Goal: Information Seeking & Learning: Learn about a topic

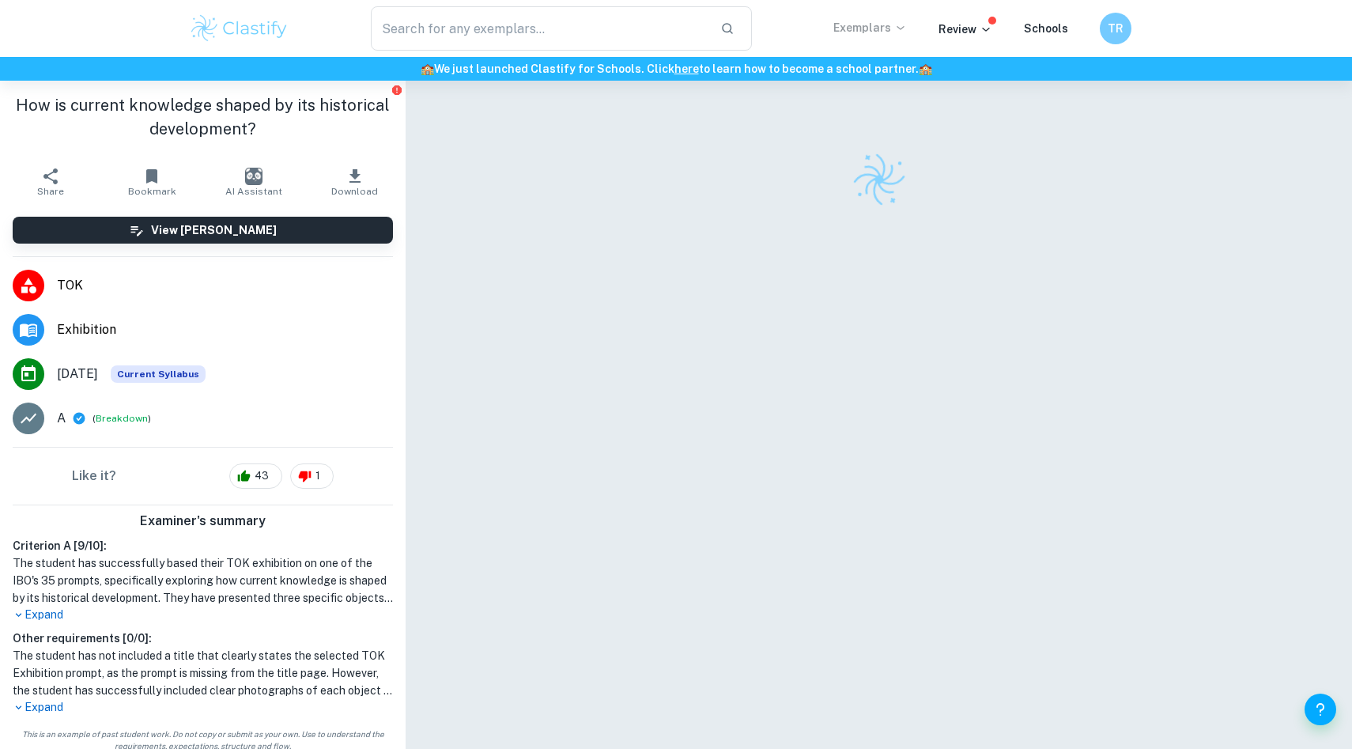
click at [884, 28] on p "Exemplars" at bounding box center [870, 27] width 74 height 17
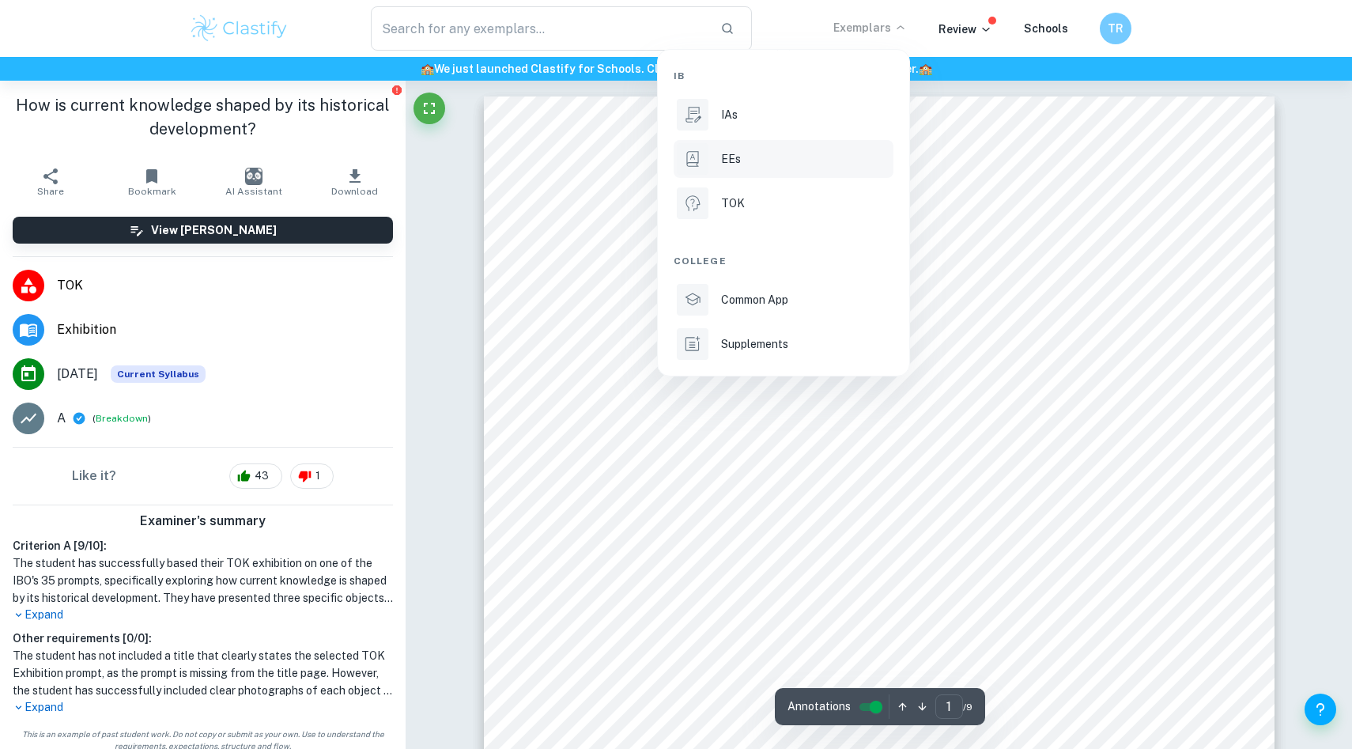
click at [746, 161] on div "EEs" at bounding box center [805, 158] width 169 height 17
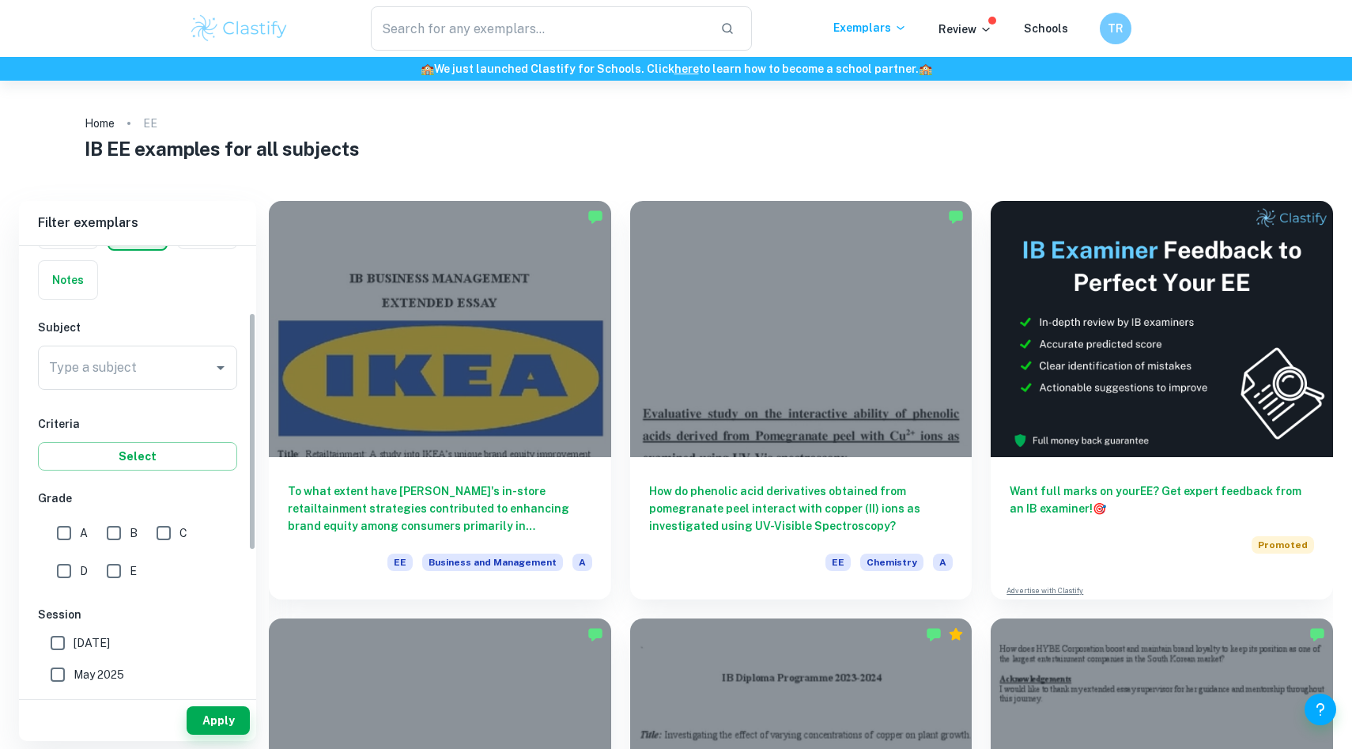
scroll to position [127, 0]
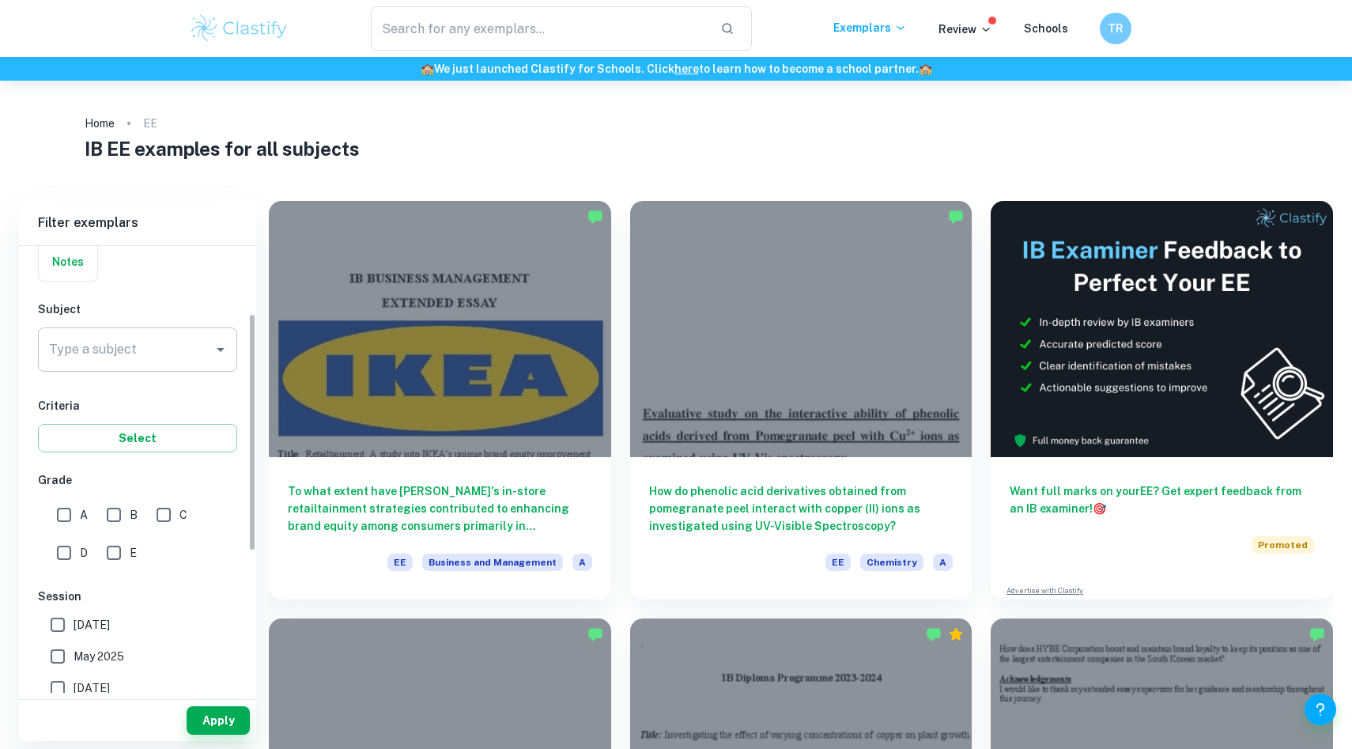
click at [138, 355] on input "Type a subject" at bounding box center [125, 349] width 161 height 30
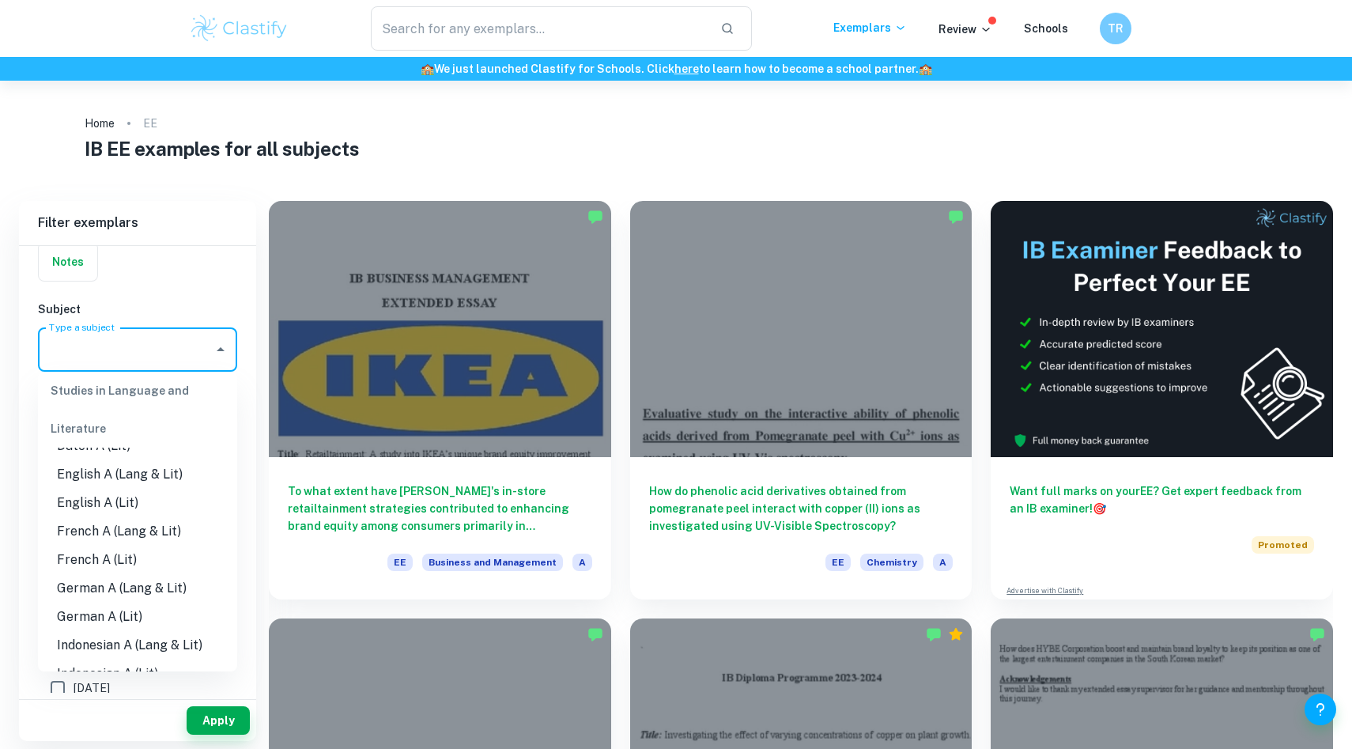
scroll to position [165, 0]
click at [187, 476] on li "English A (Lang & Lit)" at bounding box center [137, 473] width 199 height 28
type input "English A (Lang & Lit)"
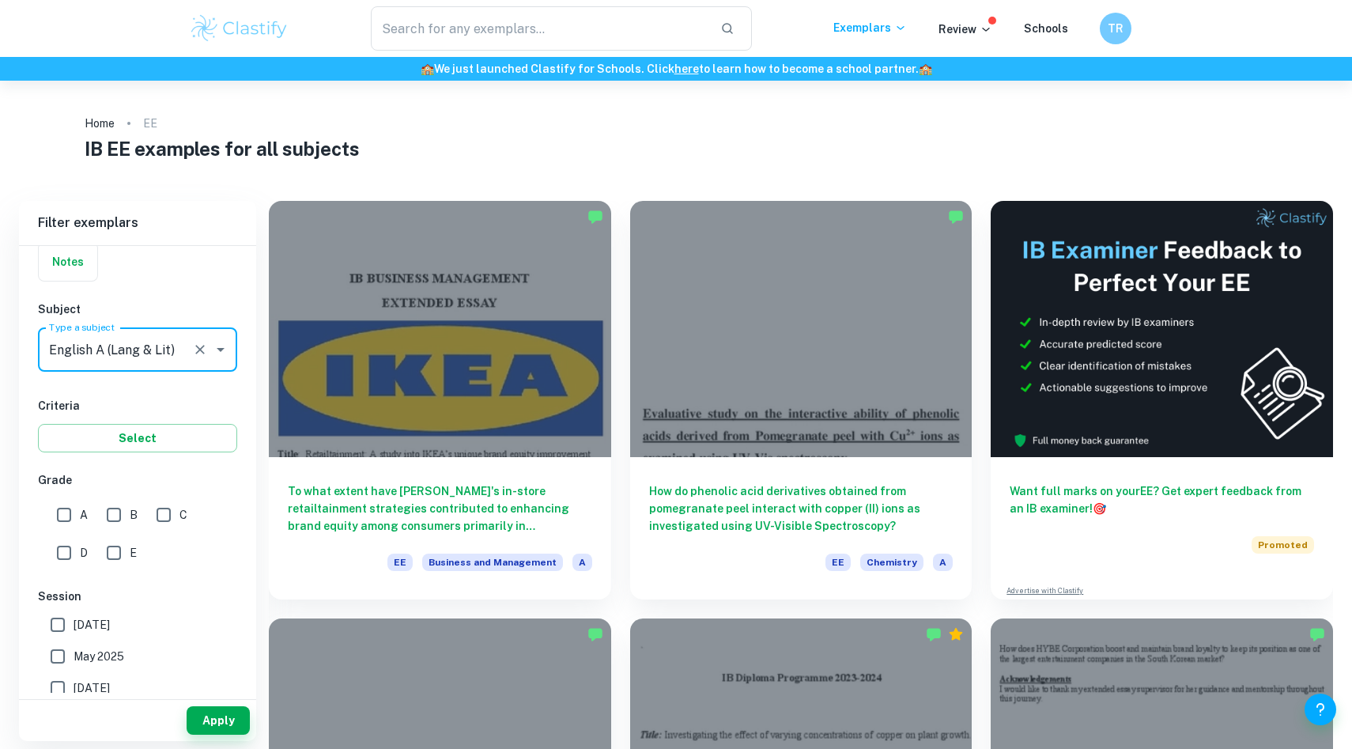
click at [64, 506] on input "A" at bounding box center [64, 515] width 32 height 32
checkbox input "true"
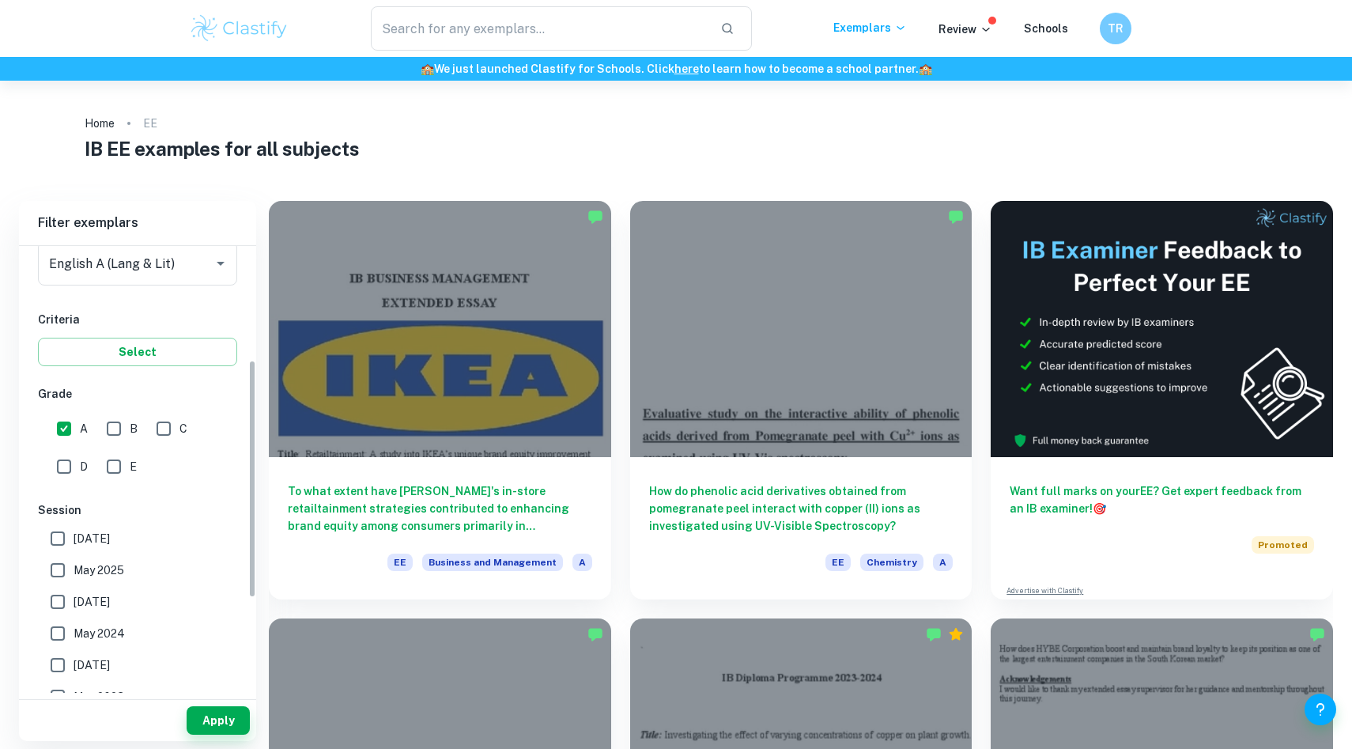
scroll to position [213, 0]
click at [144, 578] on label "May 2025" at bounding box center [133, 571] width 183 height 32
click at [74, 578] on input "May 2025" at bounding box center [58, 571] width 32 height 32
checkbox input "true"
click at [110, 599] on span "[DATE]" at bounding box center [92, 602] width 36 height 17
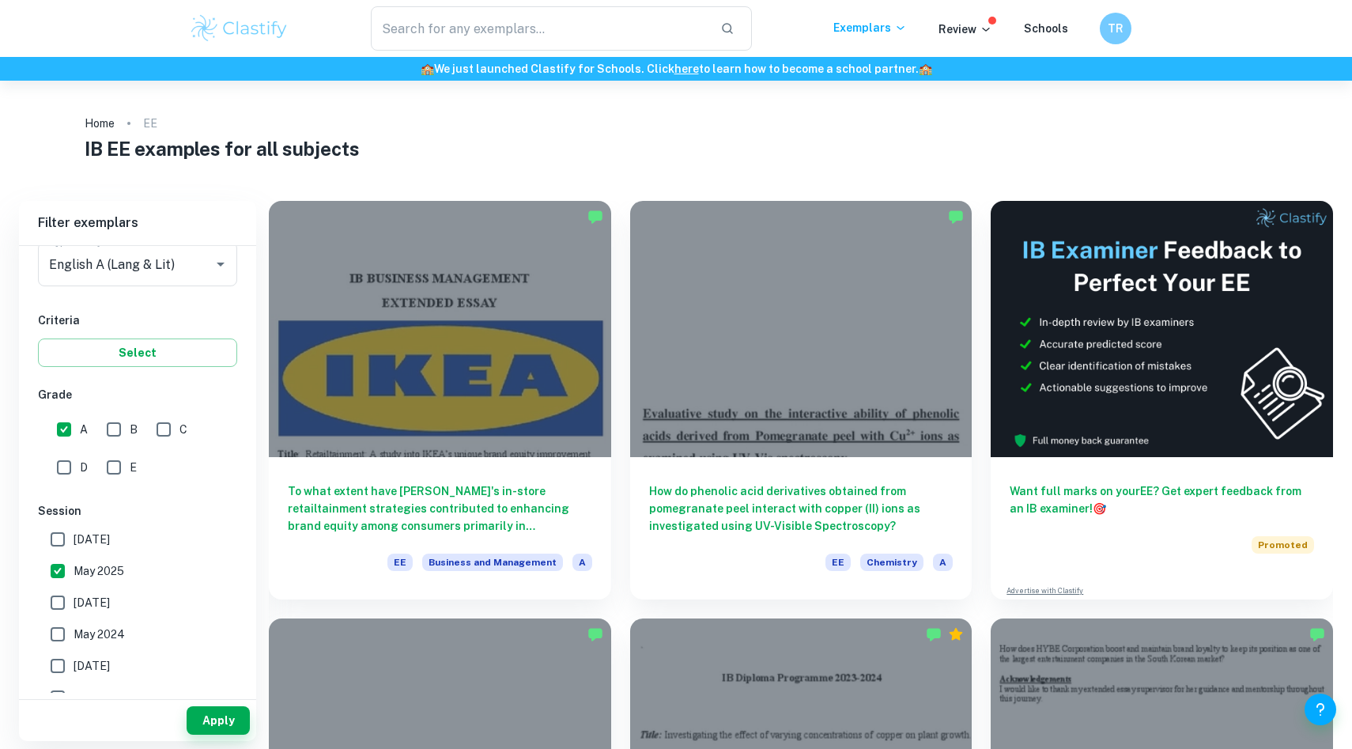
click at [74, 599] on input "[DATE]" at bounding box center [58, 603] width 32 height 32
checkbox input "true"
click at [146, 534] on label "[DATE]" at bounding box center [133, 539] width 183 height 32
click at [74, 534] on input "[DATE]" at bounding box center [58, 539] width 32 height 32
checkbox input "true"
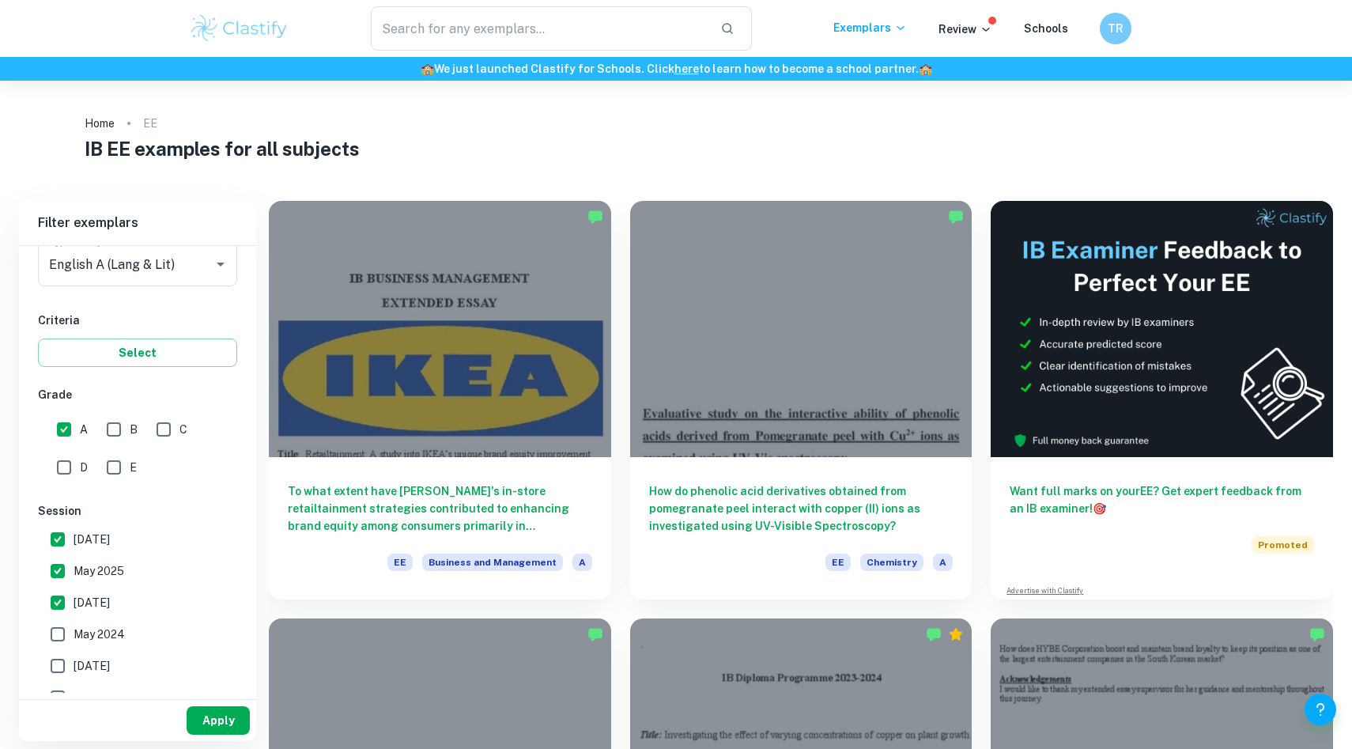
click at [218, 727] on button "Apply" at bounding box center [218, 720] width 63 height 28
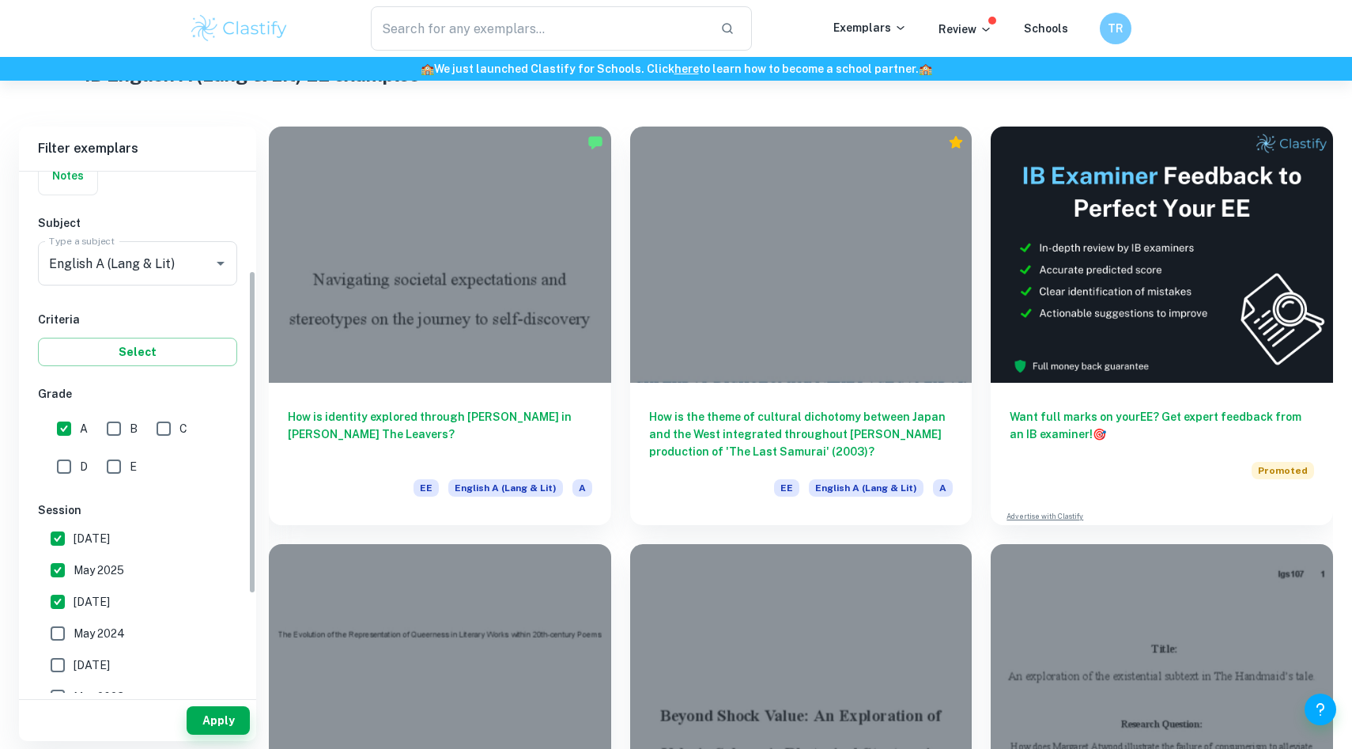
scroll to position [188, 0]
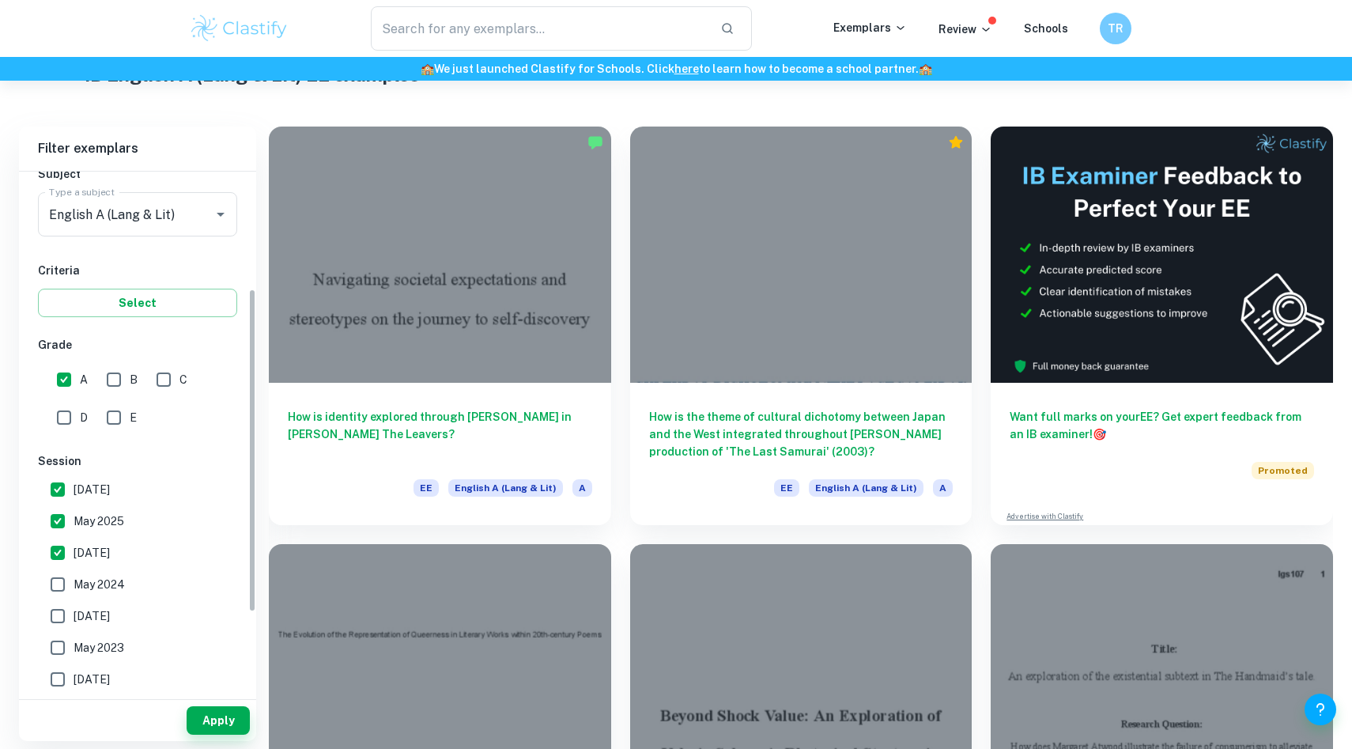
click at [108, 587] on span "May 2024" at bounding box center [99, 584] width 51 height 17
click at [74, 587] on input "May 2024" at bounding box center [58, 584] width 32 height 32
checkbox input "true"
click at [108, 606] on label "[DATE]" at bounding box center [133, 616] width 183 height 32
click at [74, 606] on input "[DATE]" at bounding box center [58, 616] width 32 height 32
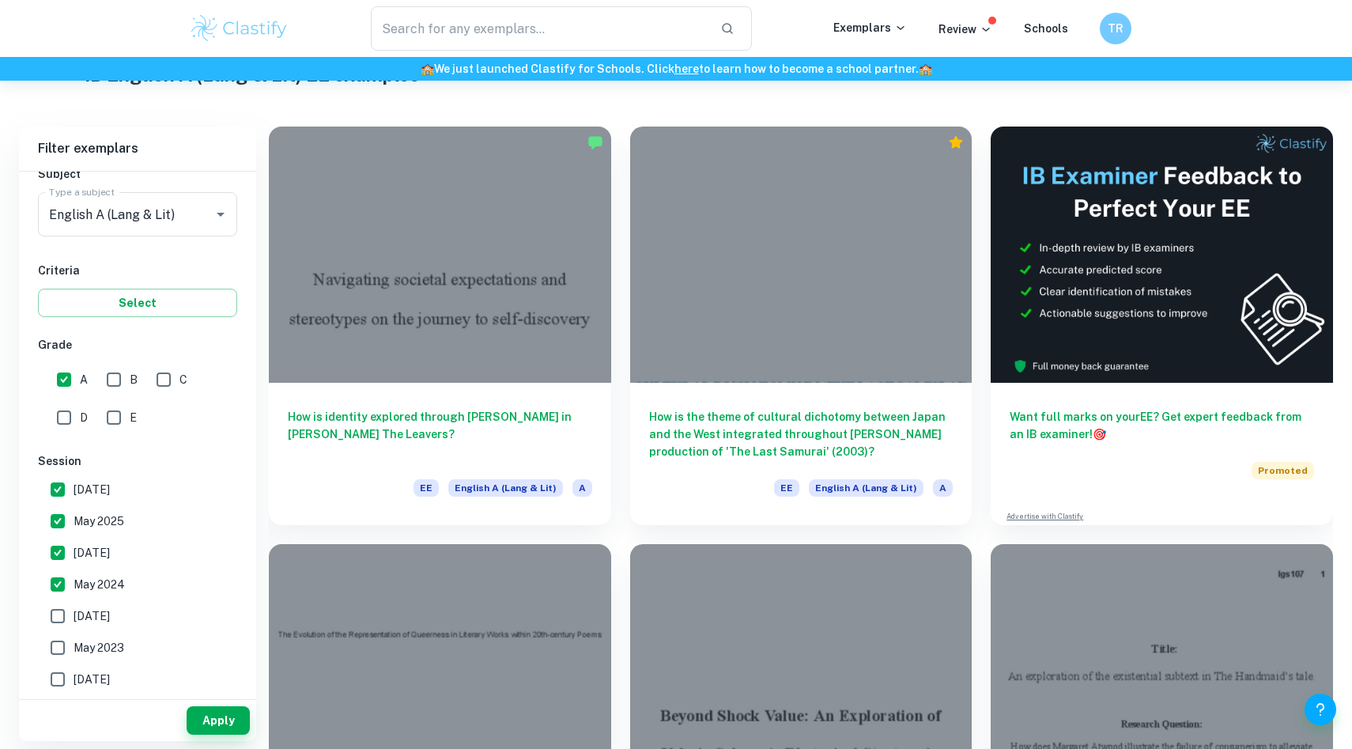
checkbox input "true"
click at [108, 640] on span "May 2023" at bounding box center [99, 647] width 51 height 17
click at [74, 640] on input "May 2023" at bounding box center [58, 648] width 32 height 32
checkbox input "true"
click at [108, 682] on span "[DATE]" at bounding box center [92, 678] width 36 height 17
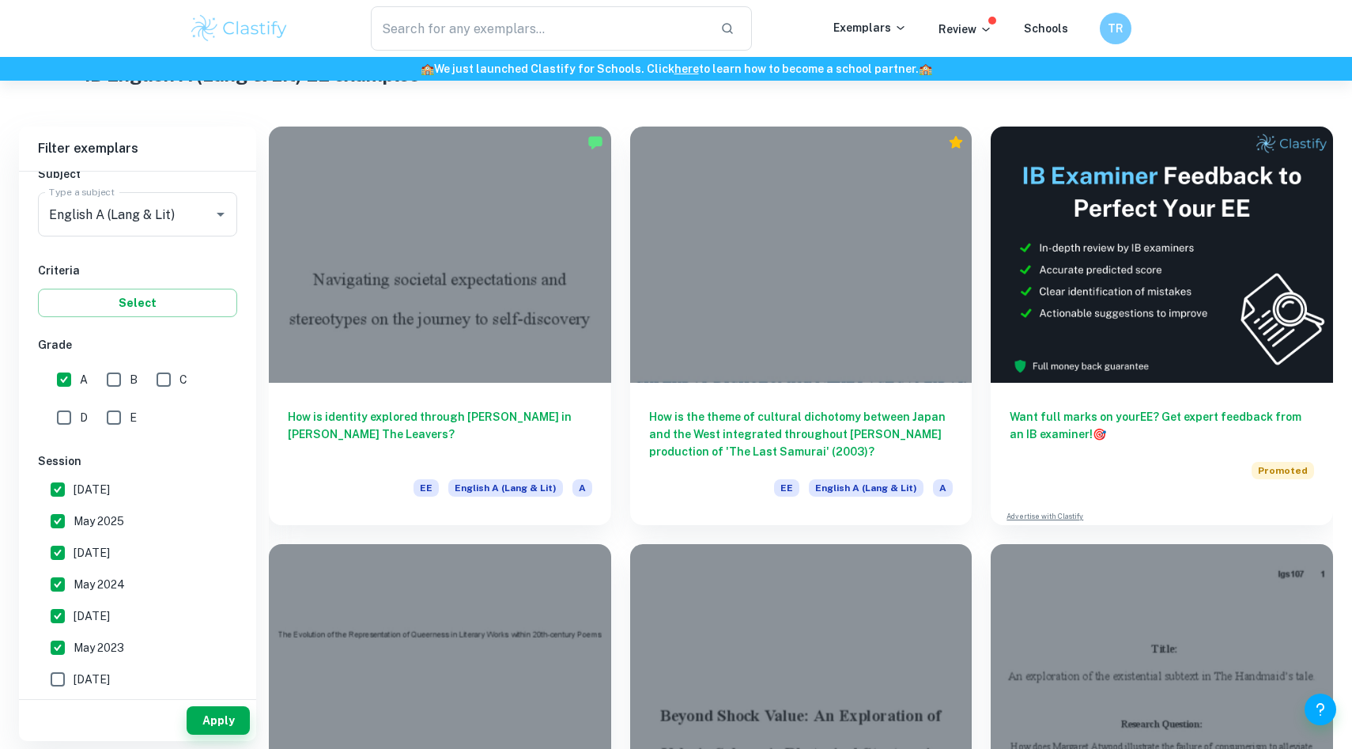
click at [74, 682] on input "[DATE]" at bounding box center [58, 679] width 32 height 32
checkbox input "true"
click at [220, 718] on button "Apply" at bounding box center [218, 720] width 63 height 28
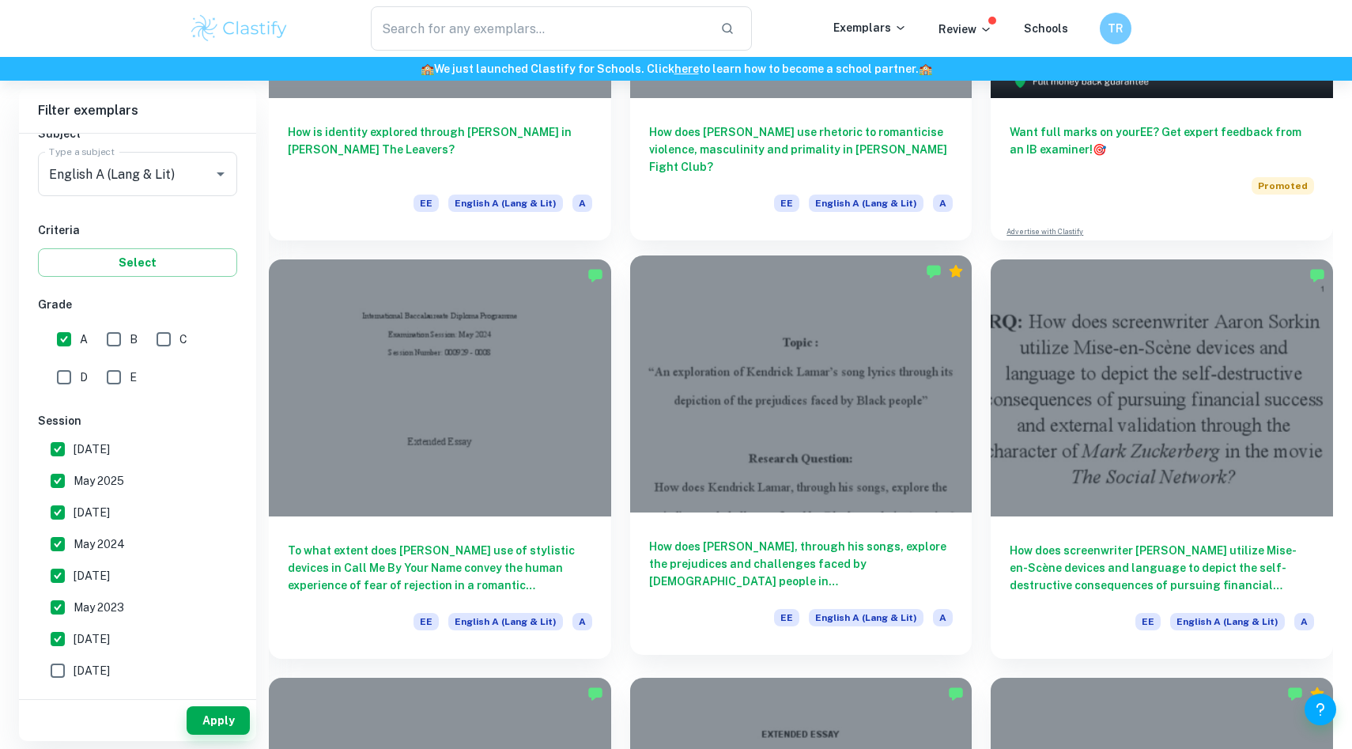
scroll to position [451, 0]
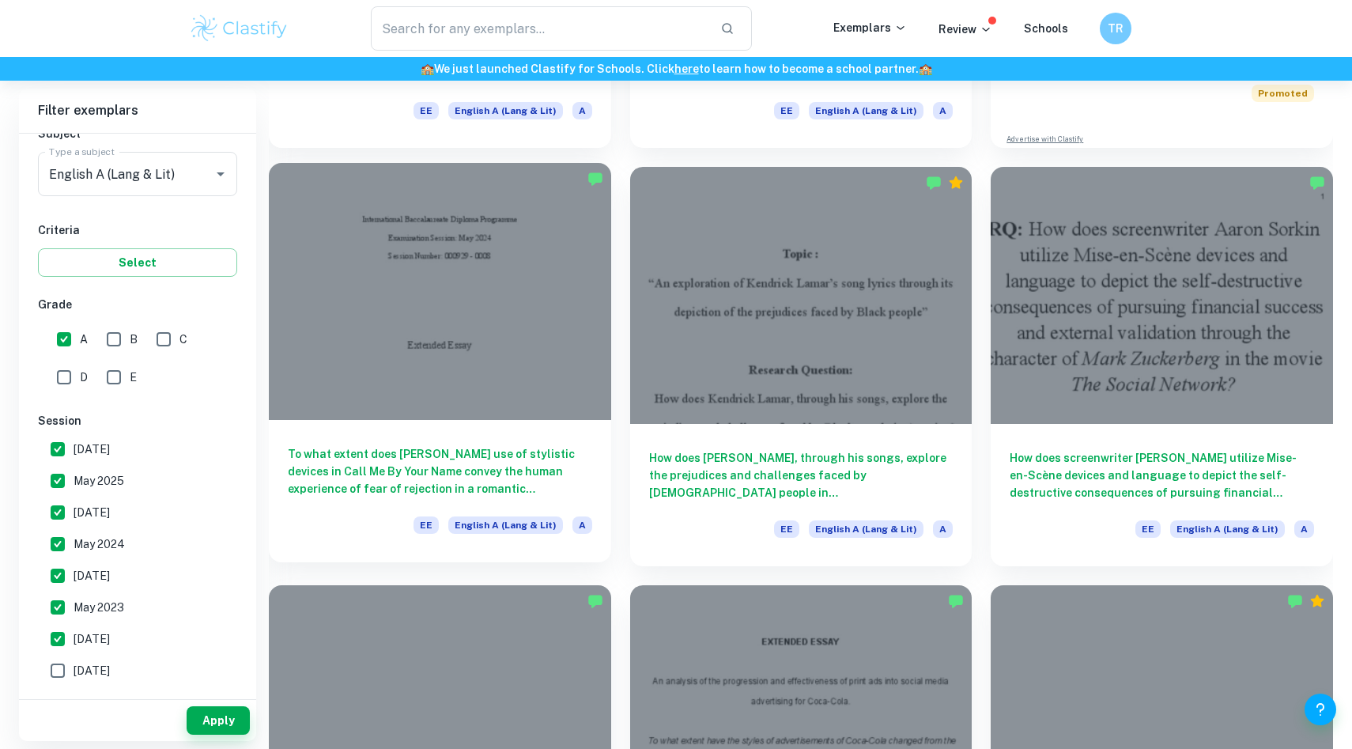
click at [538, 383] on div at bounding box center [440, 291] width 342 height 256
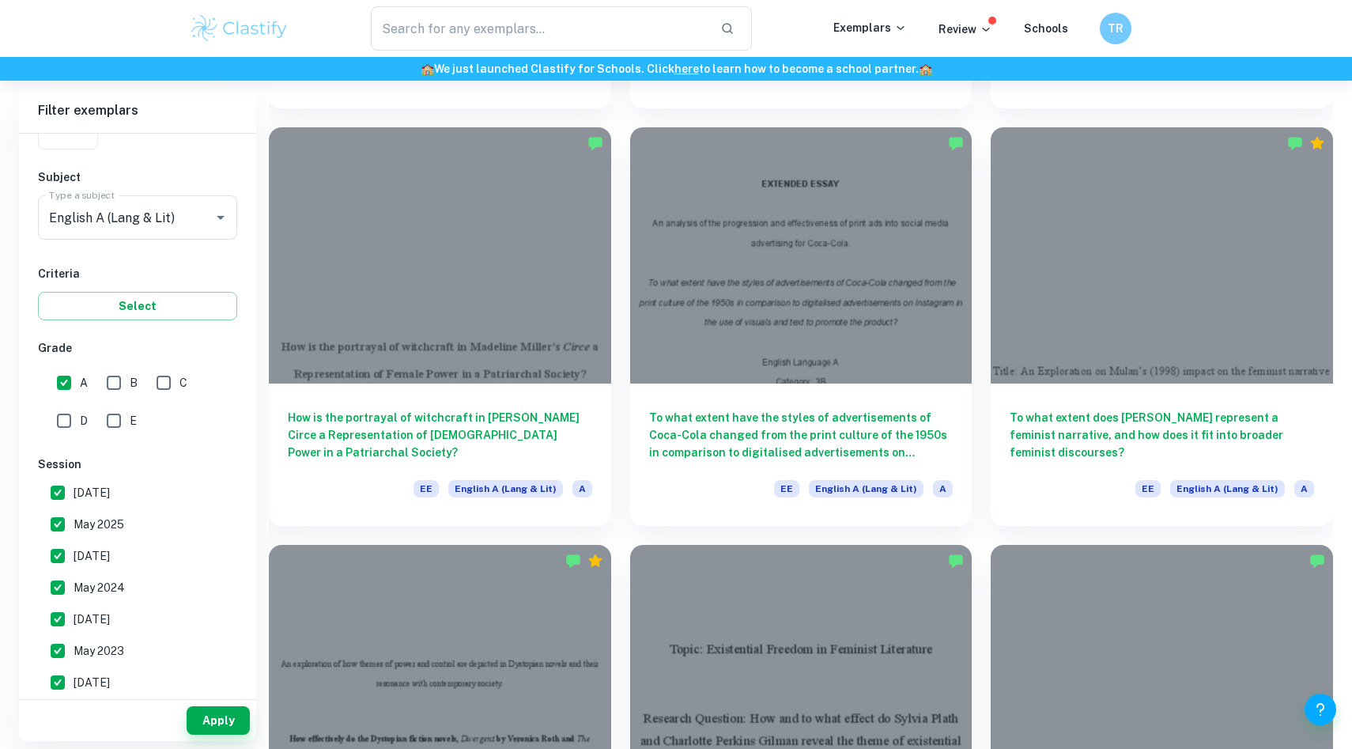
scroll to position [927, 0]
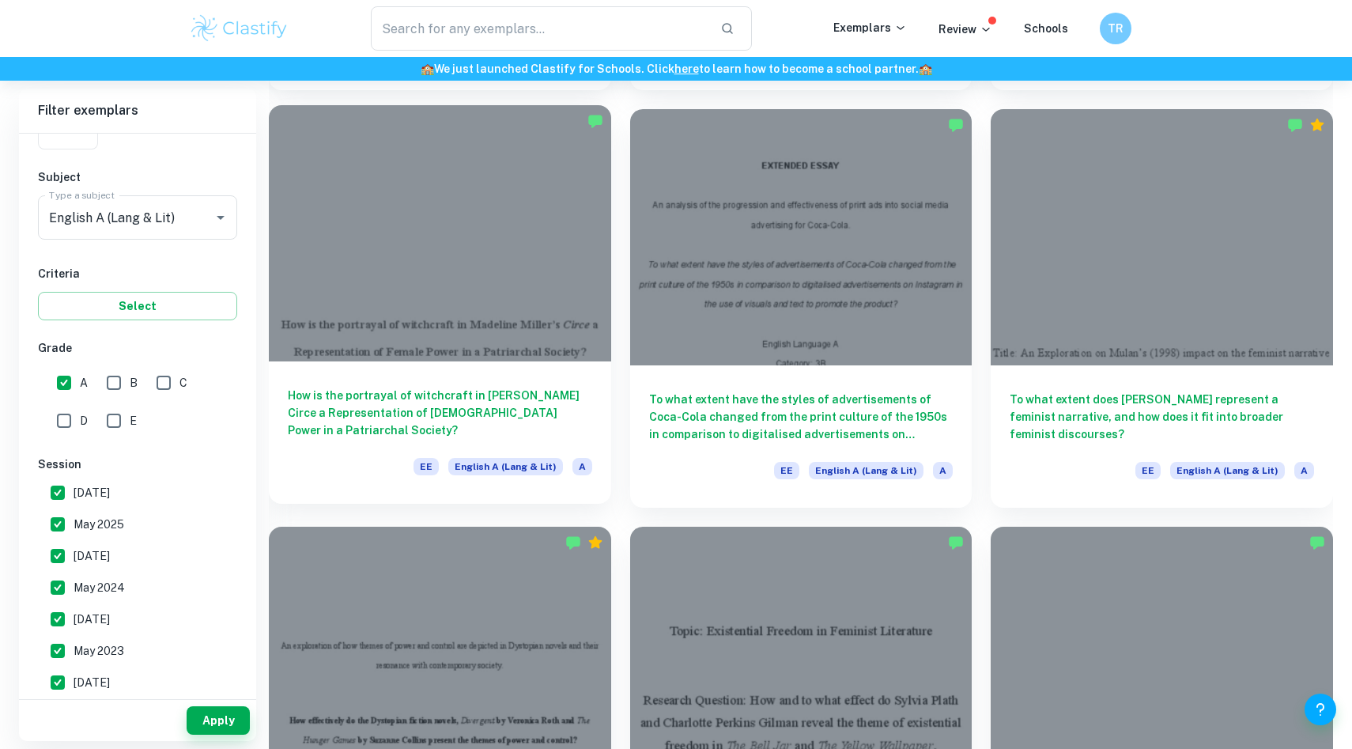
click at [582, 429] on h6 "How is the portrayal of witchcraft in [PERSON_NAME] Circe a Representation of […" at bounding box center [440, 413] width 304 height 52
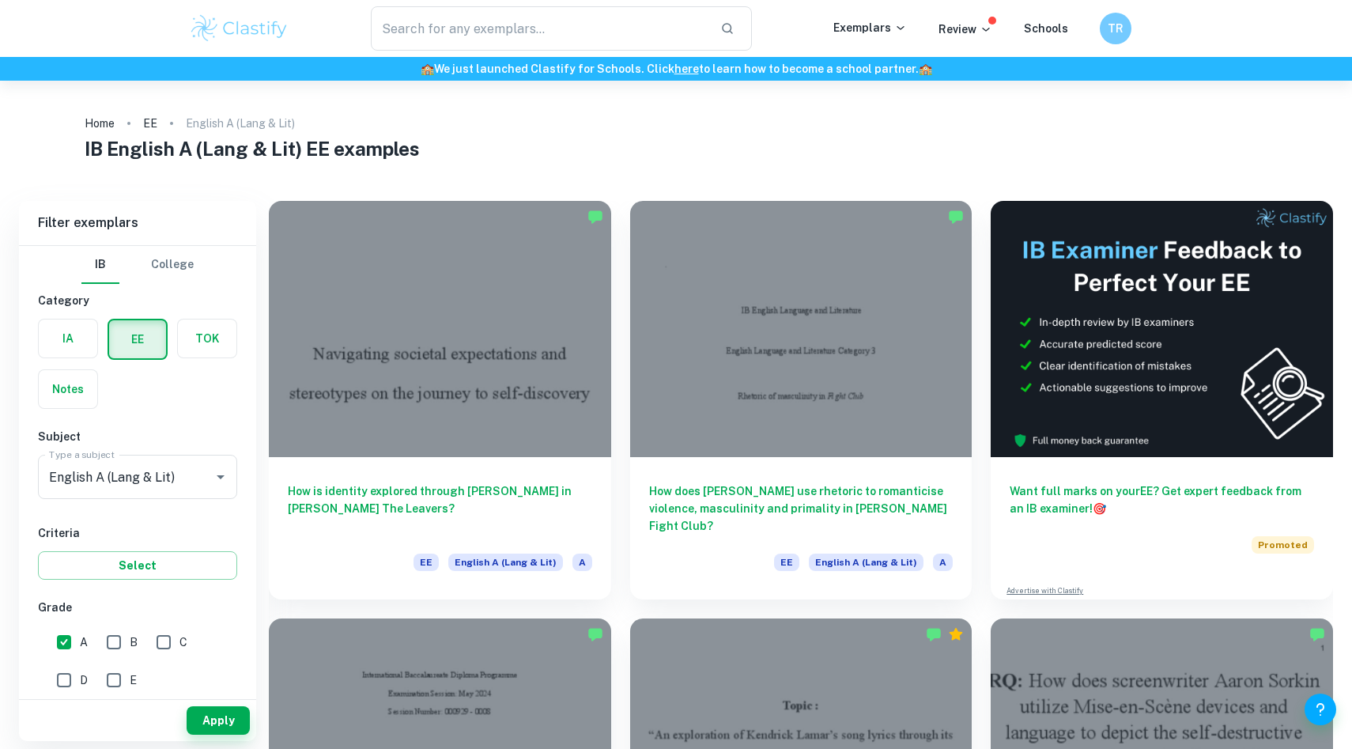
click at [742, 436] on div at bounding box center [801, 329] width 342 height 256
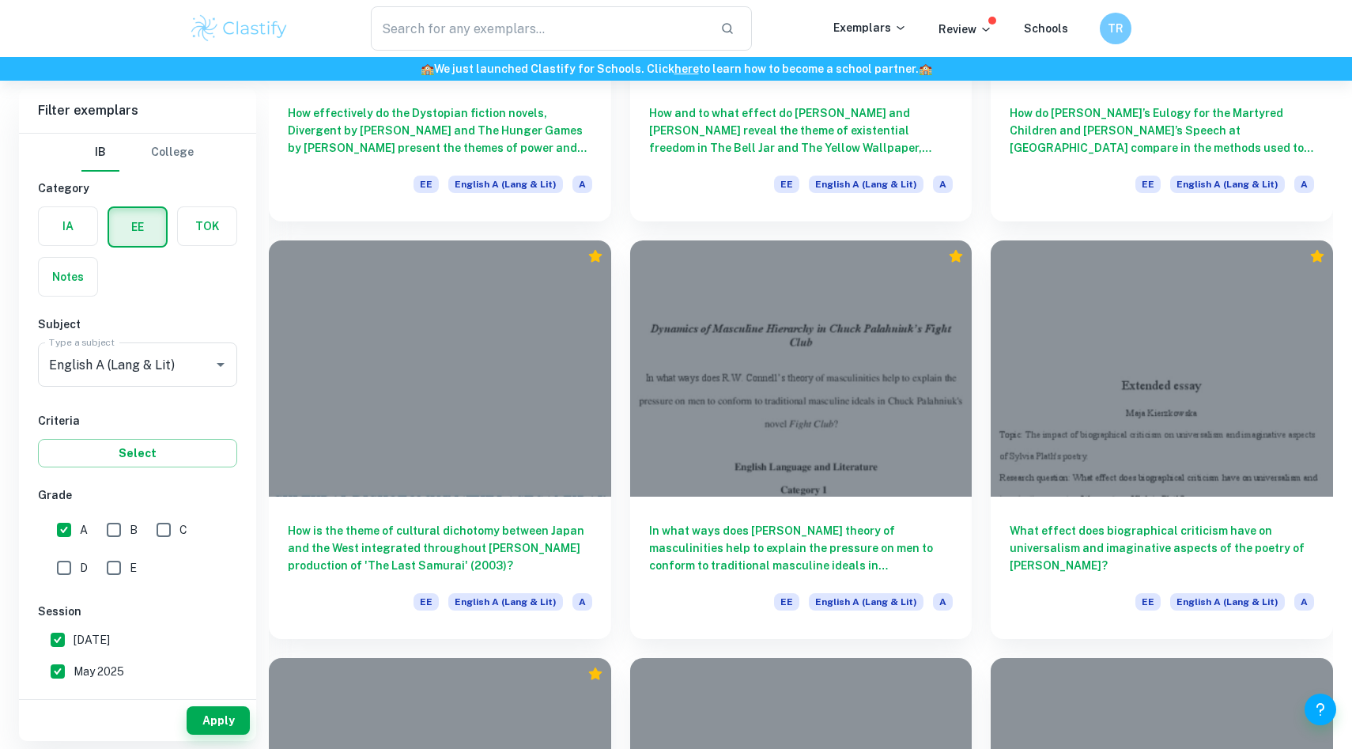
scroll to position [1637, 0]
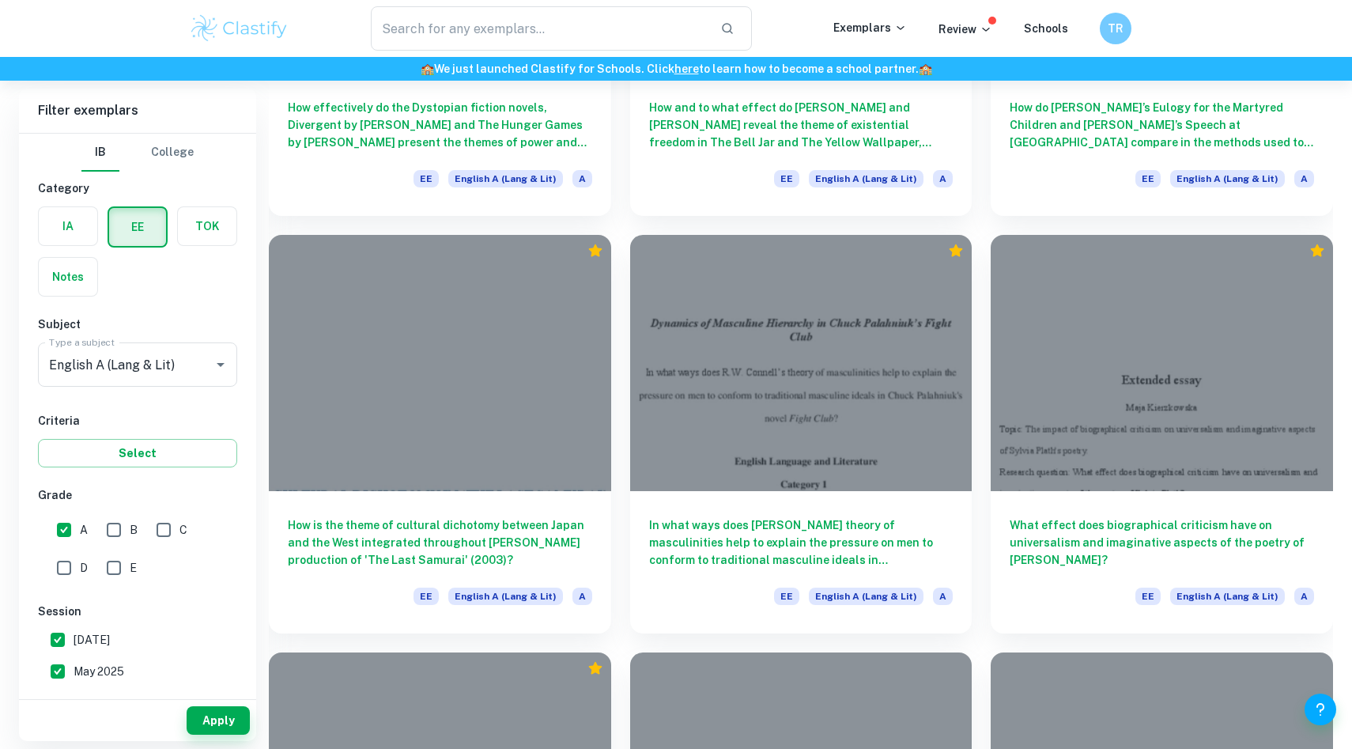
click at [968, 499] on div "In what ways does [PERSON_NAME] theory of masculinities help to explain the pre…" at bounding box center [801, 562] width 342 height 142
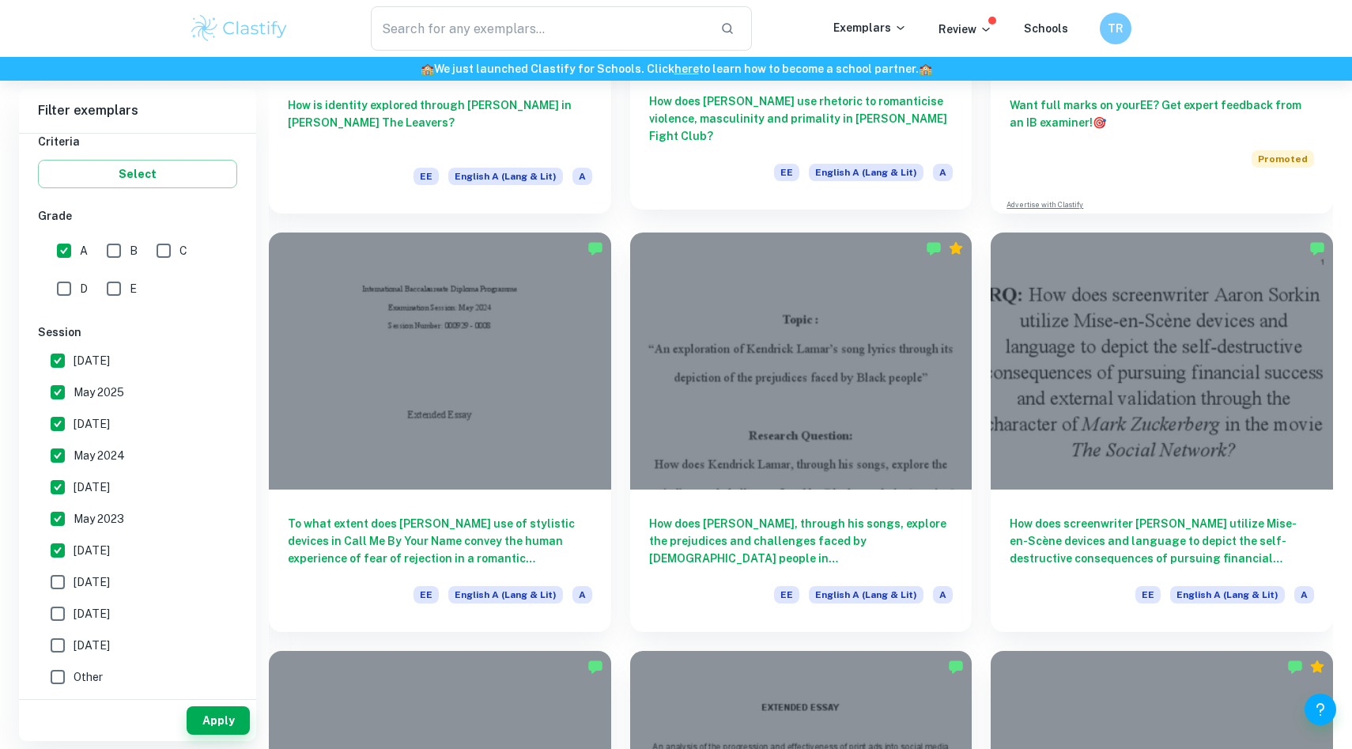
scroll to position [387, 0]
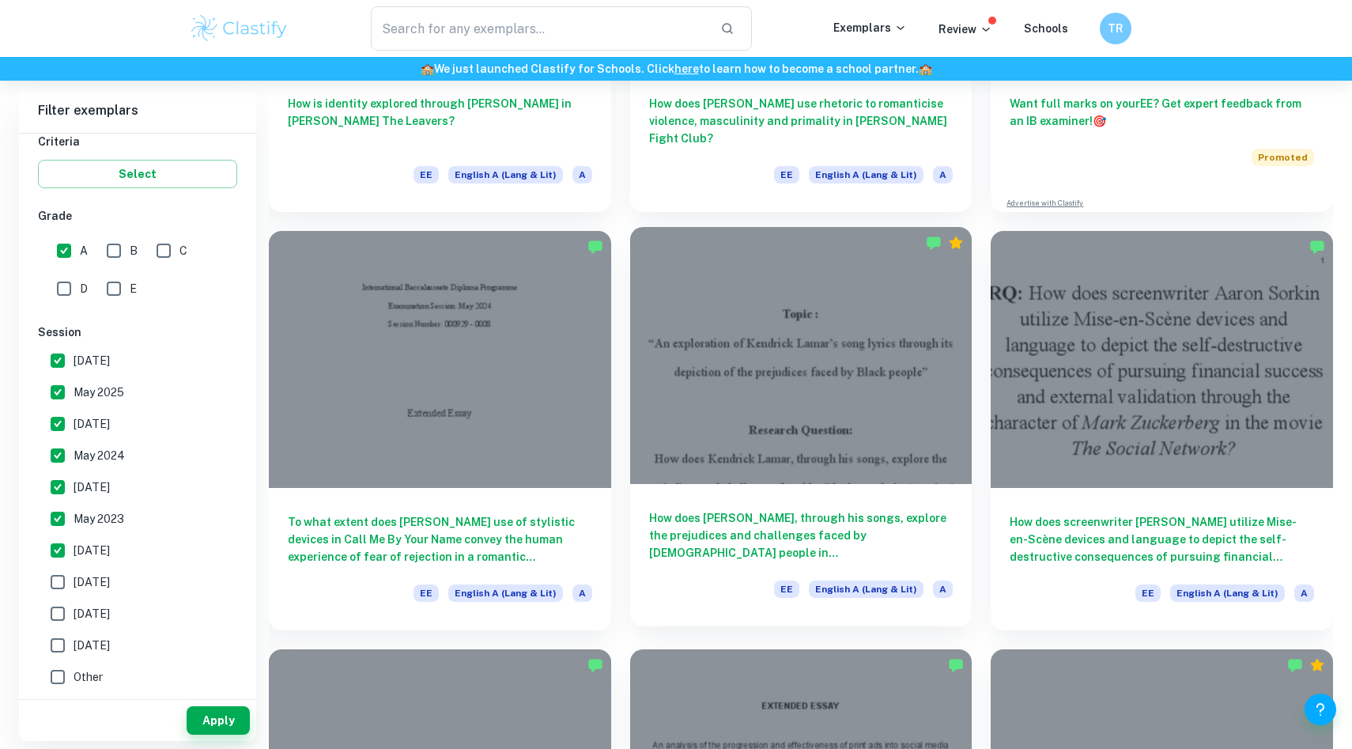
click at [713, 572] on div "How does [PERSON_NAME], through his songs, explore the prejudices and challenge…" at bounding box center [801, 555] width 342 height 142
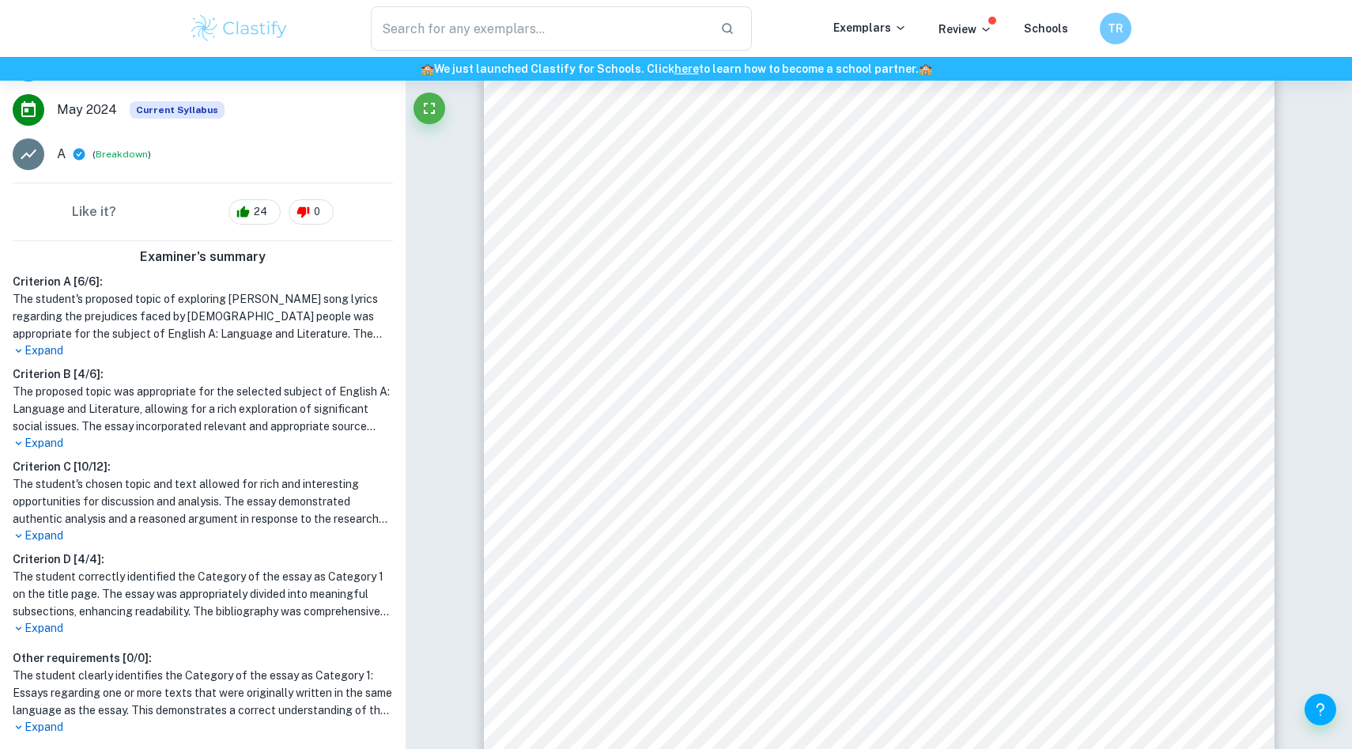
scroll to position [317, 0]
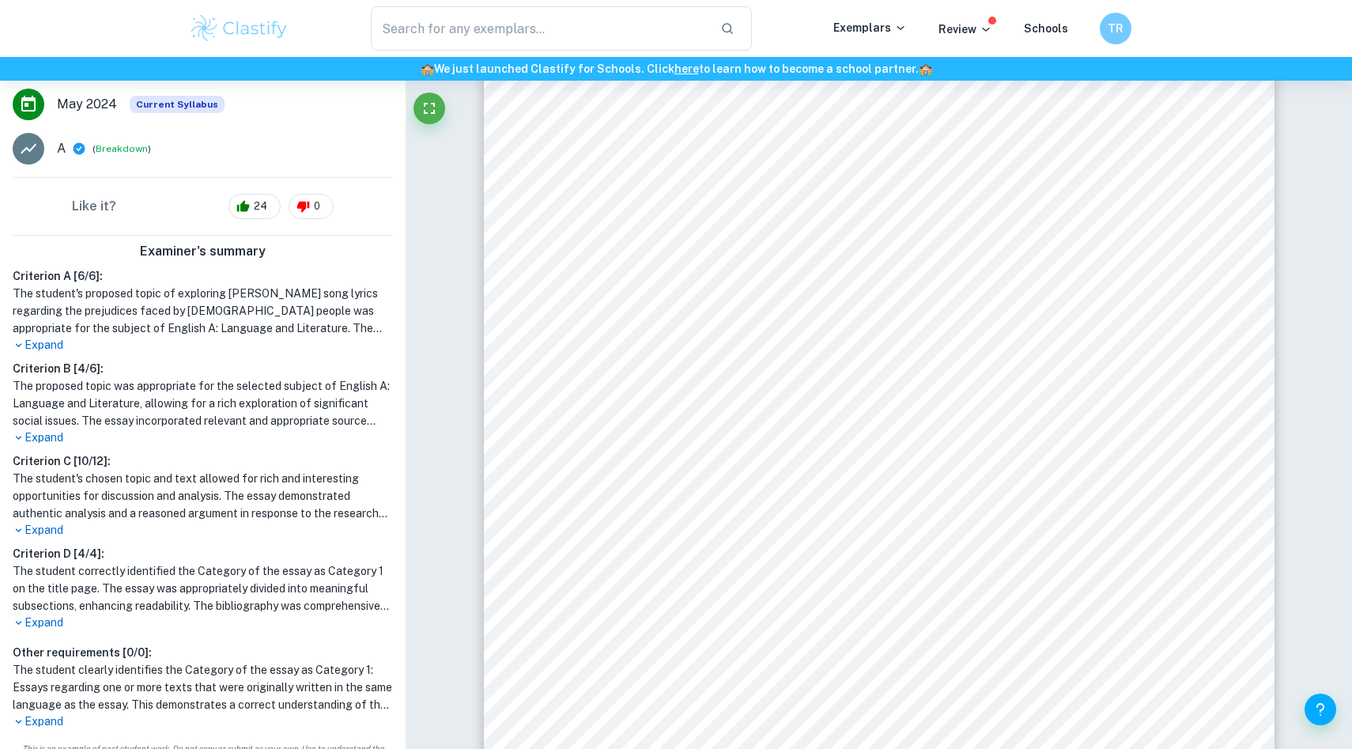
click at [51, 522] on p "Expand" at bounding box center [203, 530] width 380 height 17
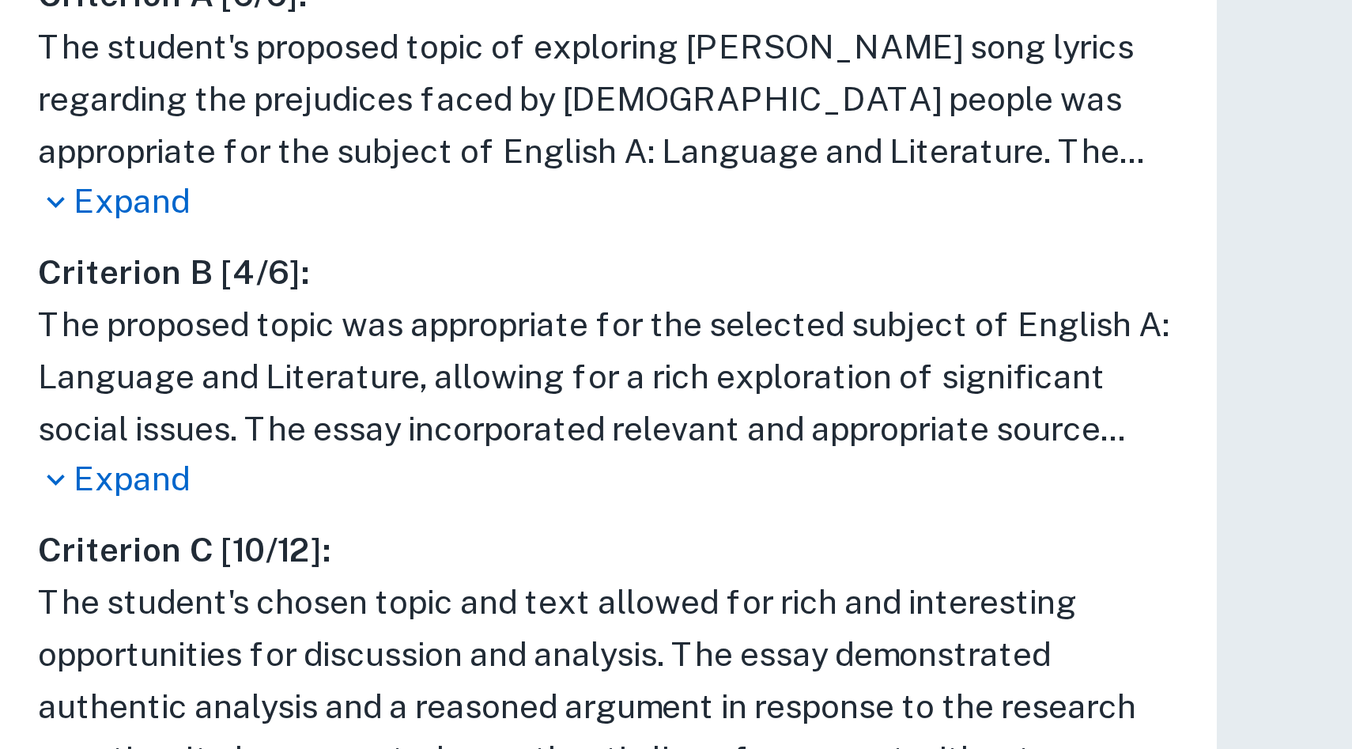
scroll to position [84, 0]
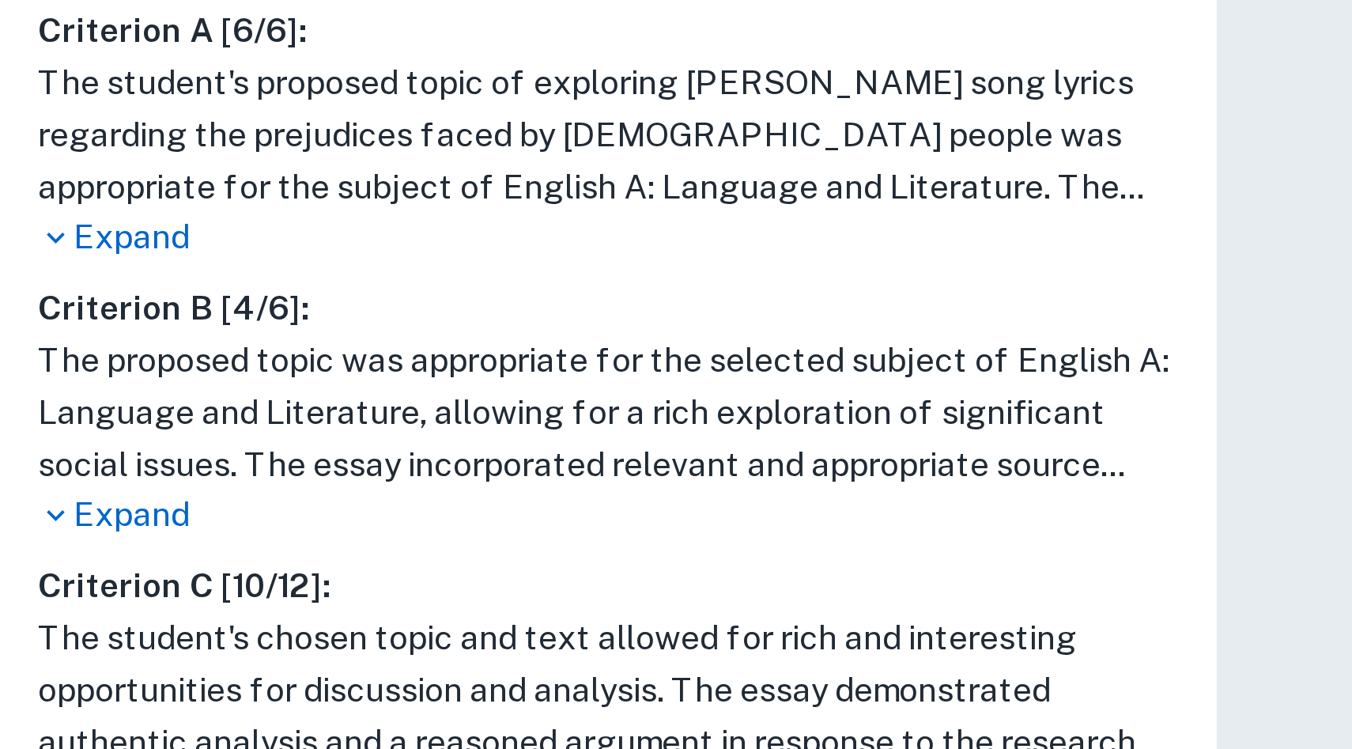
click at [40, 663] on p "Expand" at bounding box center [203, 671] width 380 height 17
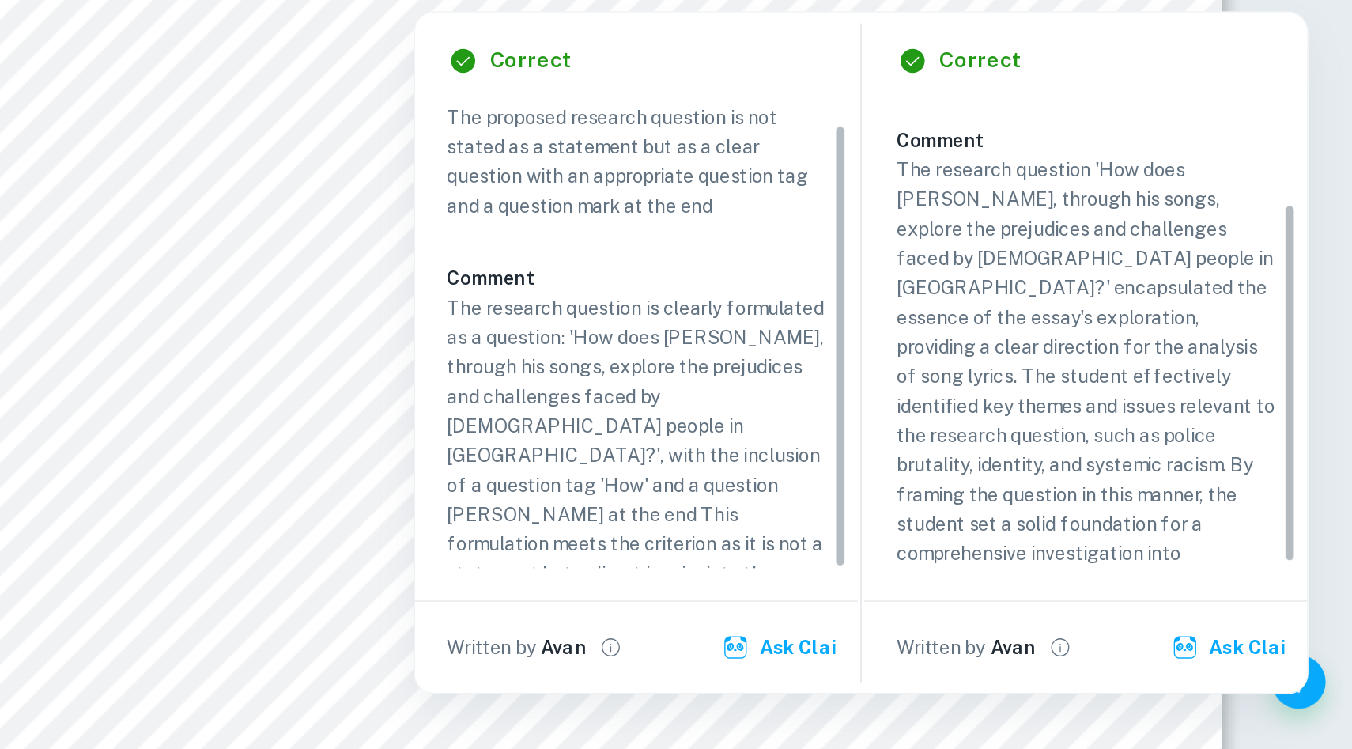
scroll to position [85, 0]
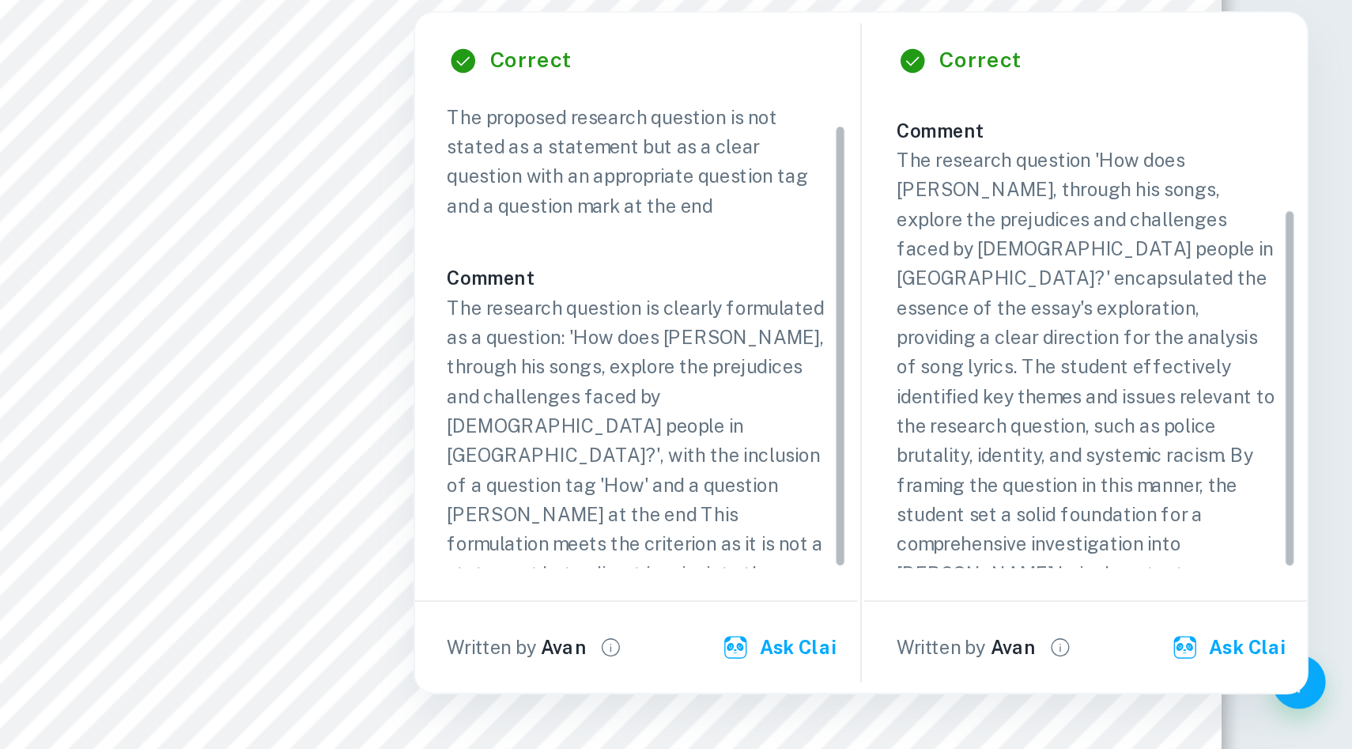
drag, startPoint x: 1316, startPoint y: 530, endPoint x: 1305, endPoint y: 602, distance: 72.7
click at [1305, 602] on div "Criterion A The student poses a detailed and focused research question that the…" at bounding box center [1201, 503] width 236 height 277
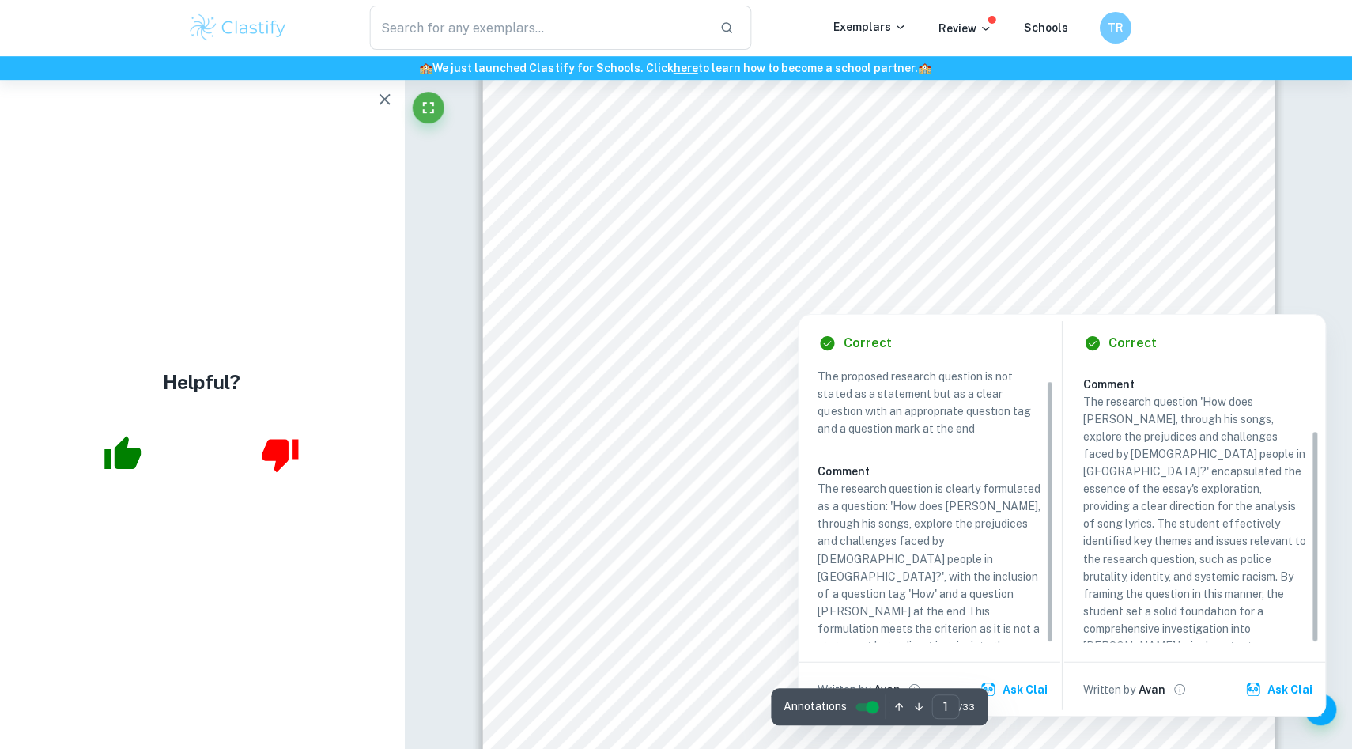
scroll to position [280, 0]
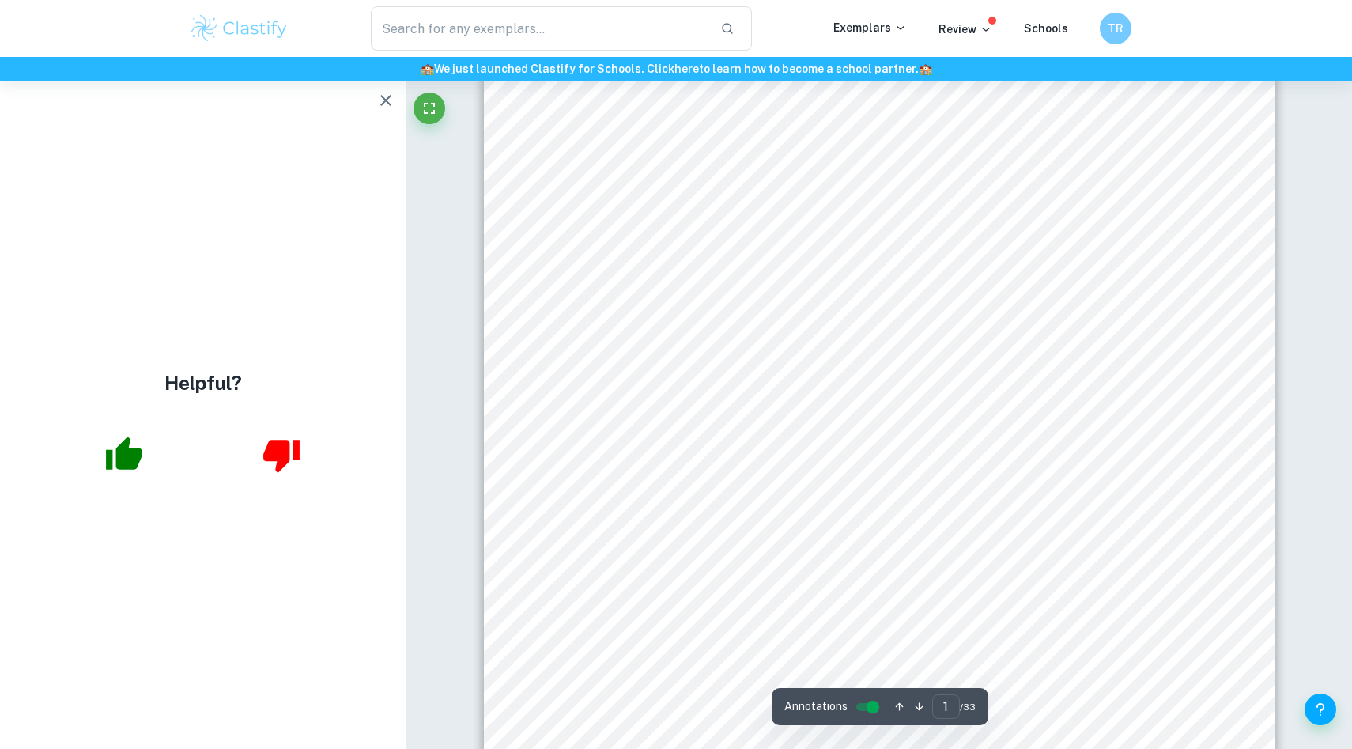
click at [722, 543] on div "Topic : <An exploration of [PERSON_NAME] Lamar9s song lyrics through its depict…" at bounding box center [879, 328] width 791 height 1023
type input "15"
click at [965, 412] on div "gotten used to since there was no guarantee that he would live another day. The…" at bounding box center [879, 403] width 791 height 1023
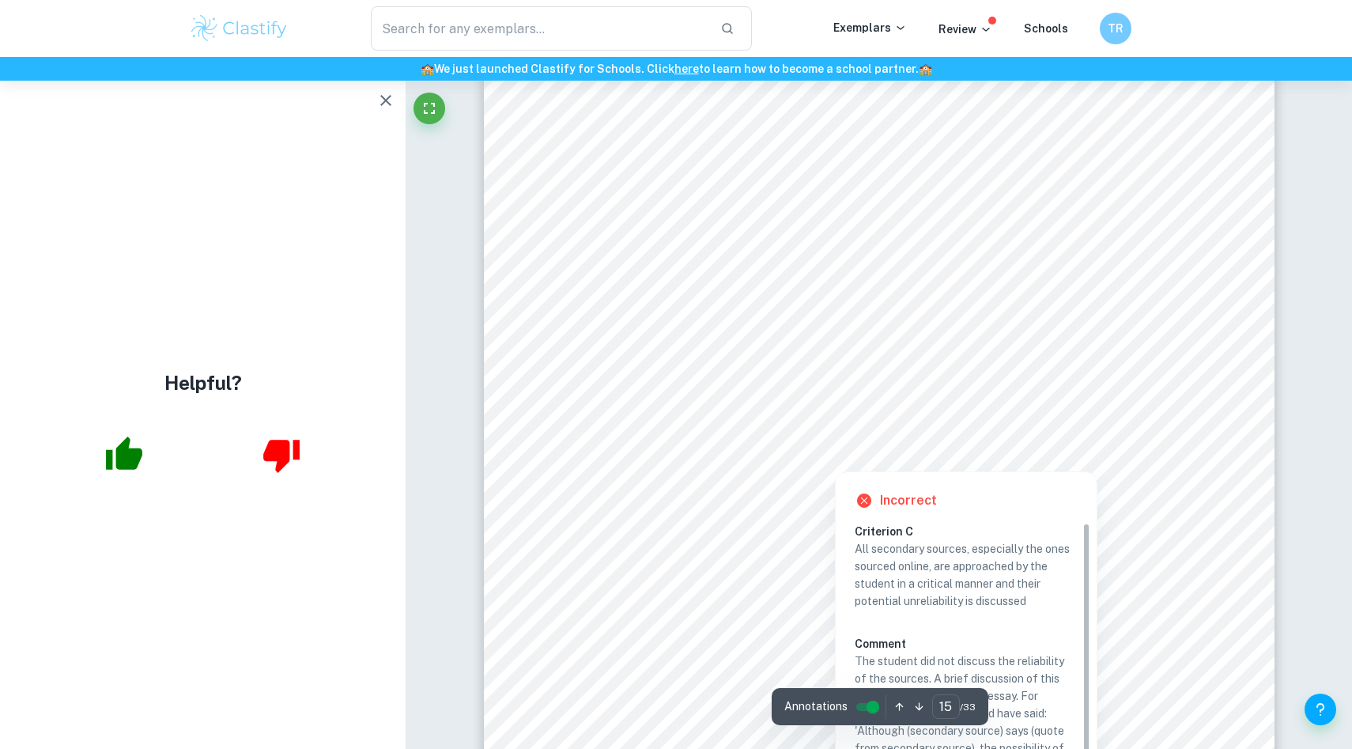
click at [964, 421] on div at bounding box center [940, 432] width 481 height 37
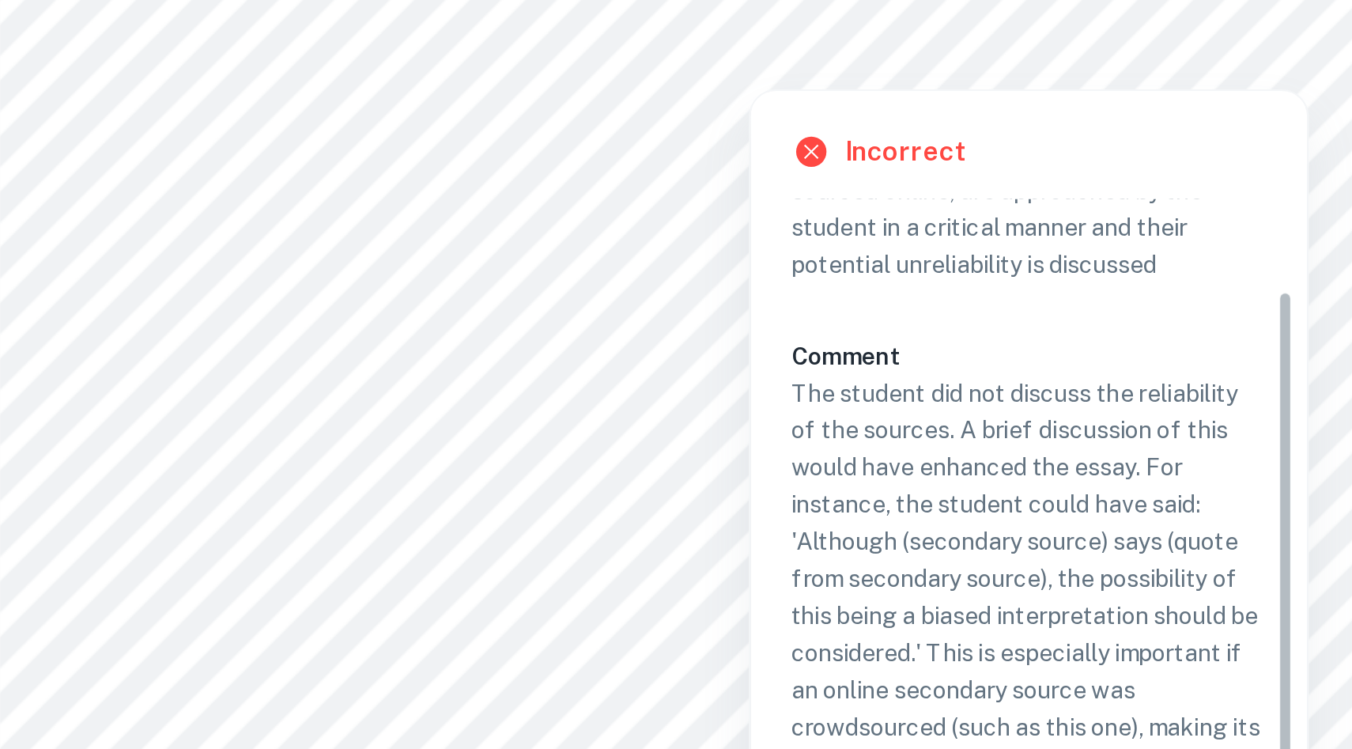
scroll to position [50, 0]
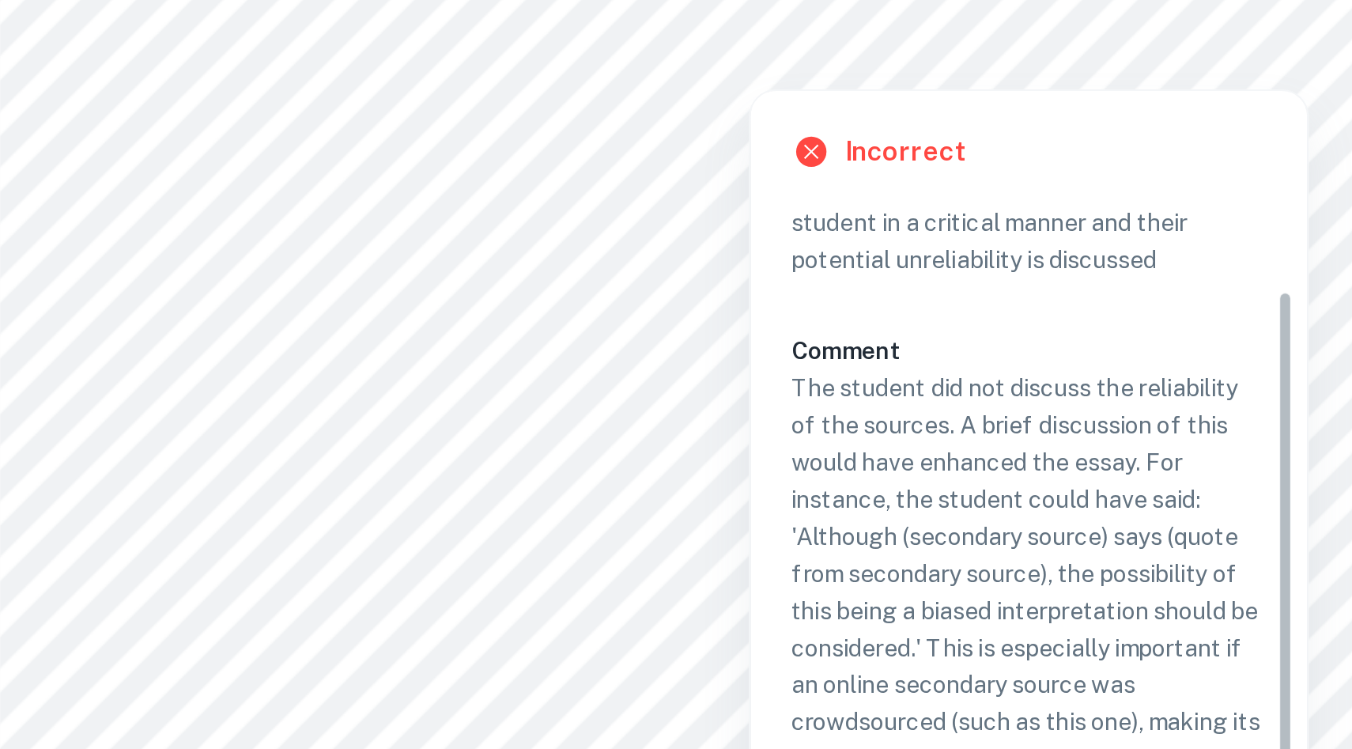
drag, startPoint x: 1139, startPoint y: 459, endPoint x: 1127, endPoint y: 508, distance: 50.6
click at [1127, 508] on div "Criterion C All secondary sources, especially the ones sourced online, are appr…" at bounding box center [1026, 534] width 236 height 277
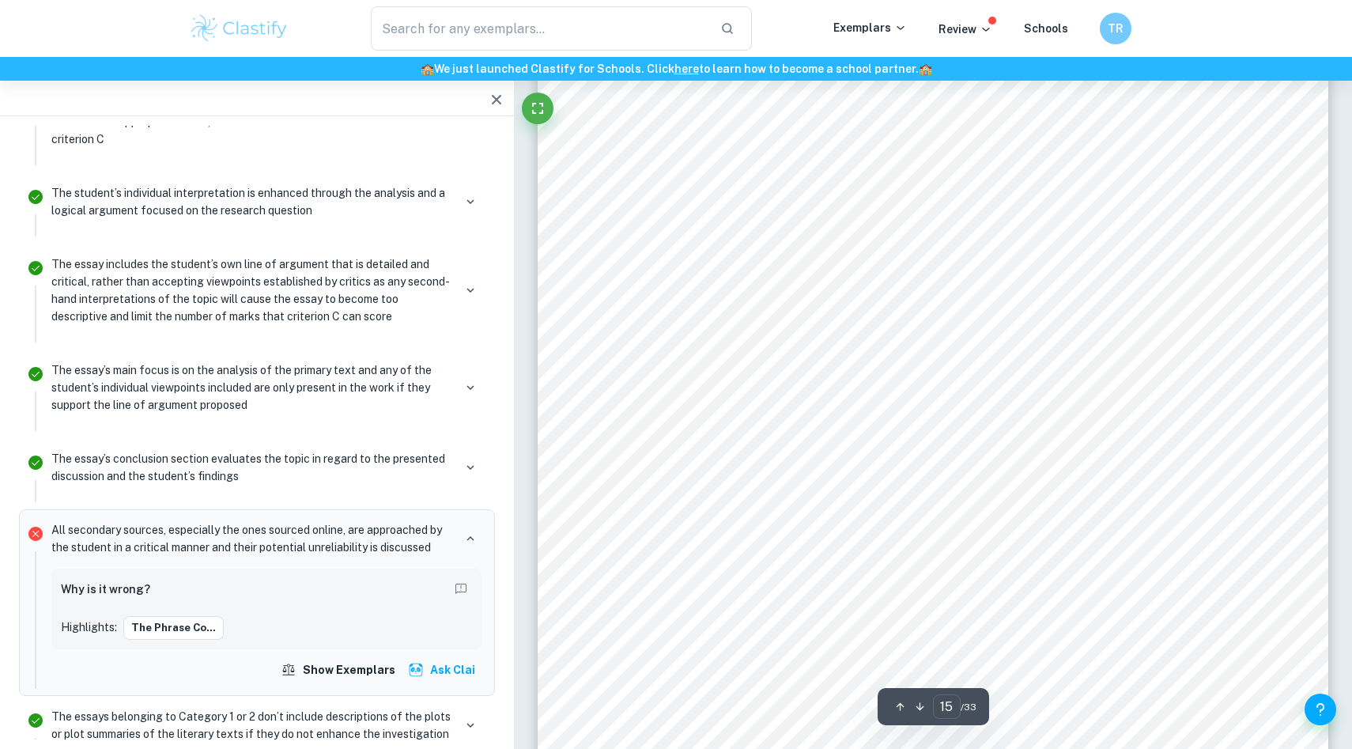
click at [760, 379] on div "gotten used to since there was no guarantee that he would live another day. The…" at bounding box center [933, 277] width 791 height 1023
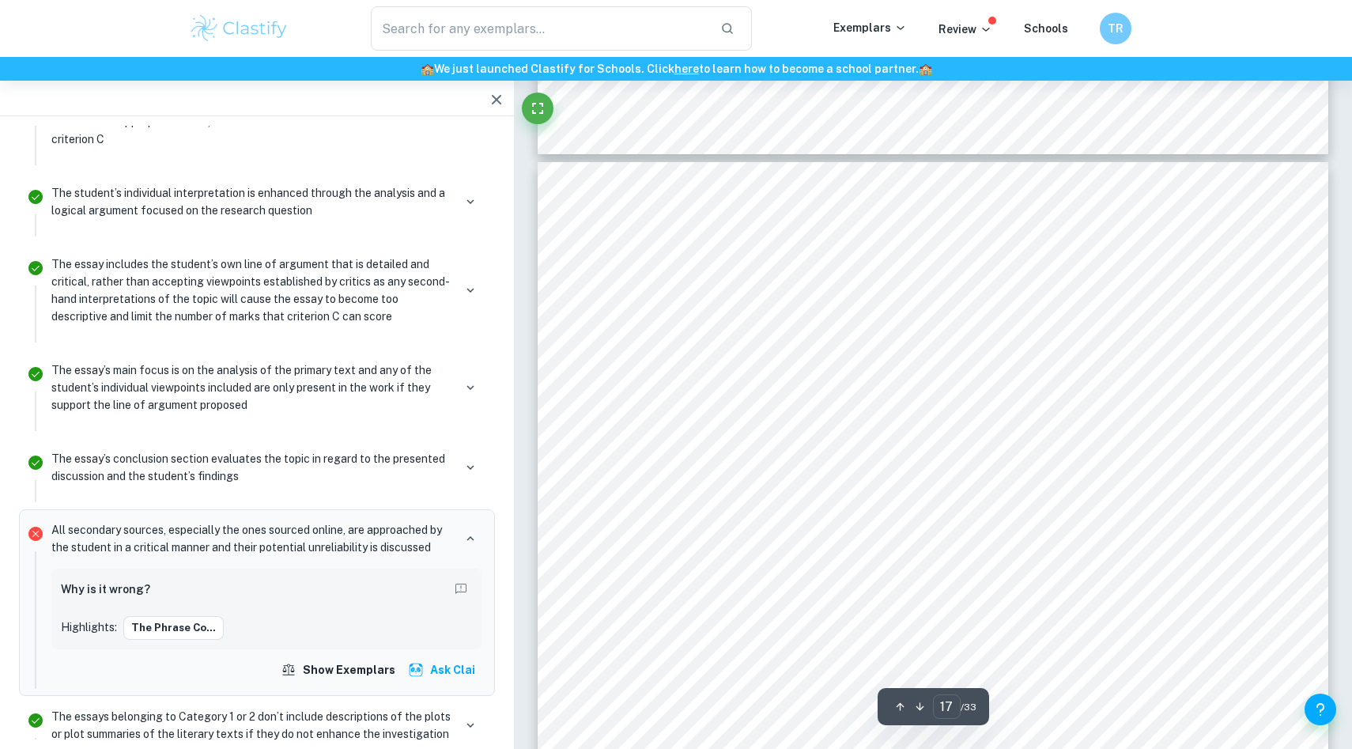
type input "16"
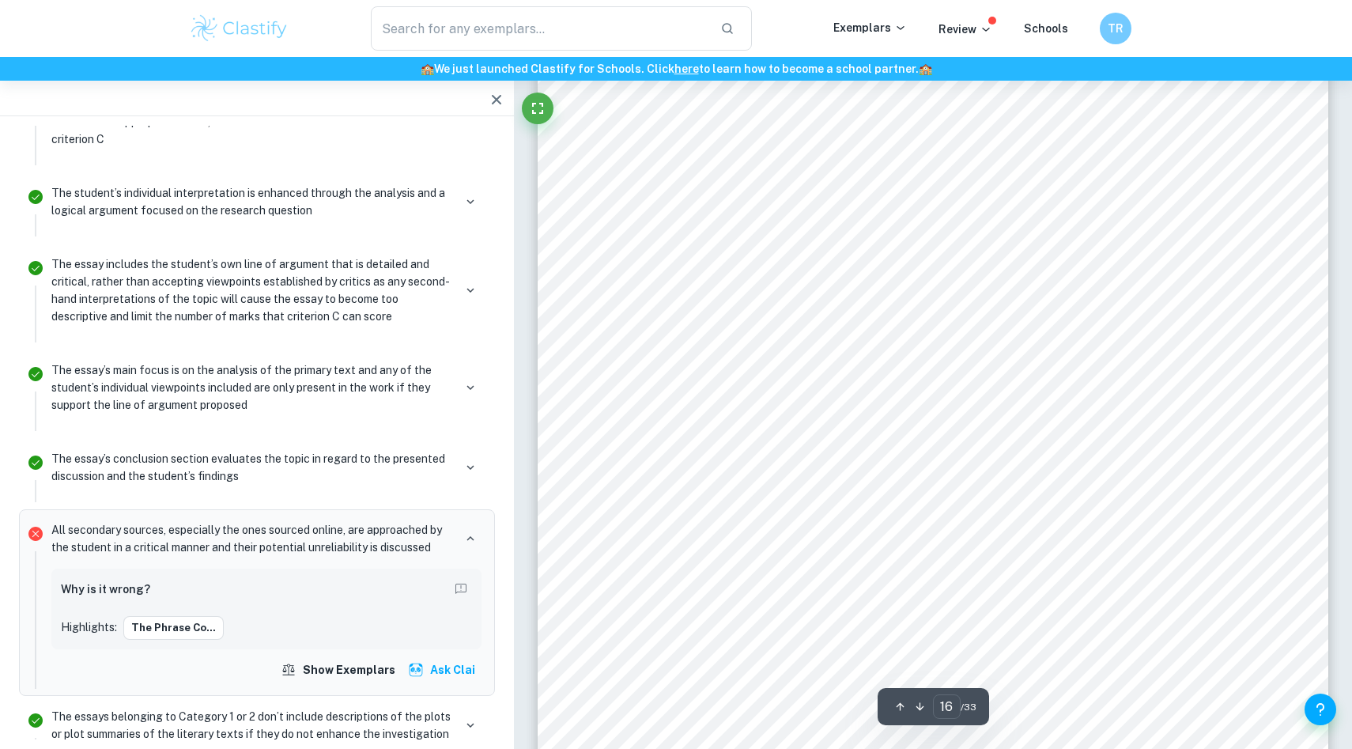
scroll to position [15761, 0]
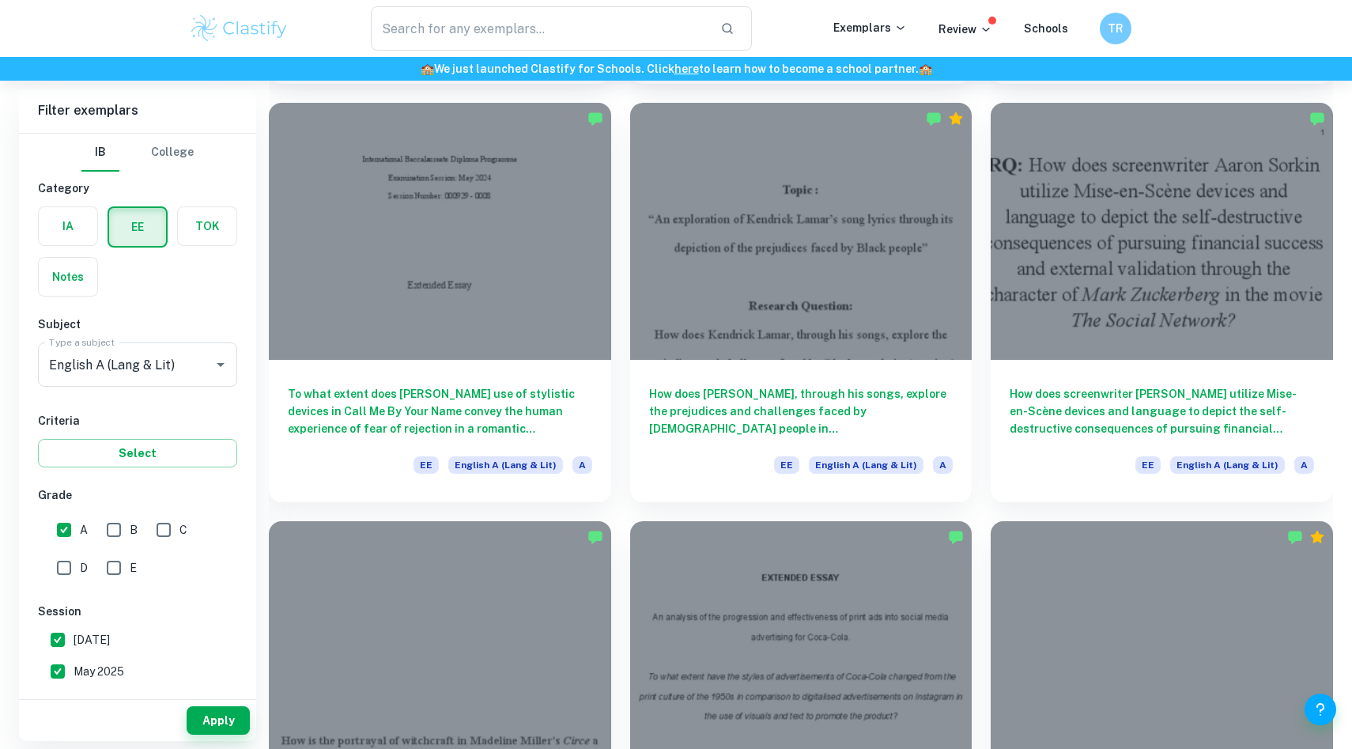
scroll to position [518, 0]
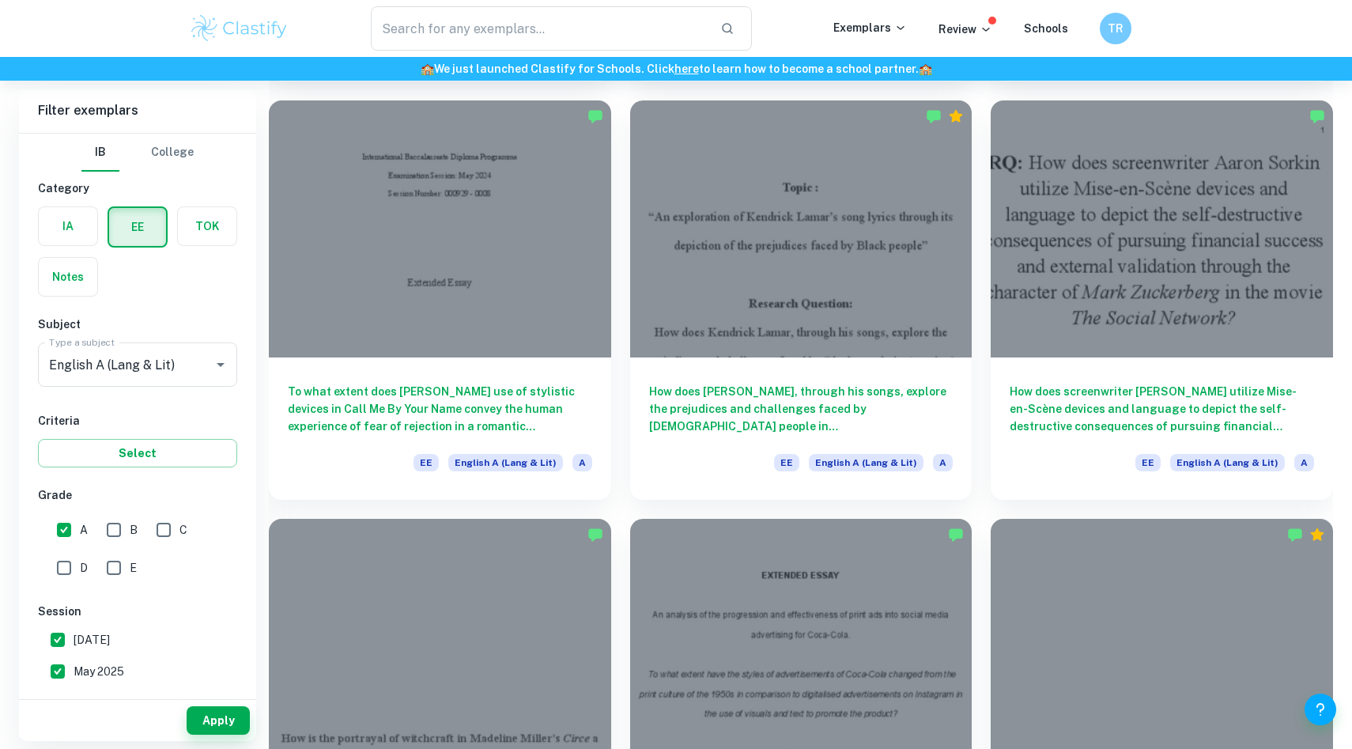
click at [619, 274] on div "How does [PERSON_NAME], through his songs, explore the prejudices and challenge…" at bounding box center [791, 289] width 361 height 417
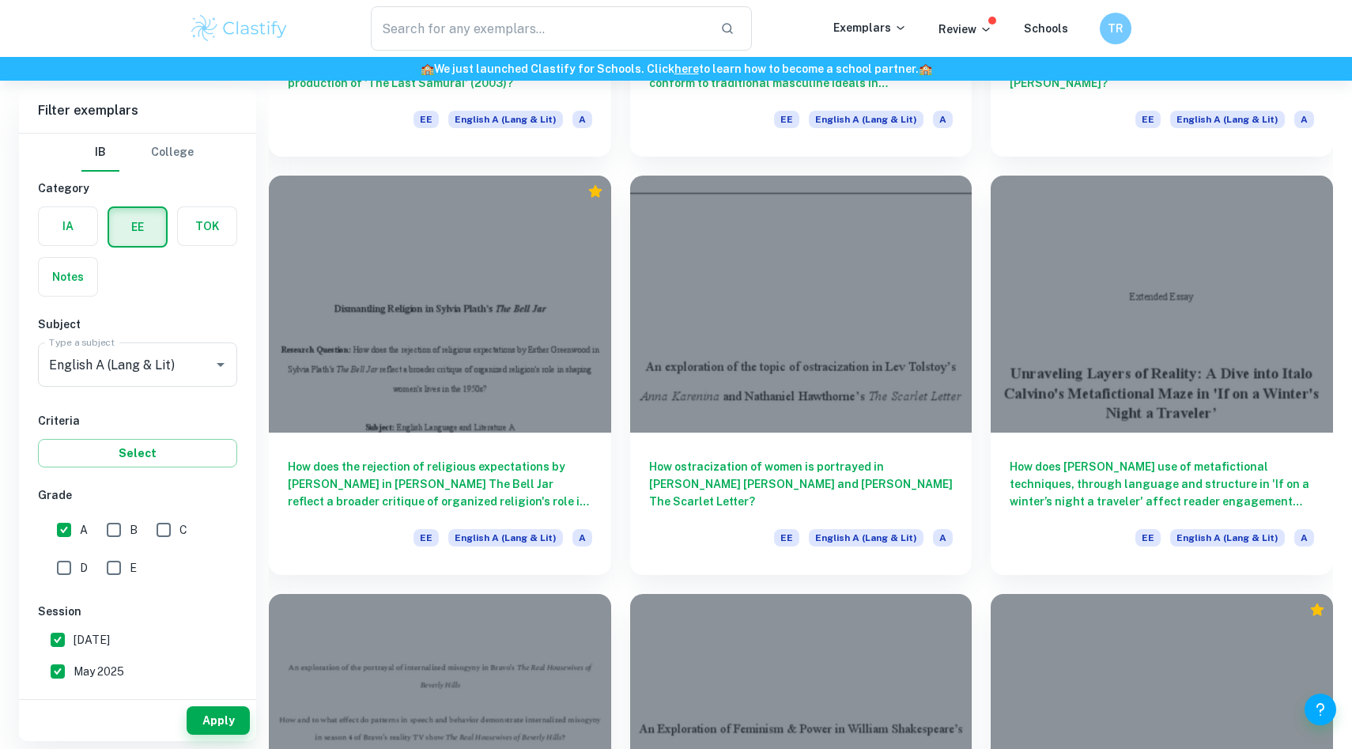
scroll to position [2161, 0]
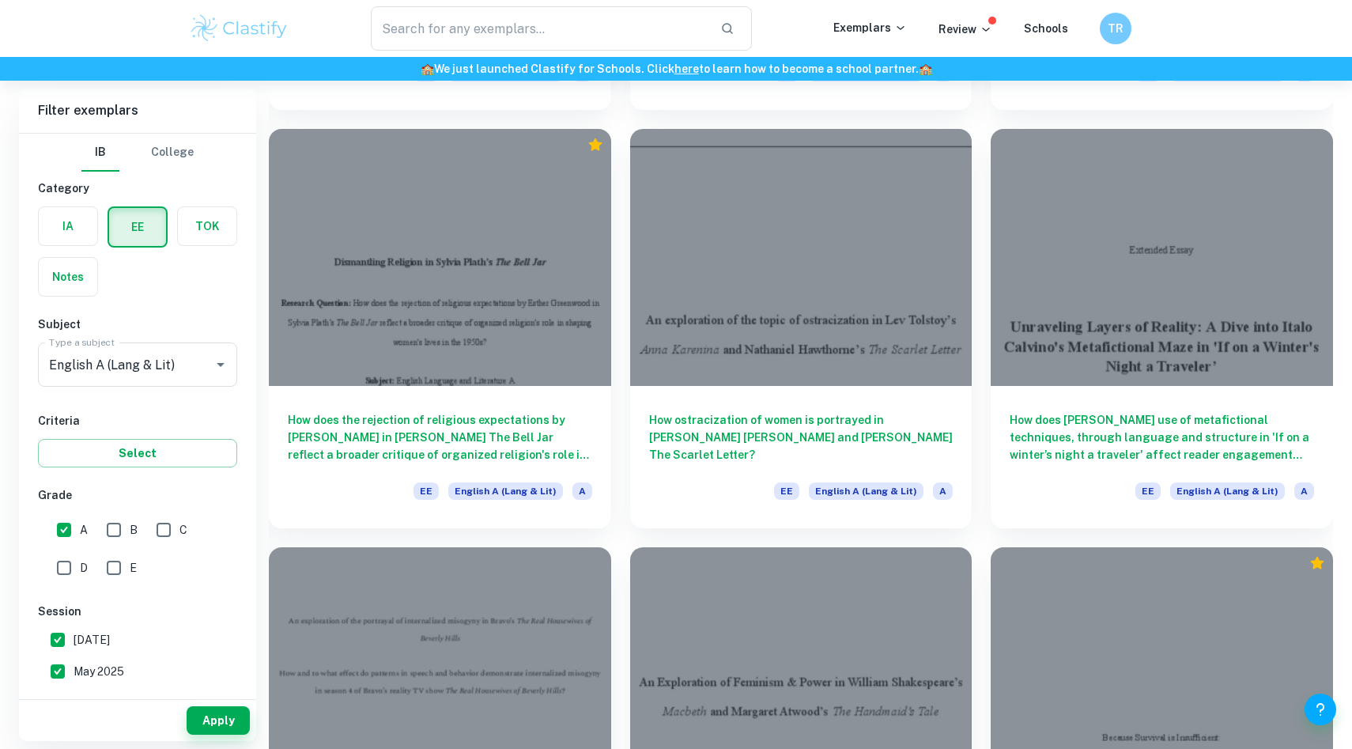
click at [66, 534] on input "A" at bounding box center [64, 530] width 32 height 32
checkbox input "false"
click at [133, 573] on span "E" at bounding box center [133, 567] width 7 height 17
click at [130, 573] on input "E" at bounding box center [114, 568] width 32 height 32
checkbox input "true"
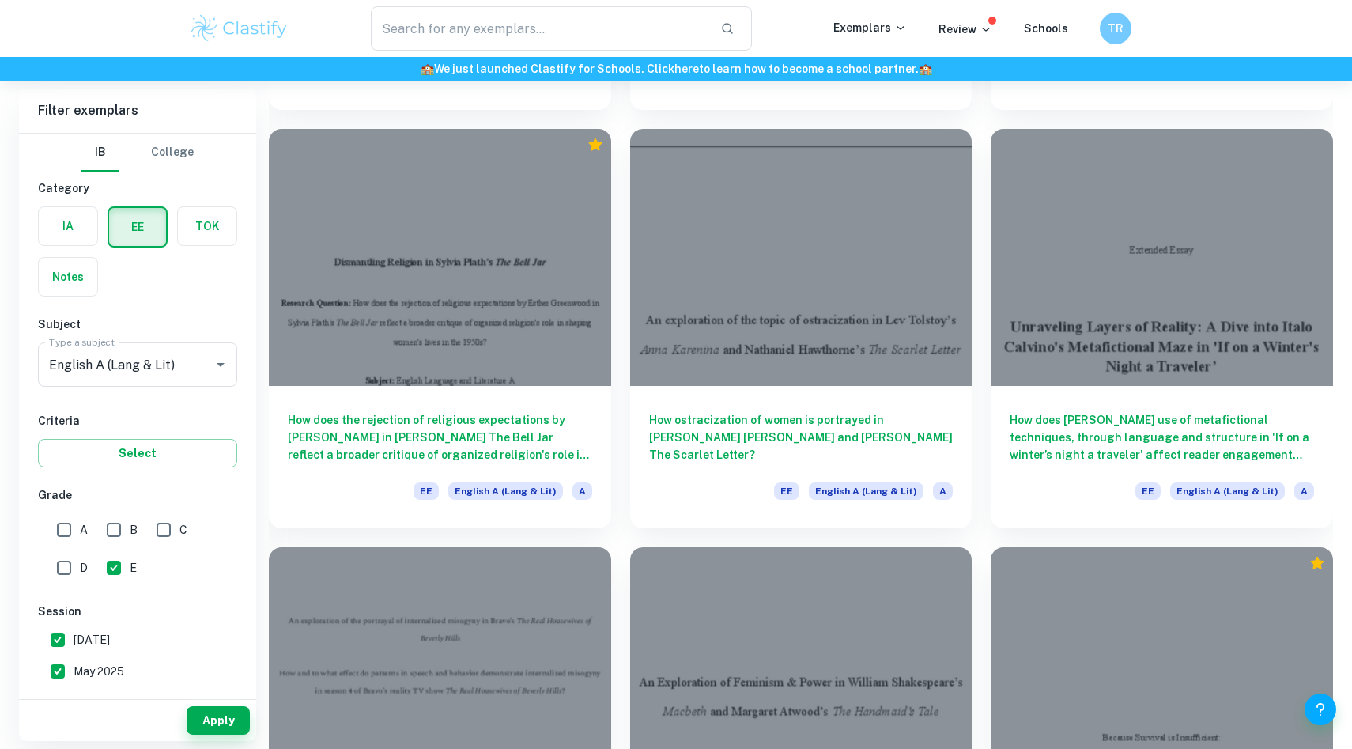
click at [55, 568] on input "D" at bounding box center [64, 568] width 32 height 32
checkbox input "true"
click at [159, 542] on input "C" at bounding box center [164, 530] width 32 height 32
checkbox input "true"
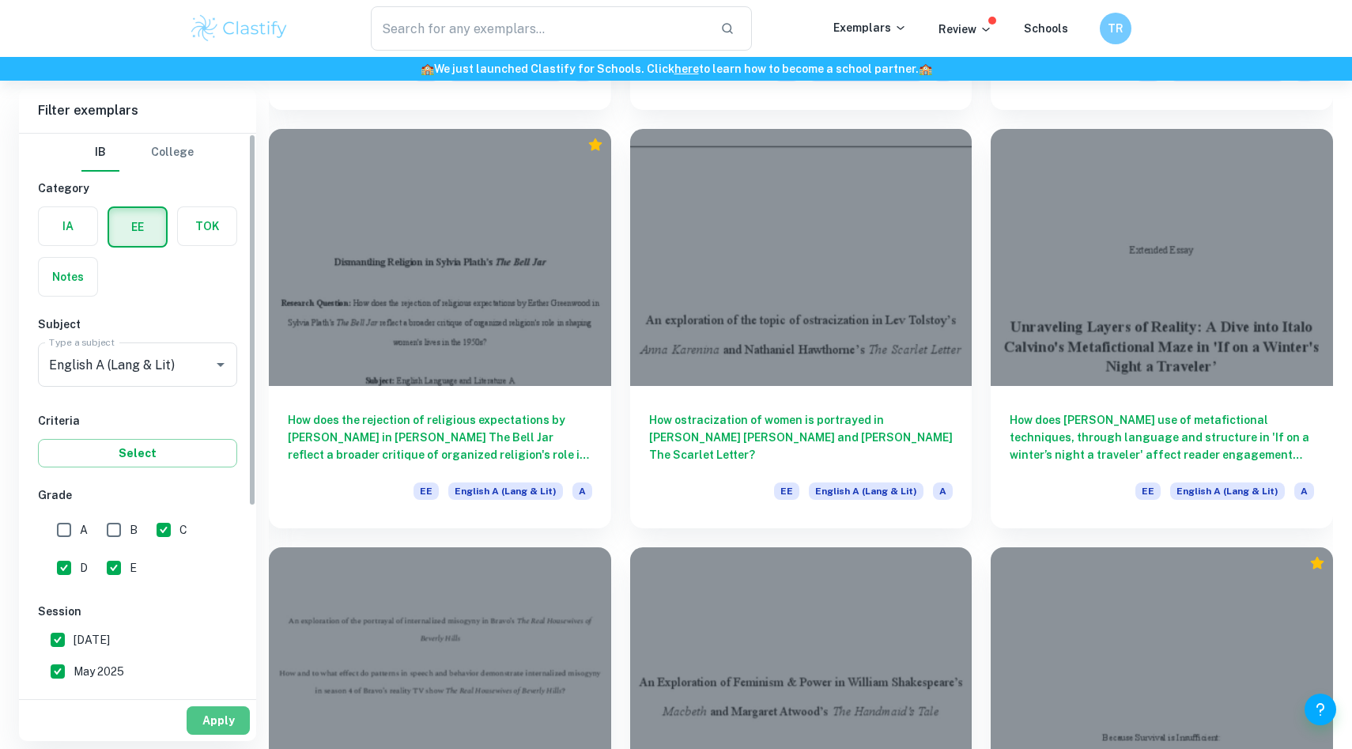
click at [224, 722] on button "Apply" at bounding box center [218, 720] width 63 height 28
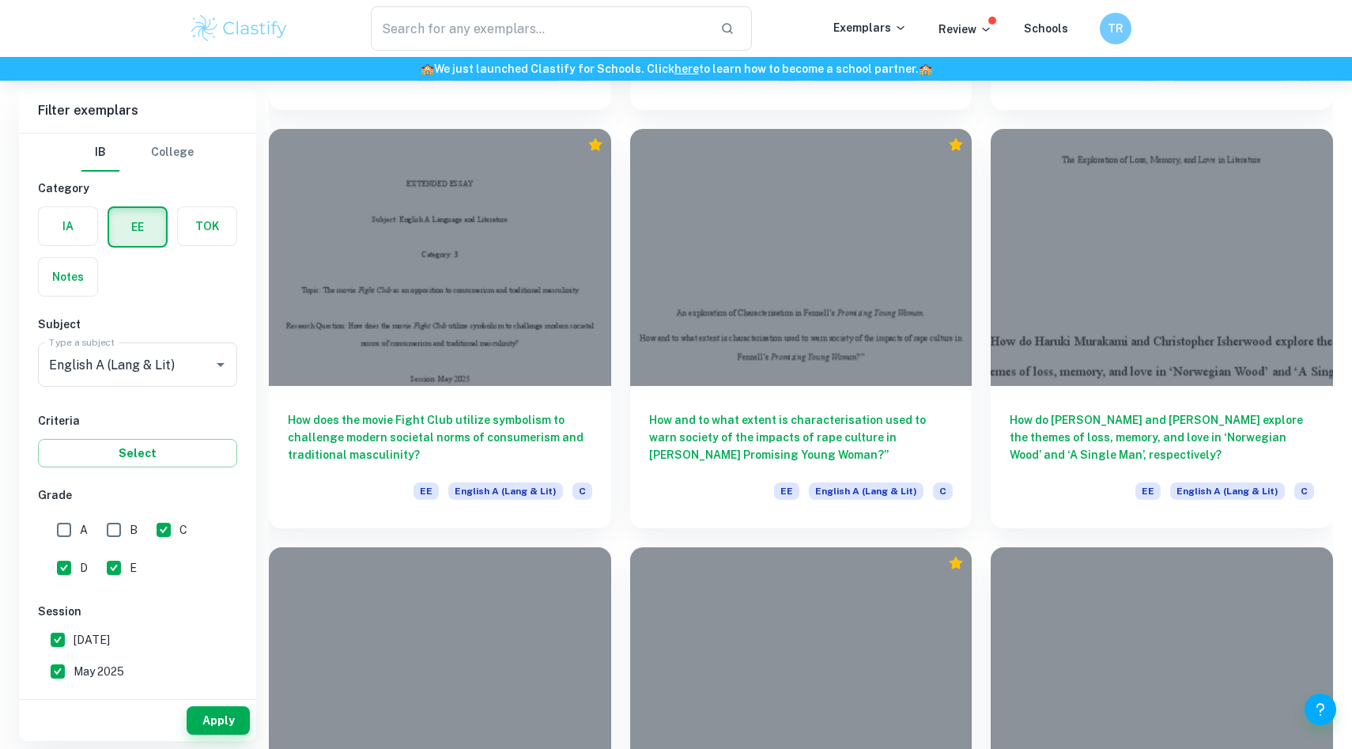
click at [618, 540] on div "How does the use of propaganda in media and speech influence the manipulation o…" at bounding box center [791, 736] width 361 height 417
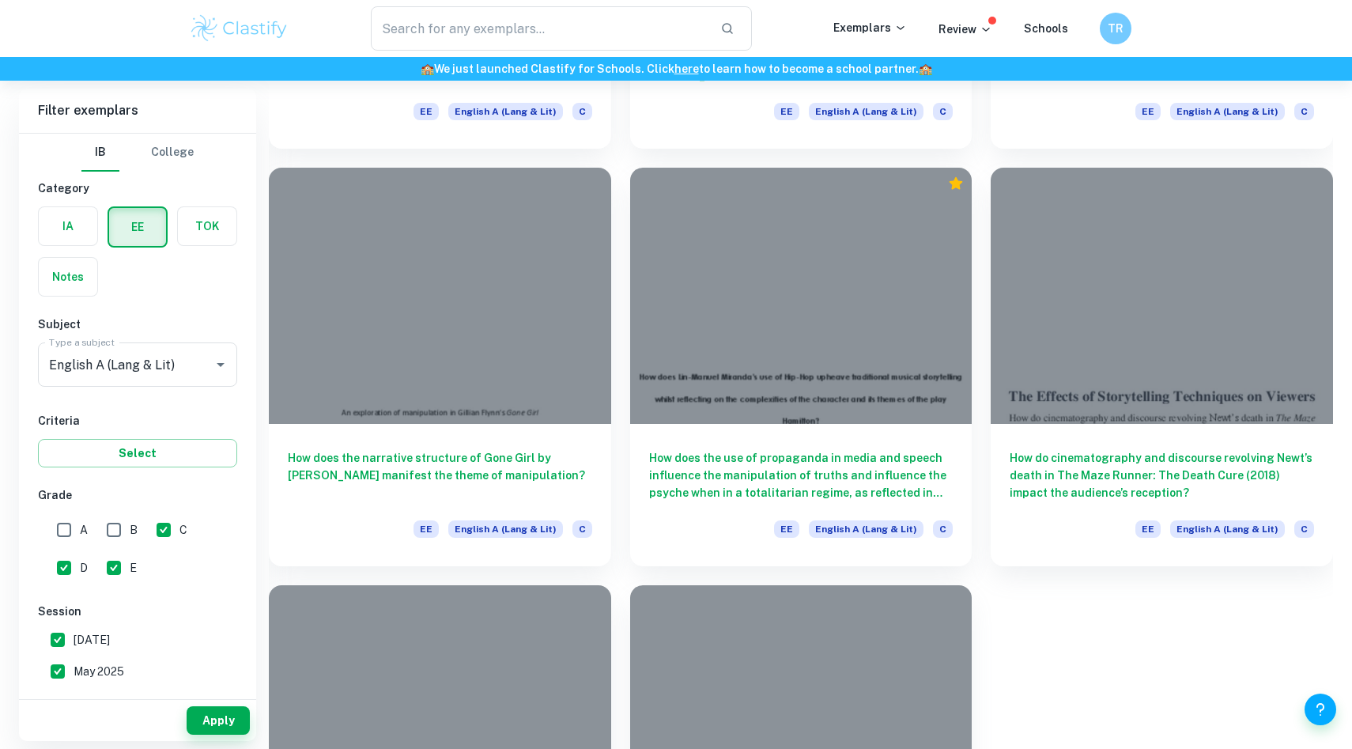
scroll to position [2776, 0]
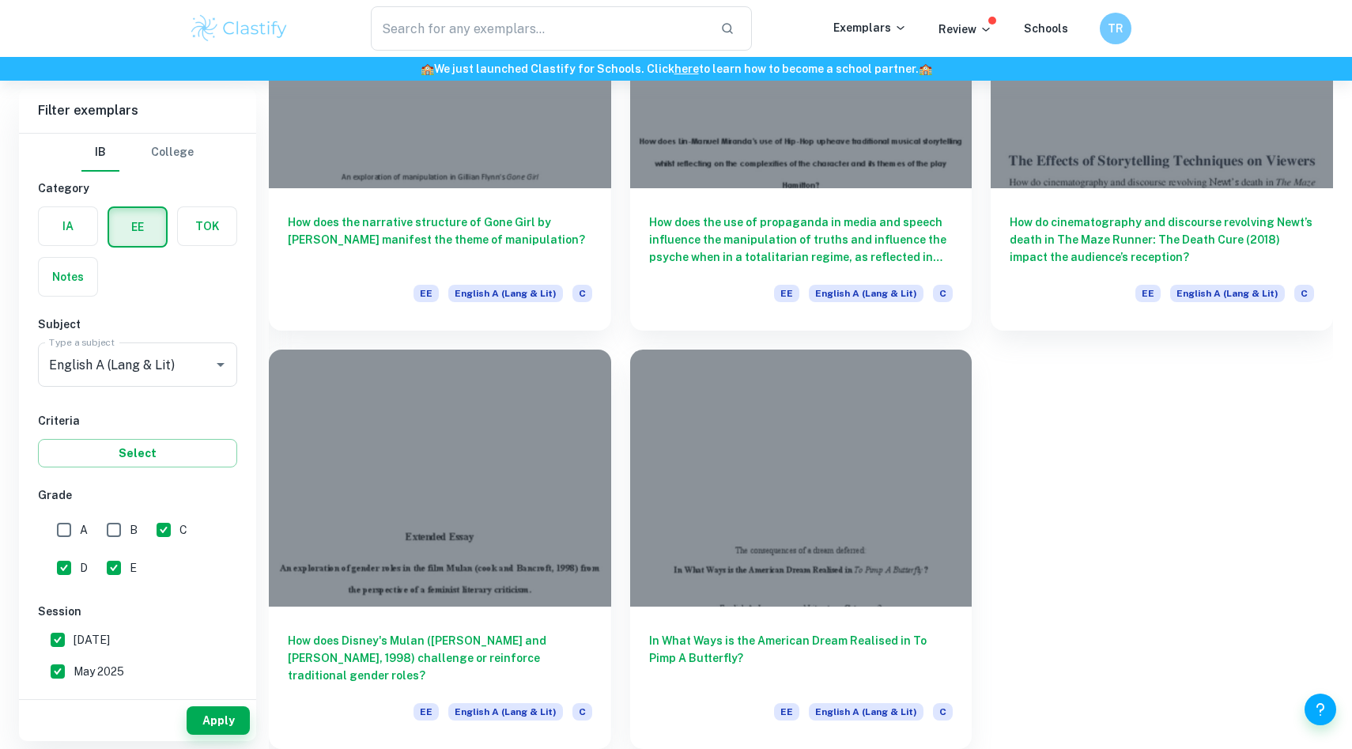
click at [625, 532] on div "In What Ways is the American Dream Realised in To Pimp A Butterfly? EE English …" at bounding box center [791, 538] width 361 height 417
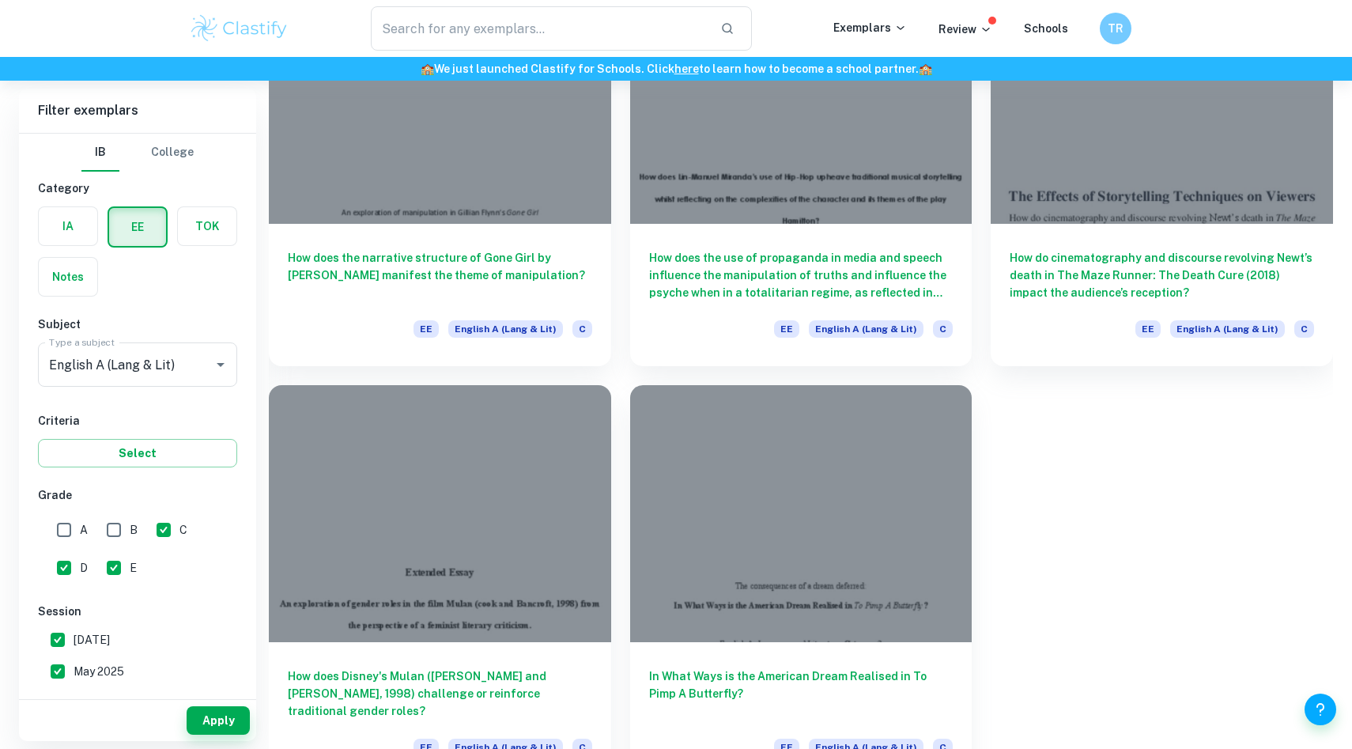
scroll to position [2738, 0]
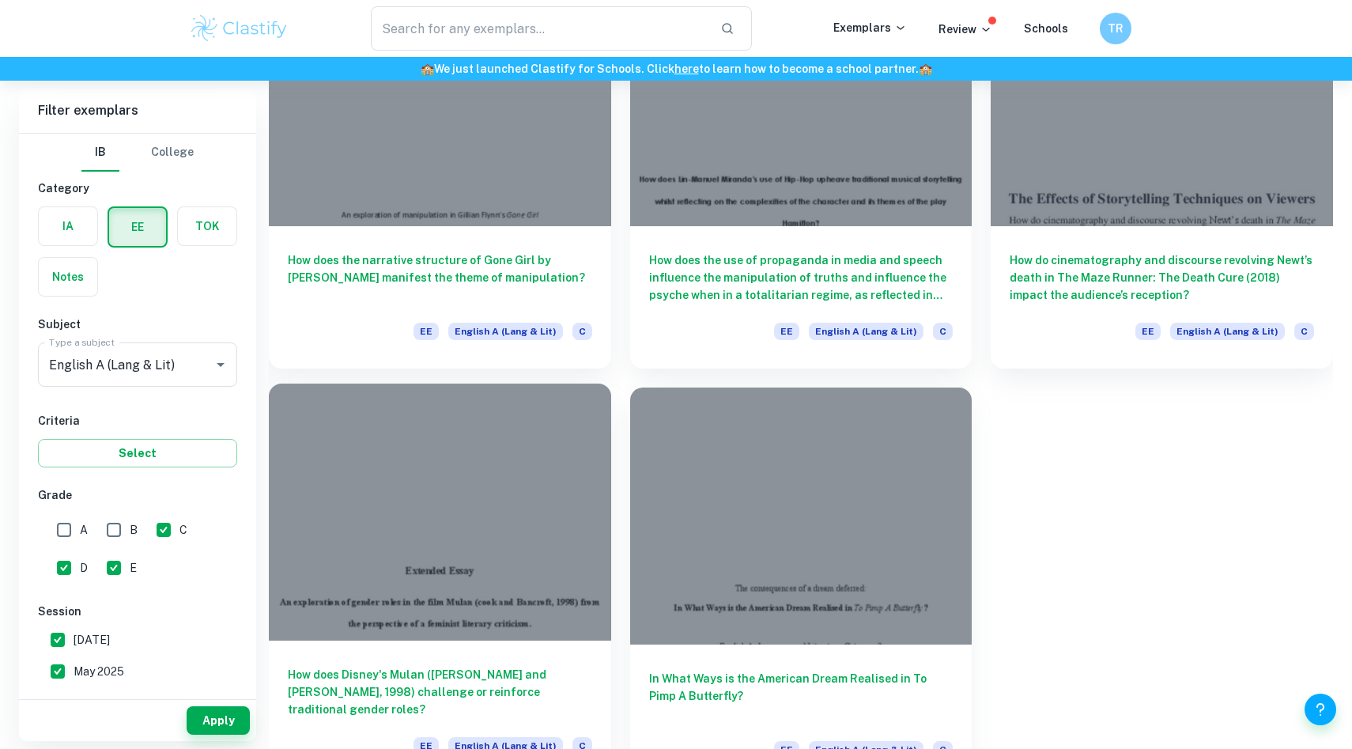
click at [602, 534] on div at bounding box center [440, 511] width 342 height 256
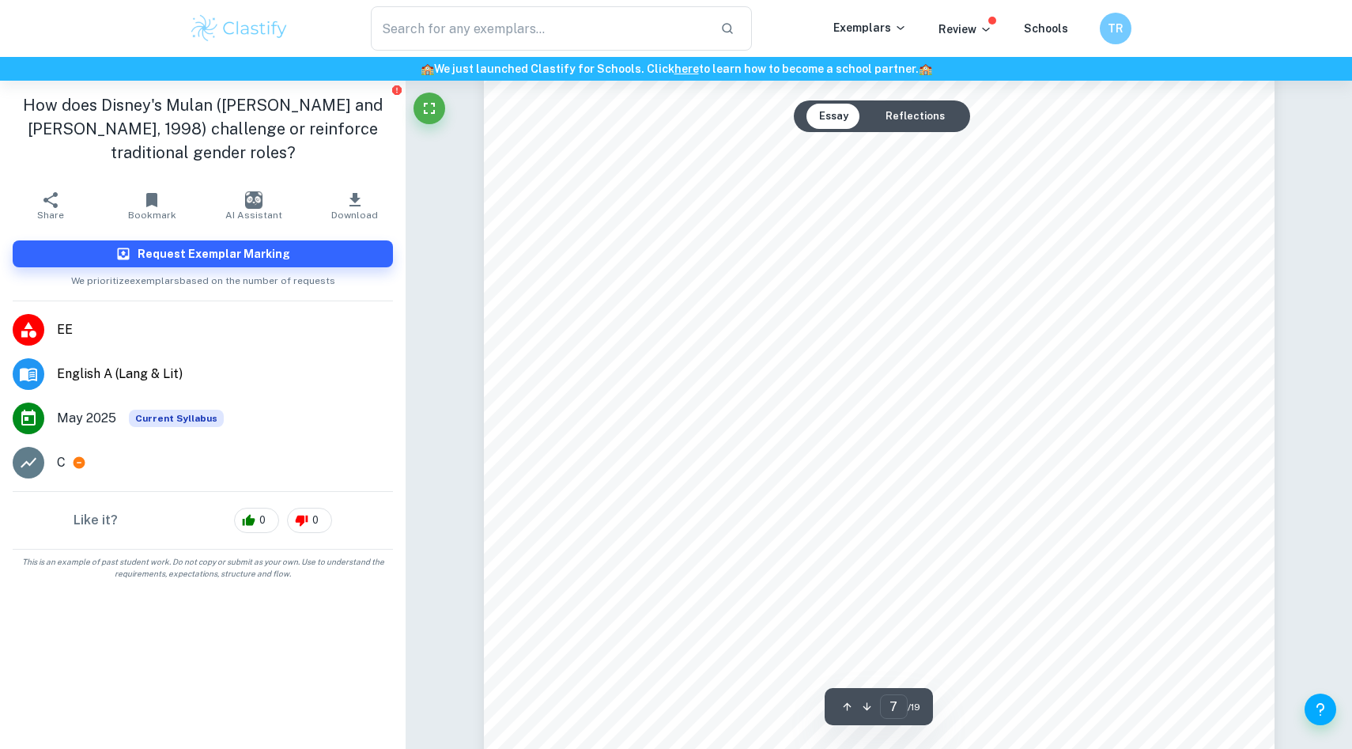
scroll to position [6913, 0]
click at [612, 233] on span "pretend to be someone else to bring honour to him and the rest of her family. T…" at bounding box center [878, 234] width 598 height 16
type input "8"
click at [663, 308] on div "Figure 1: [PERSON_NAME] in her ancestors [DEMOGRAPHIC_DATA] An extra layer is l…" at bounding box center [879, 651] width 791 height 1117
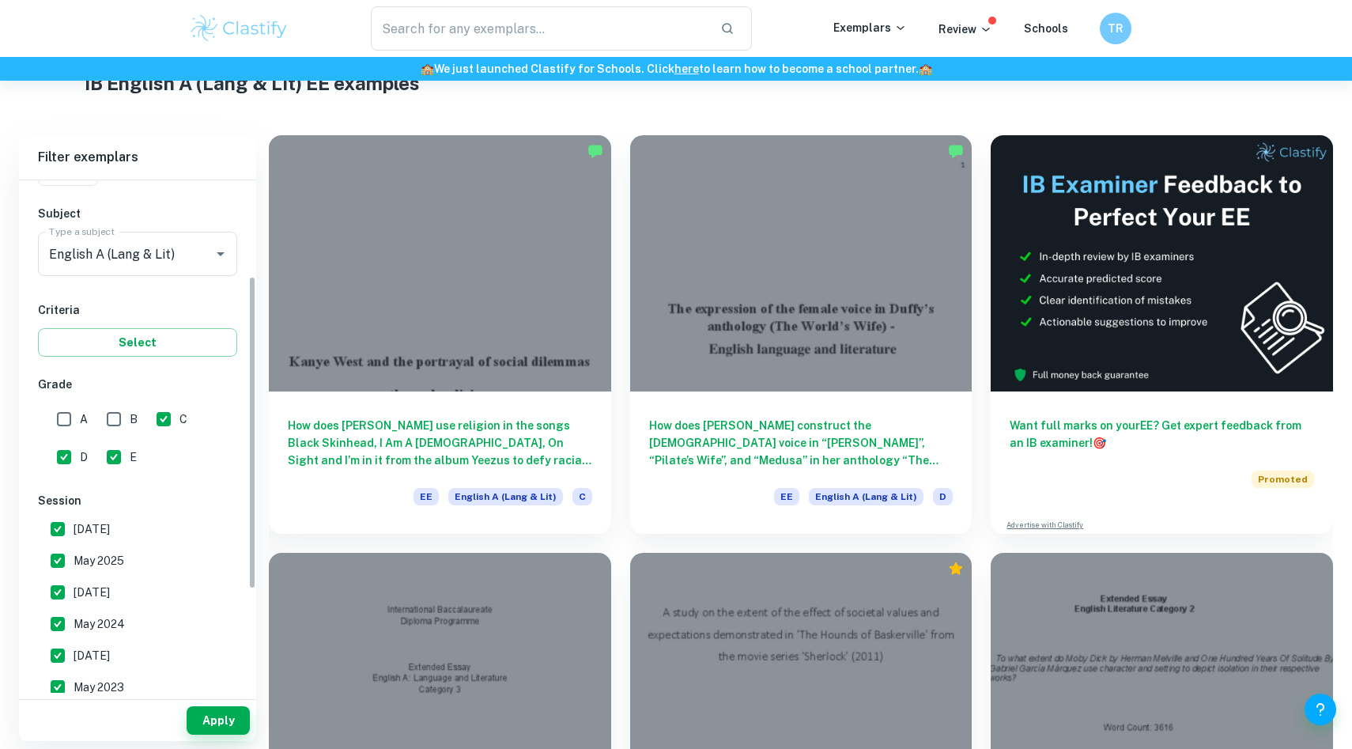
scroll to position [208, 0]
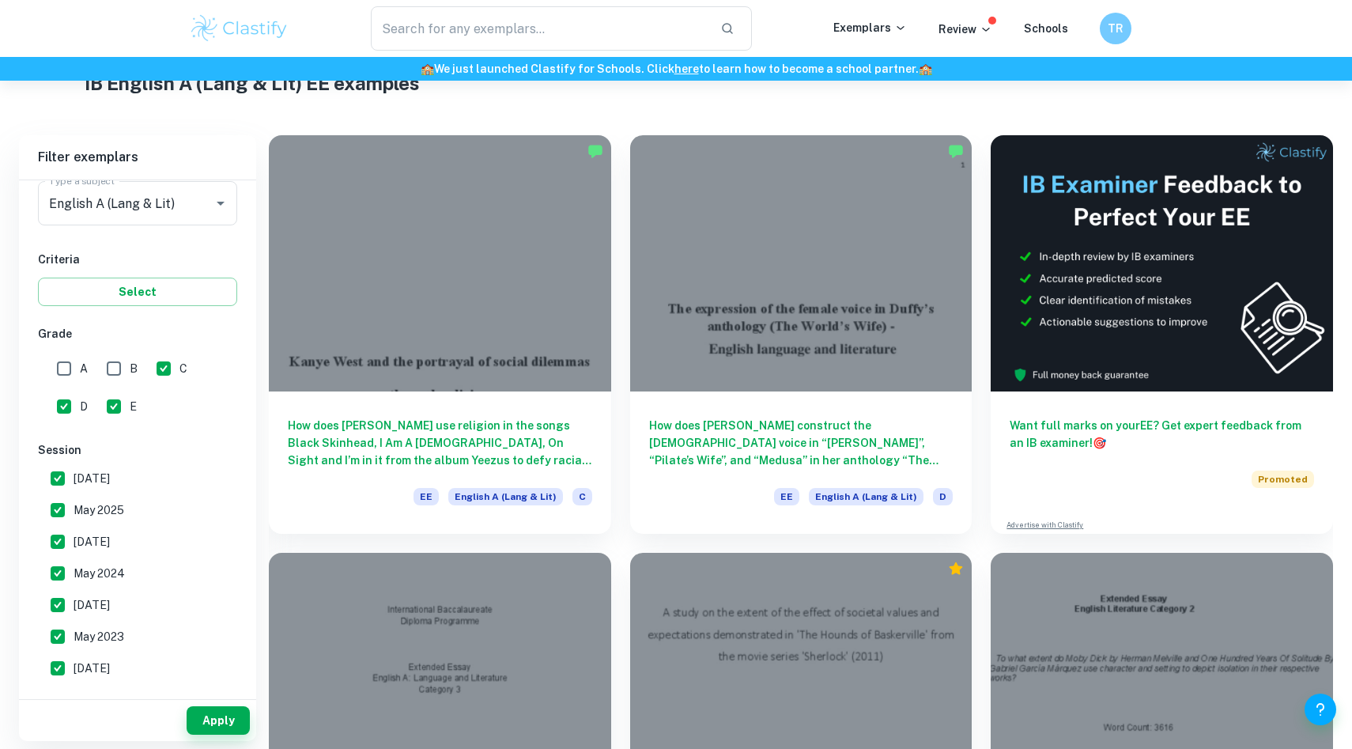
click at [169, 365] on input "C" at bounding box center [164, 369] width 32 height 32
checkbox input "false"
click at [222, 726] on button "Apply" at bounding box center [218, 720] width 63 height 28
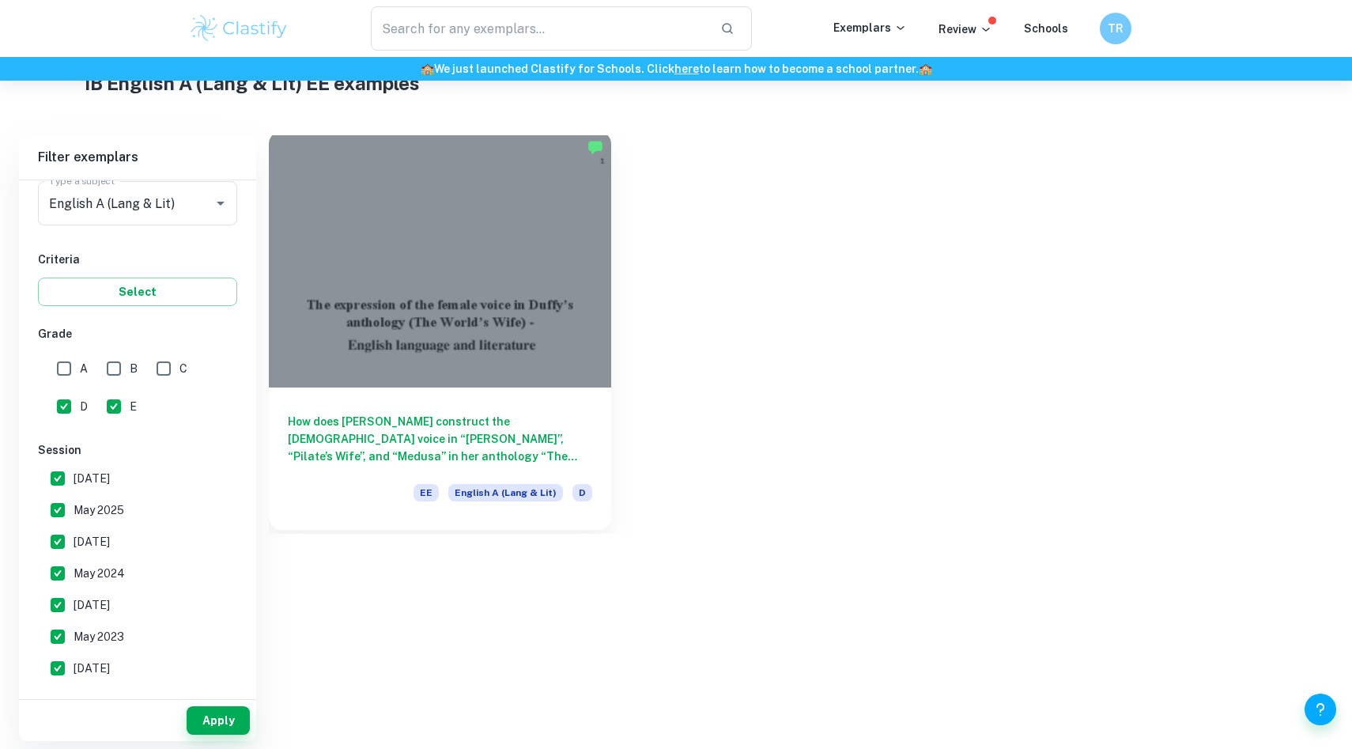
click at [478, 357] on div at bounding box center [440, 259] width 342 height 256
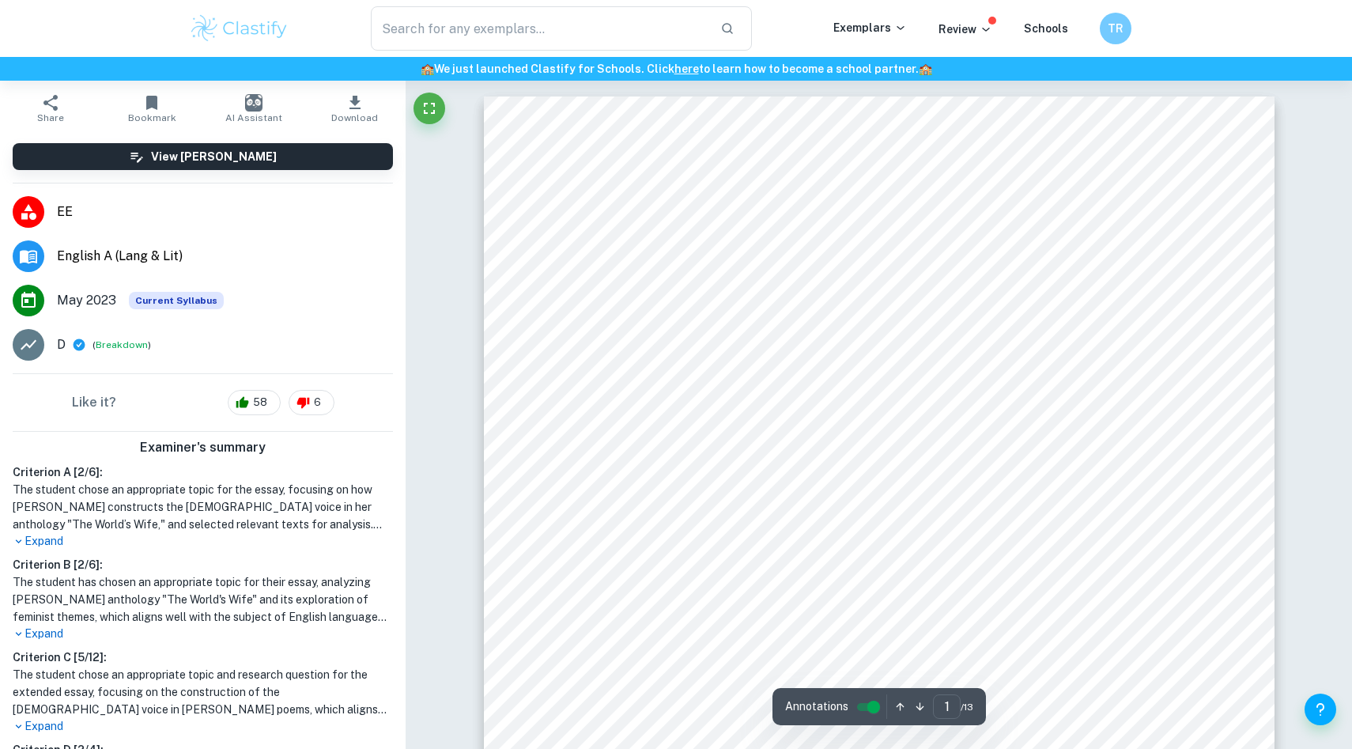
scroll to position [317, 0]
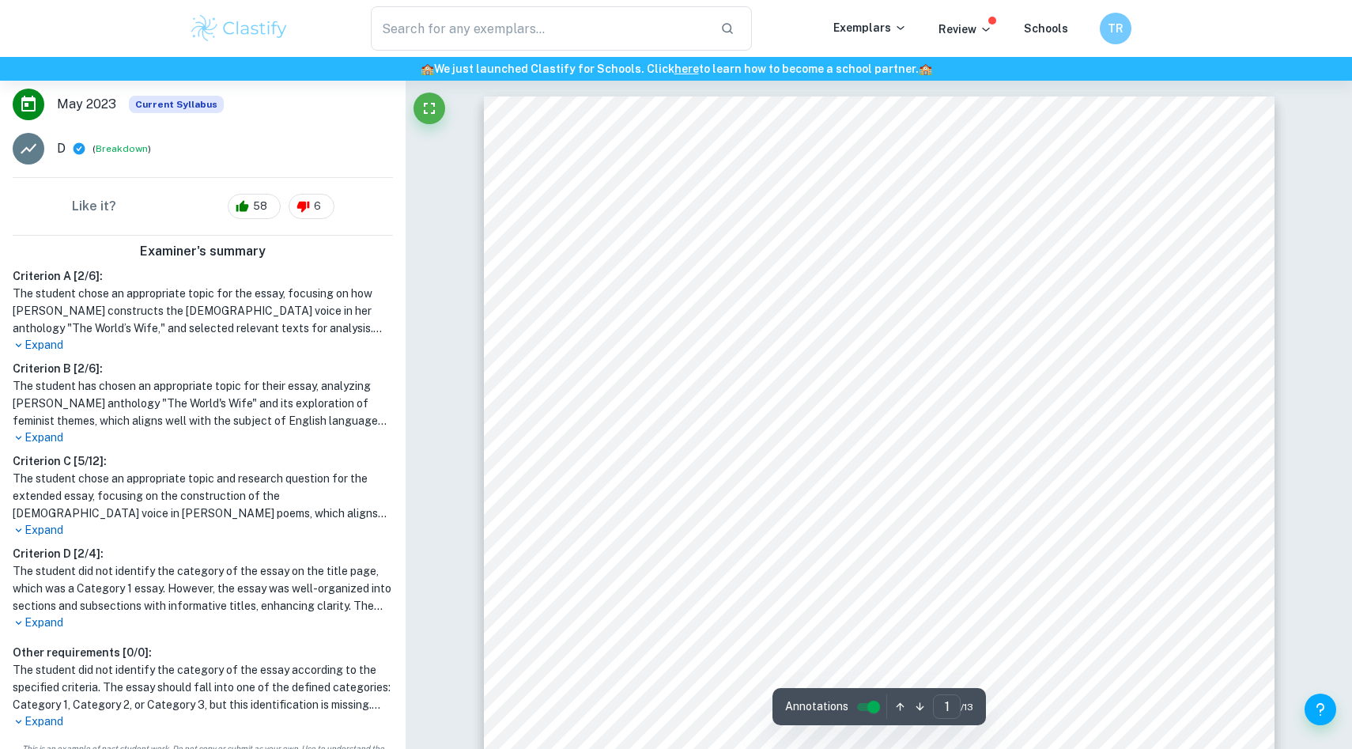
click at [41, 337] on p "Expand" at bounding box center [203, 345] width 380 height 17
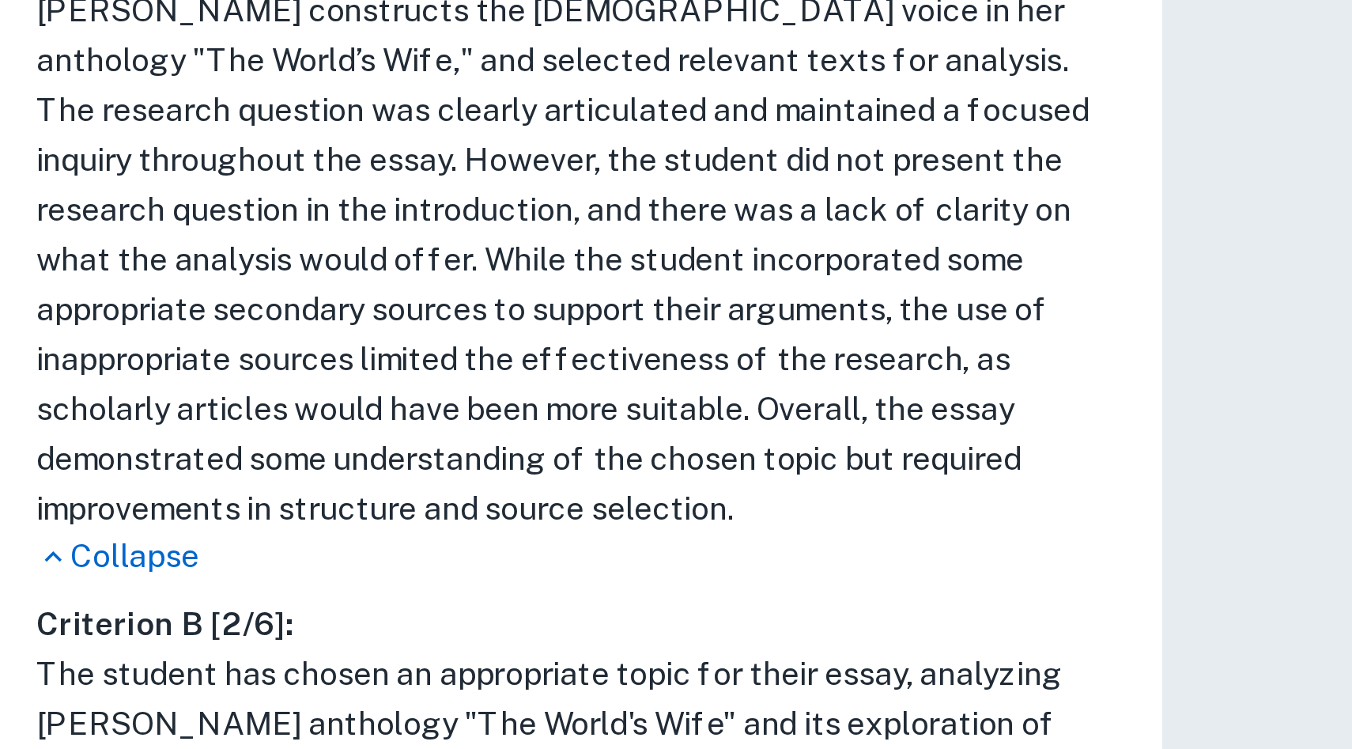
scroll to position [456, 0]
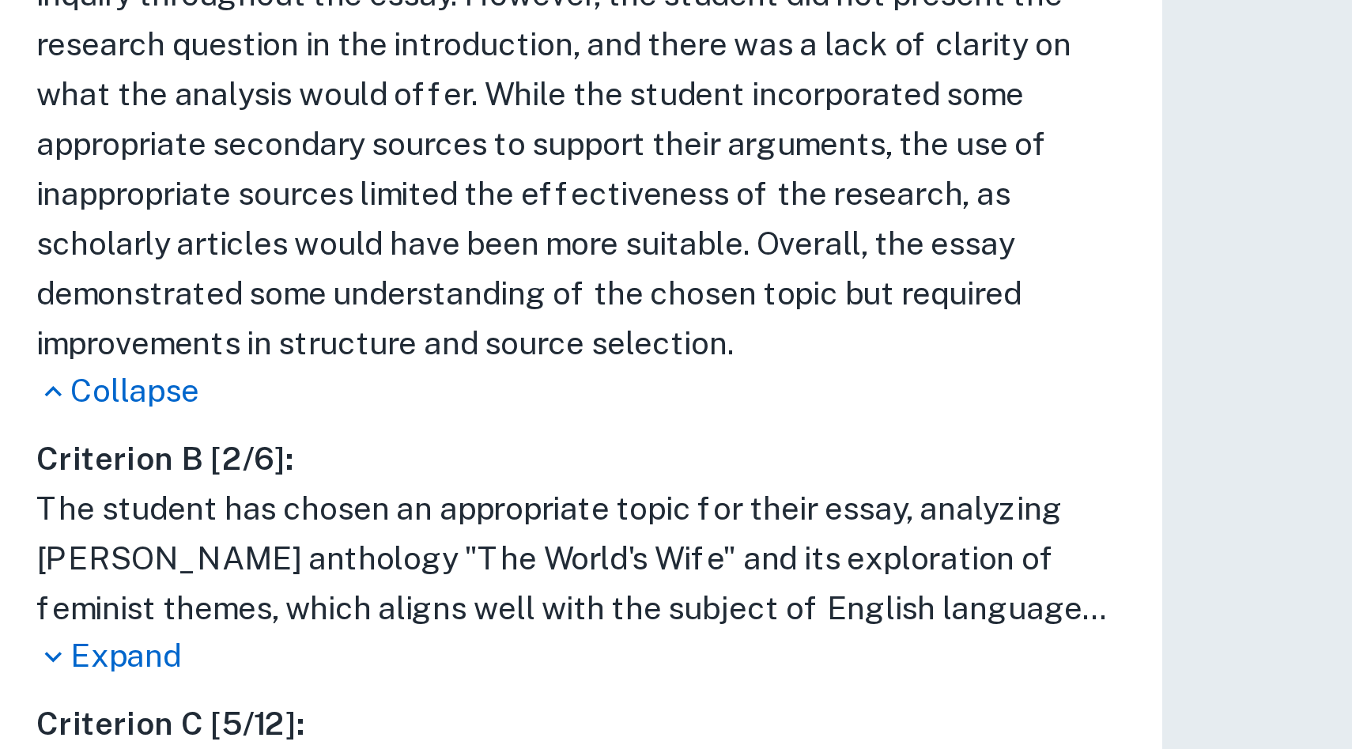
click at [32, 447] on p "Expand" at bounding box center [203, 455] width 380 height 17
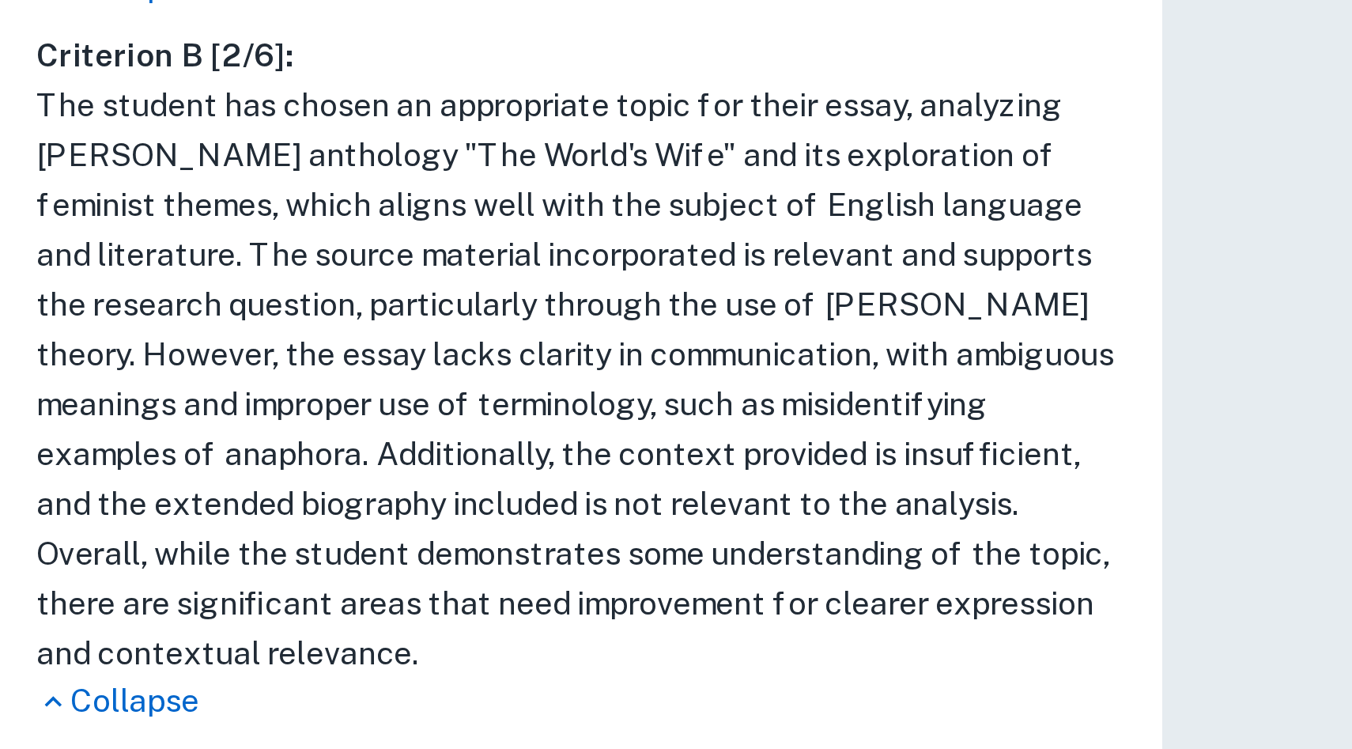
scroll to position [613, 0]
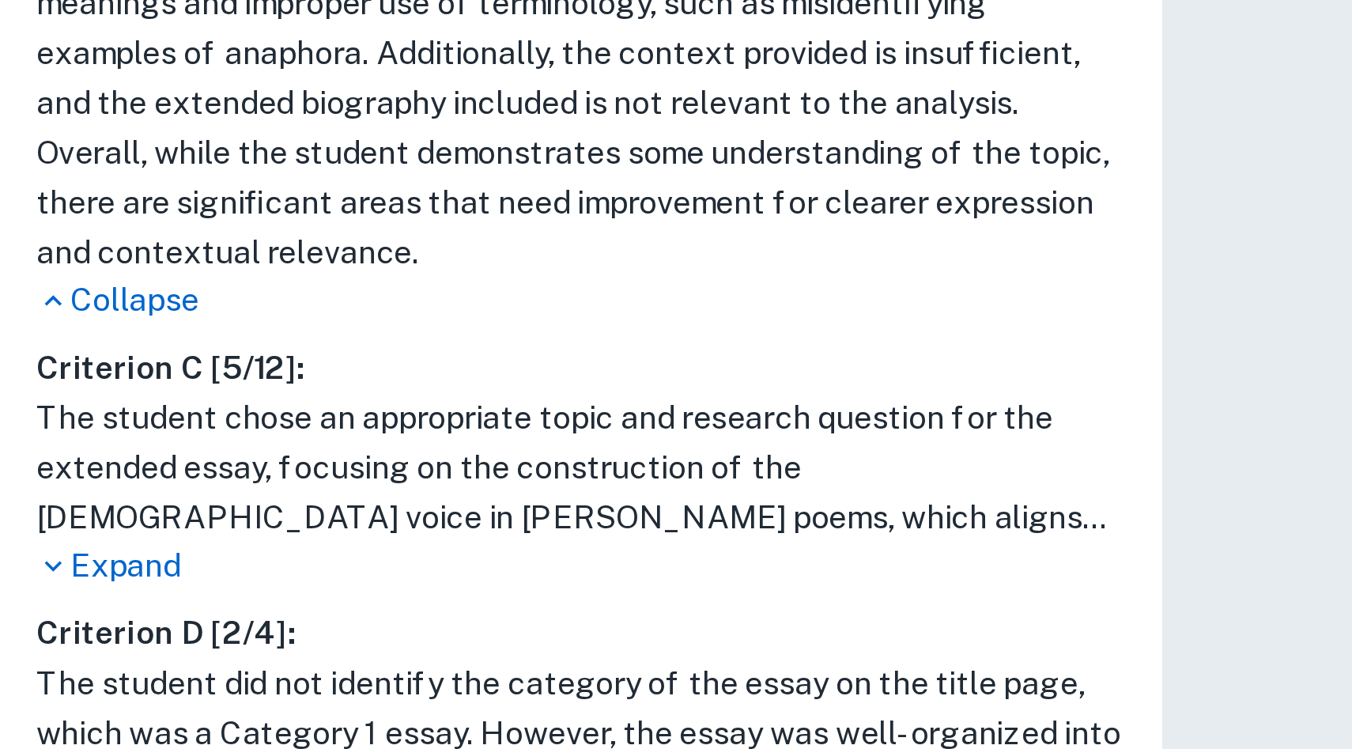
click at [36, 539] on p "Expand" at bounding box center [203, 547] width 380 height 17
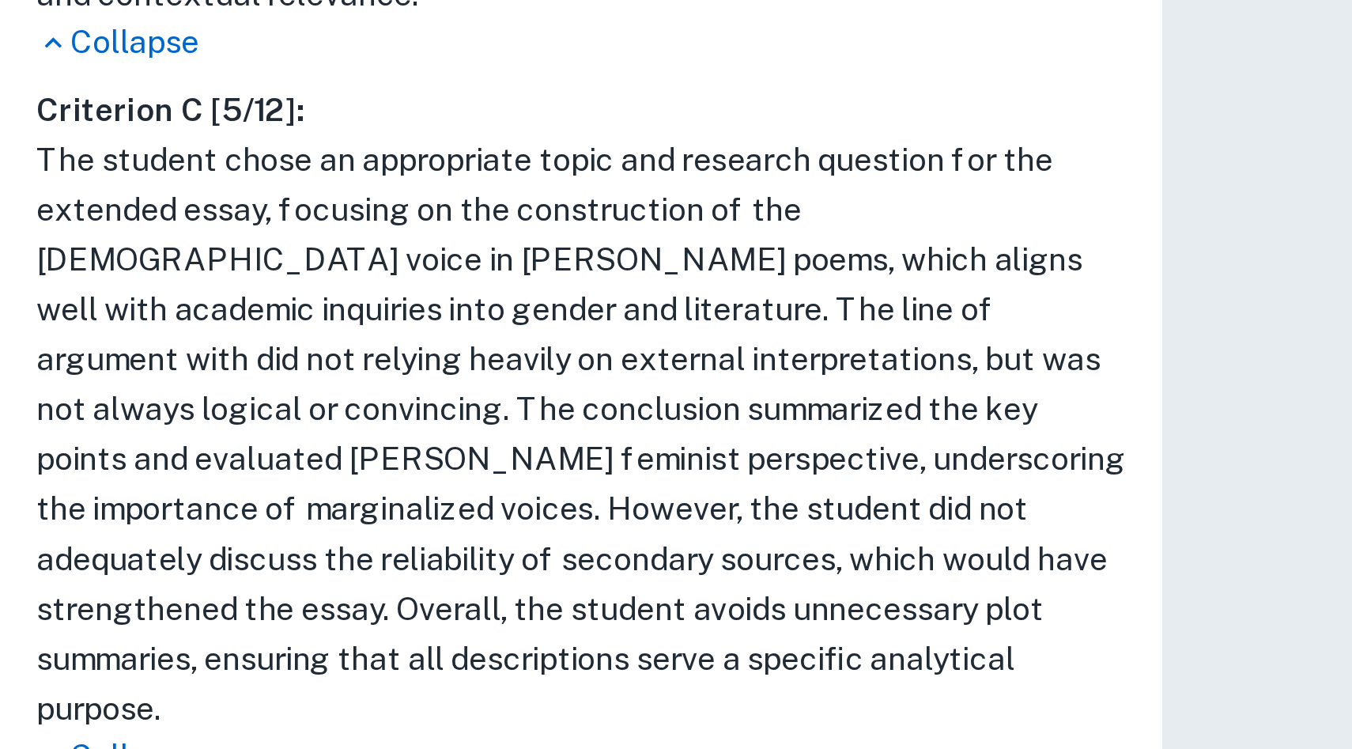
scroll to position [752, 0]
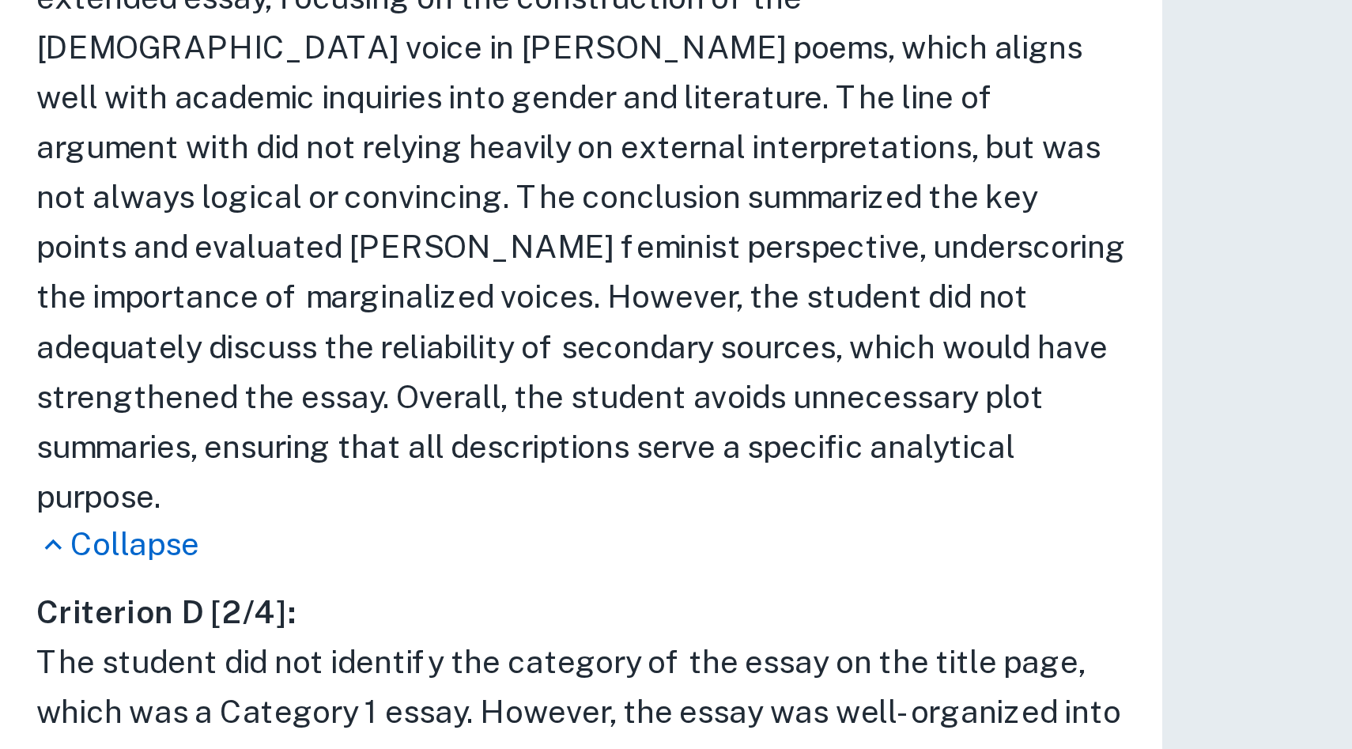
click at [32, 649] on p "Expand" at bounding box center [203, 657] width 380 height 17
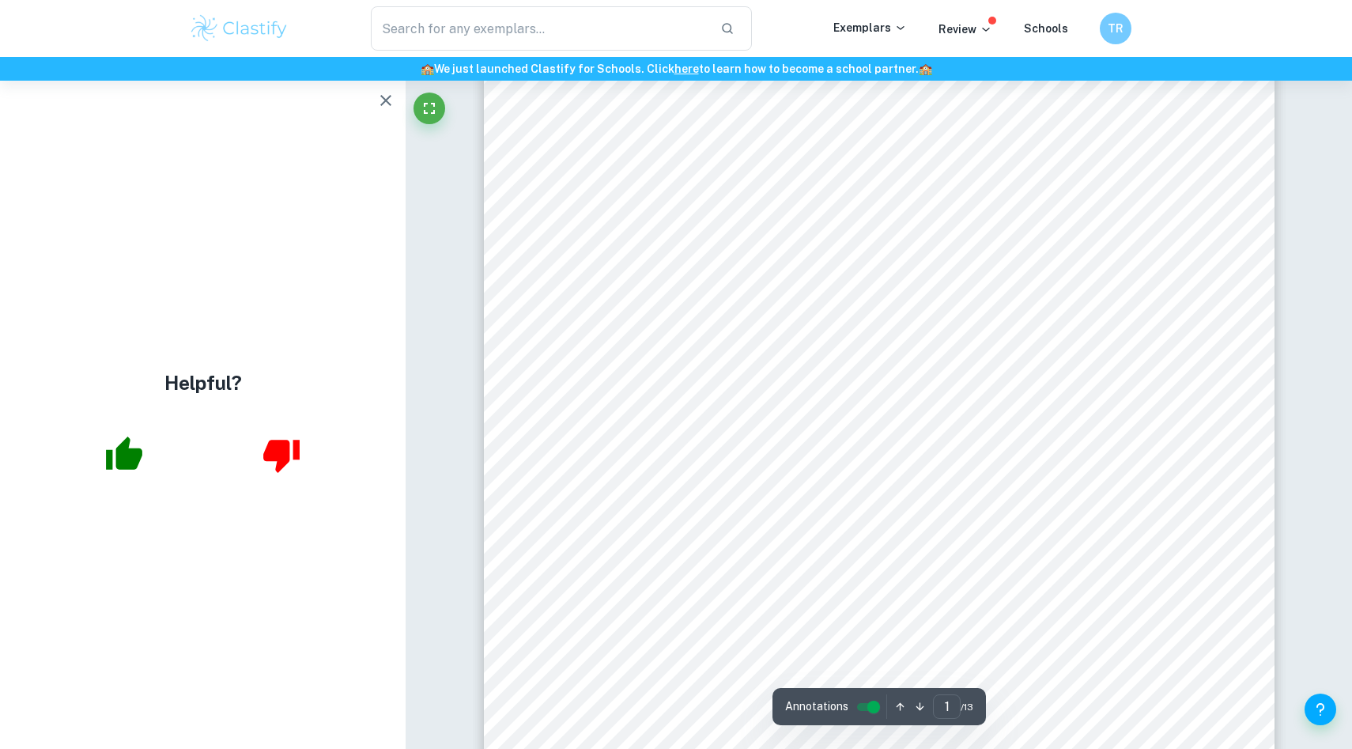
scroll to position [208, 0]
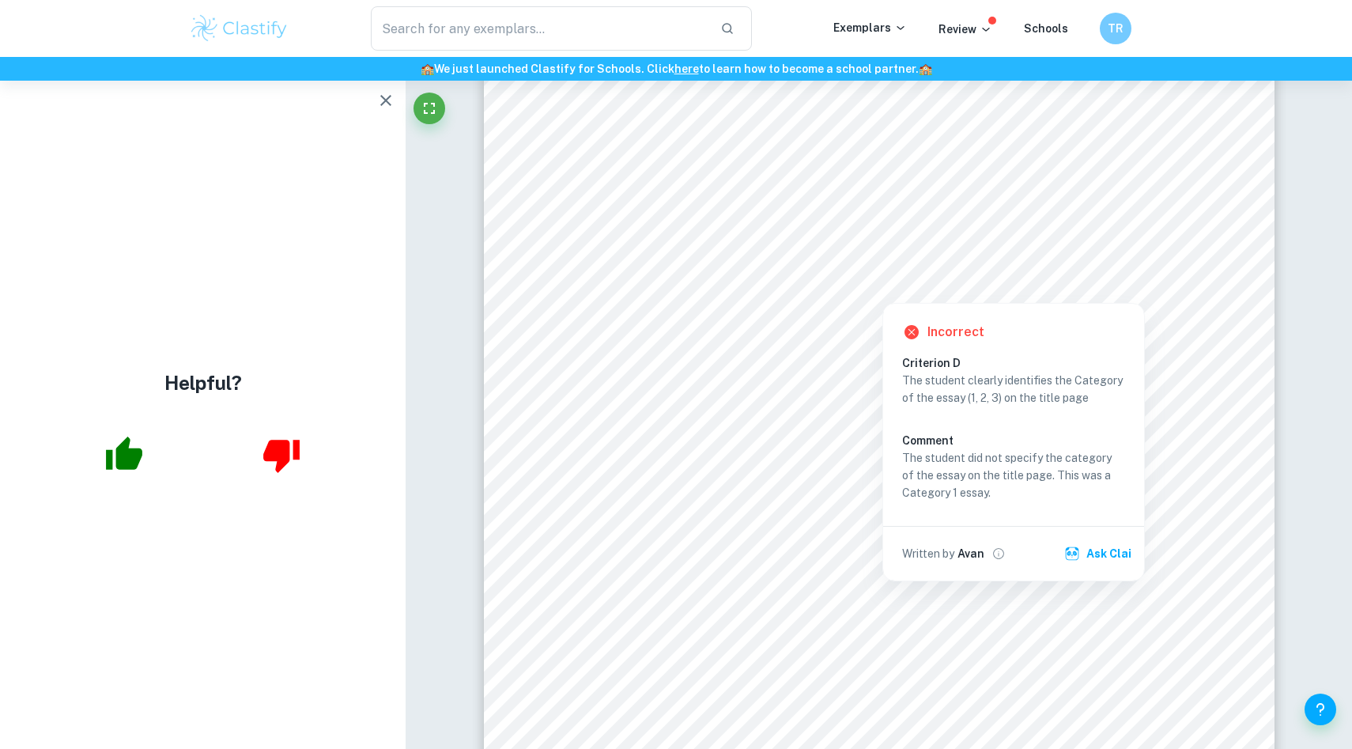
scroll to position [66, 0]
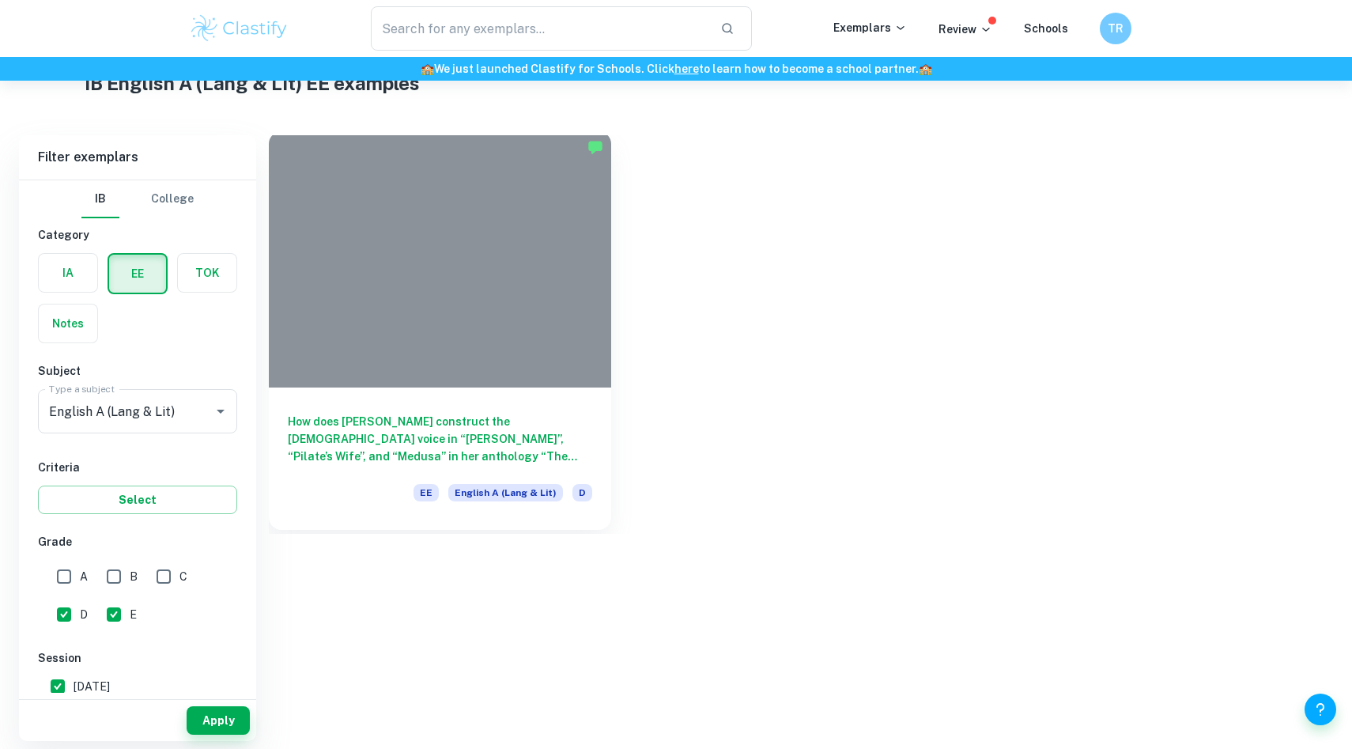
click at [557, 395] on div "How does [PERSON_NAME] construct the [DEMOGRAPHIC_DATA] voice in “[PERSON_NAME]…" at bounding box center [440, 458] width 342 height 142
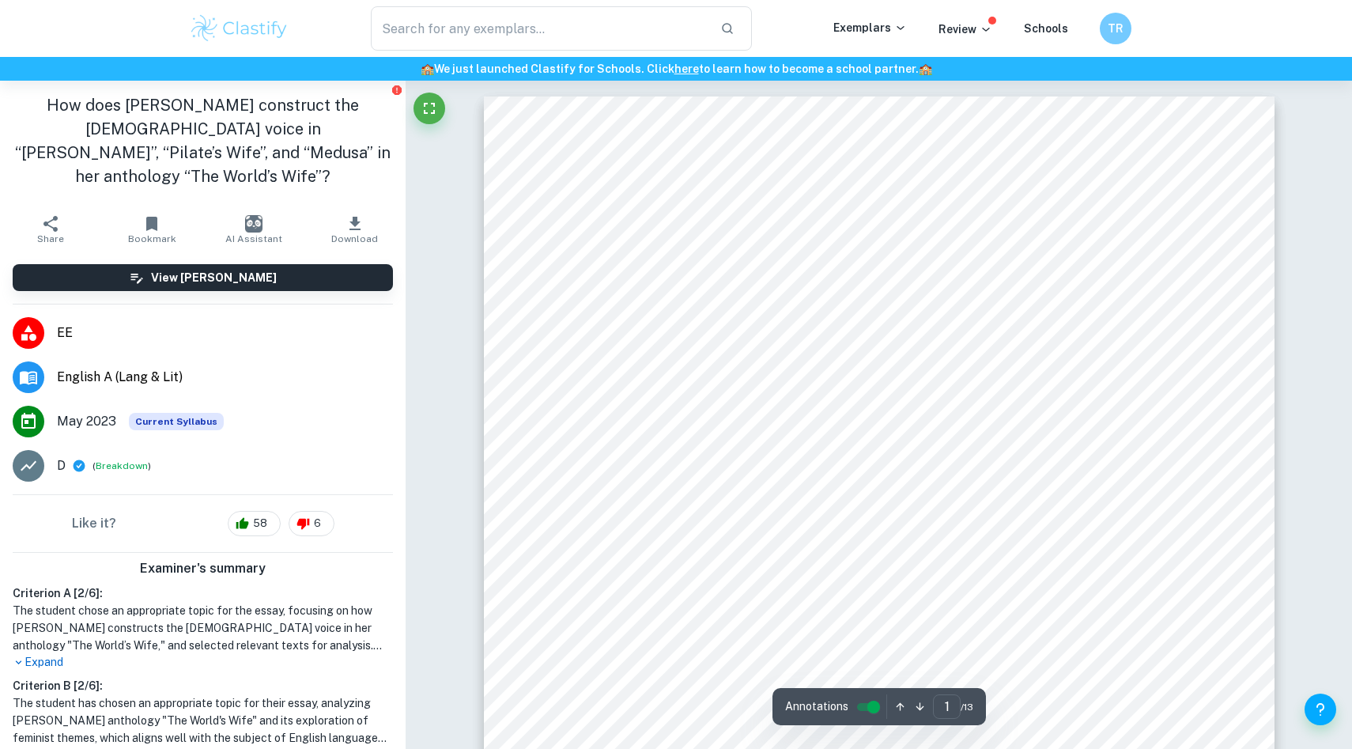
scroll to position [66, 0]
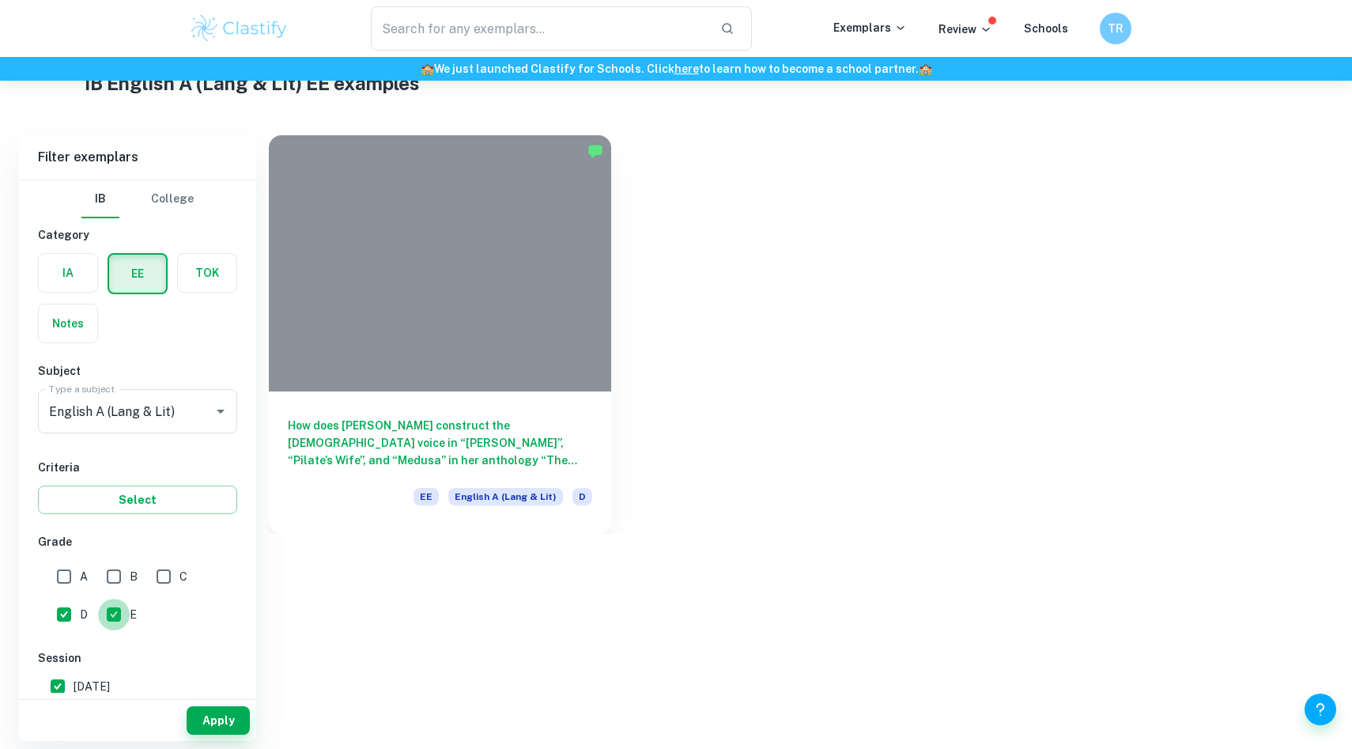
click at [112, 607] on input "E" at bounding box center [114, 615] width 32 height 32
checkbox input "false"
click at [79, 612] on input "D" at bounding box center [64, 615] width 32 height 32
checkbox input "false"
click at [67, 565] on input "A" at bounding box center [64, 577] width 32 height 32
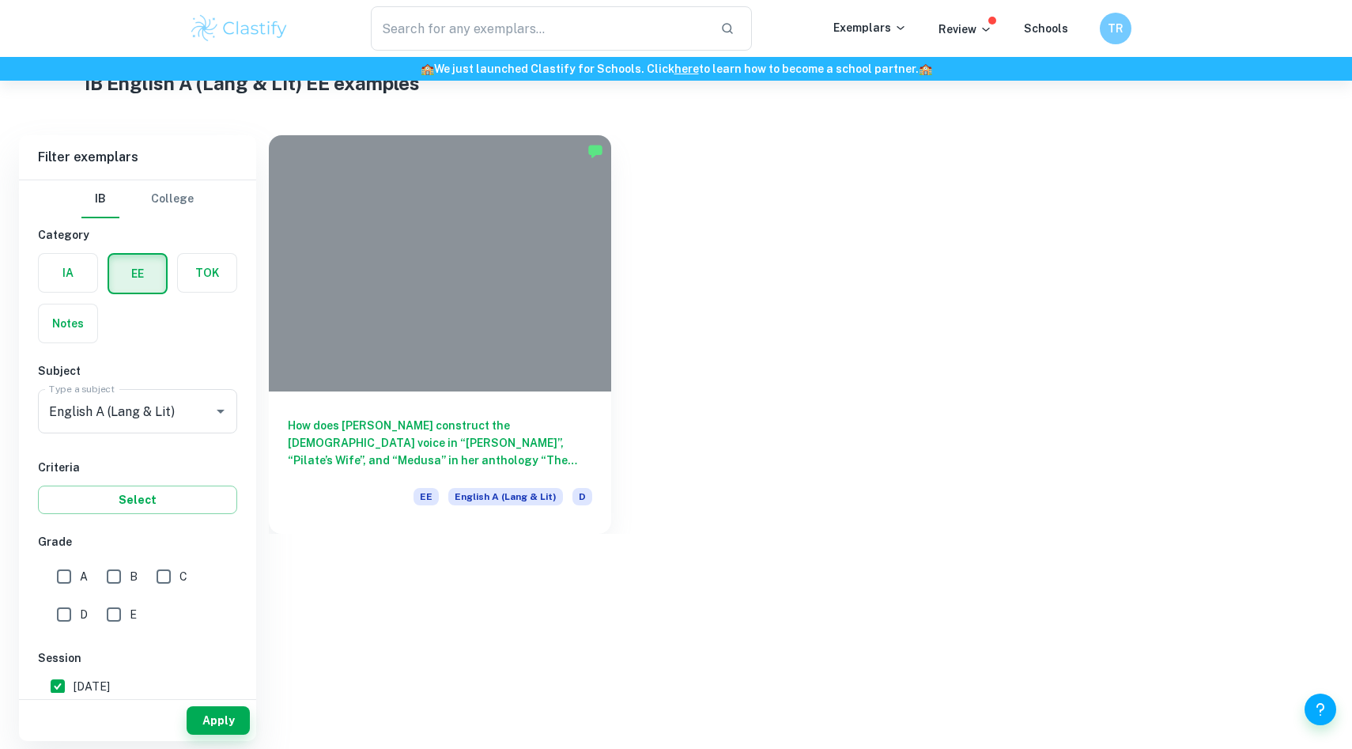
checkbox input "true"
click at [123, 565] on input "B" at bounding box center [114, 577] width 32 height 32
checkbox input "true"
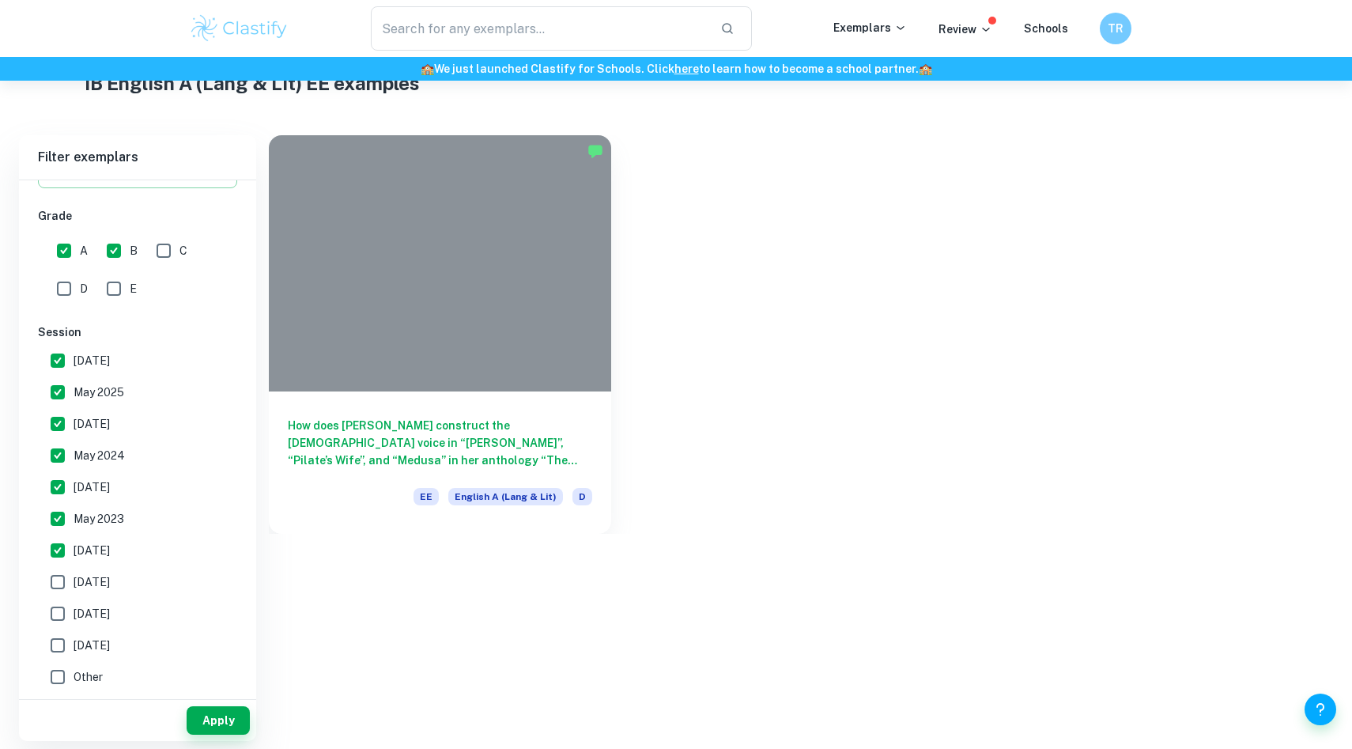
scroll to position [0, 0]
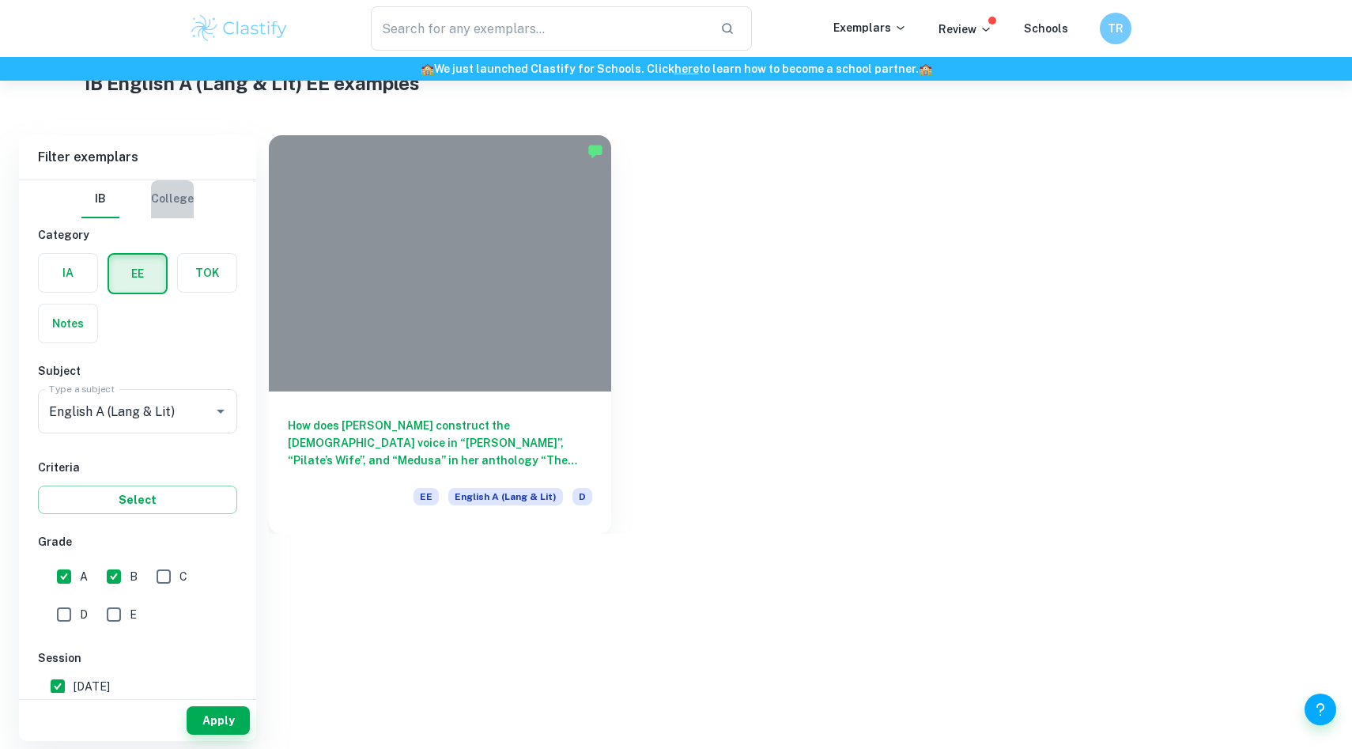
click at [157, 200] on button "College" at bounding box center [172, 199] width 43 height 38
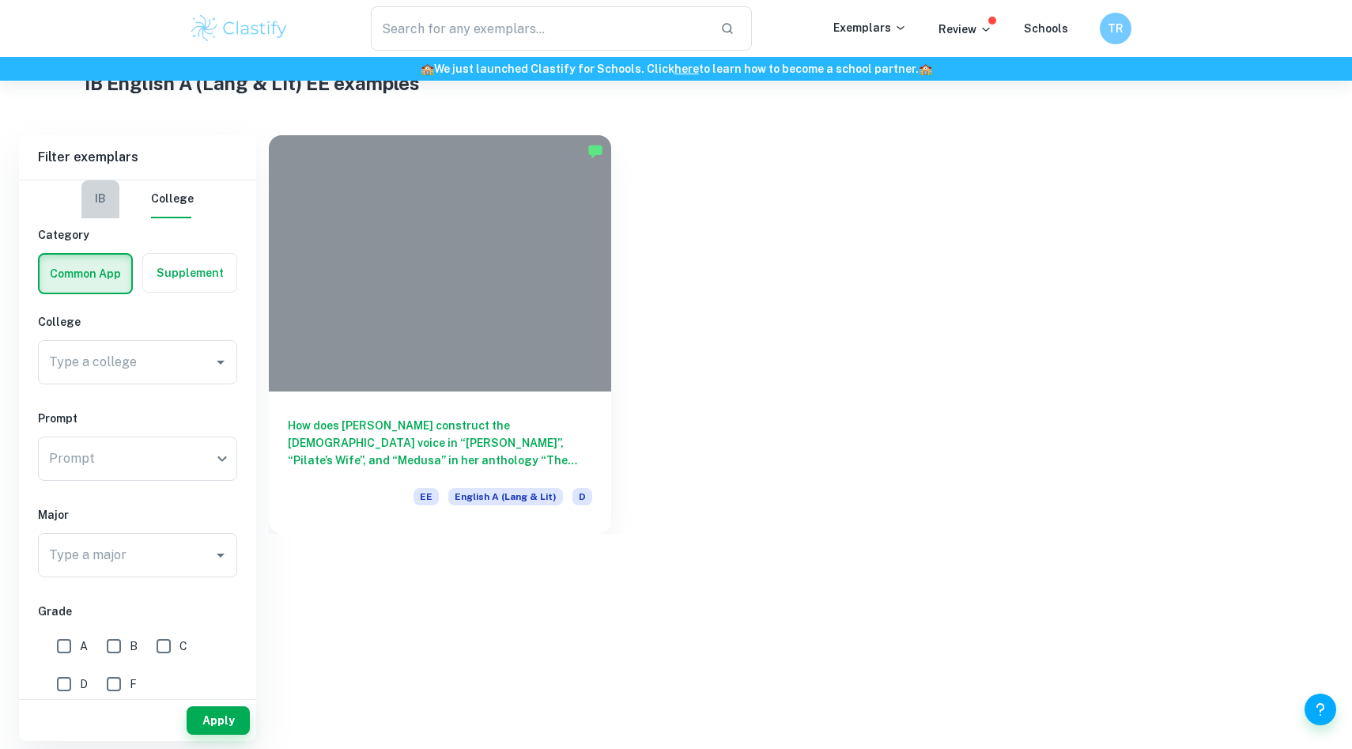
click at [102, 200] on button "IB" at bounding box center [100, 199] width 38 height 38
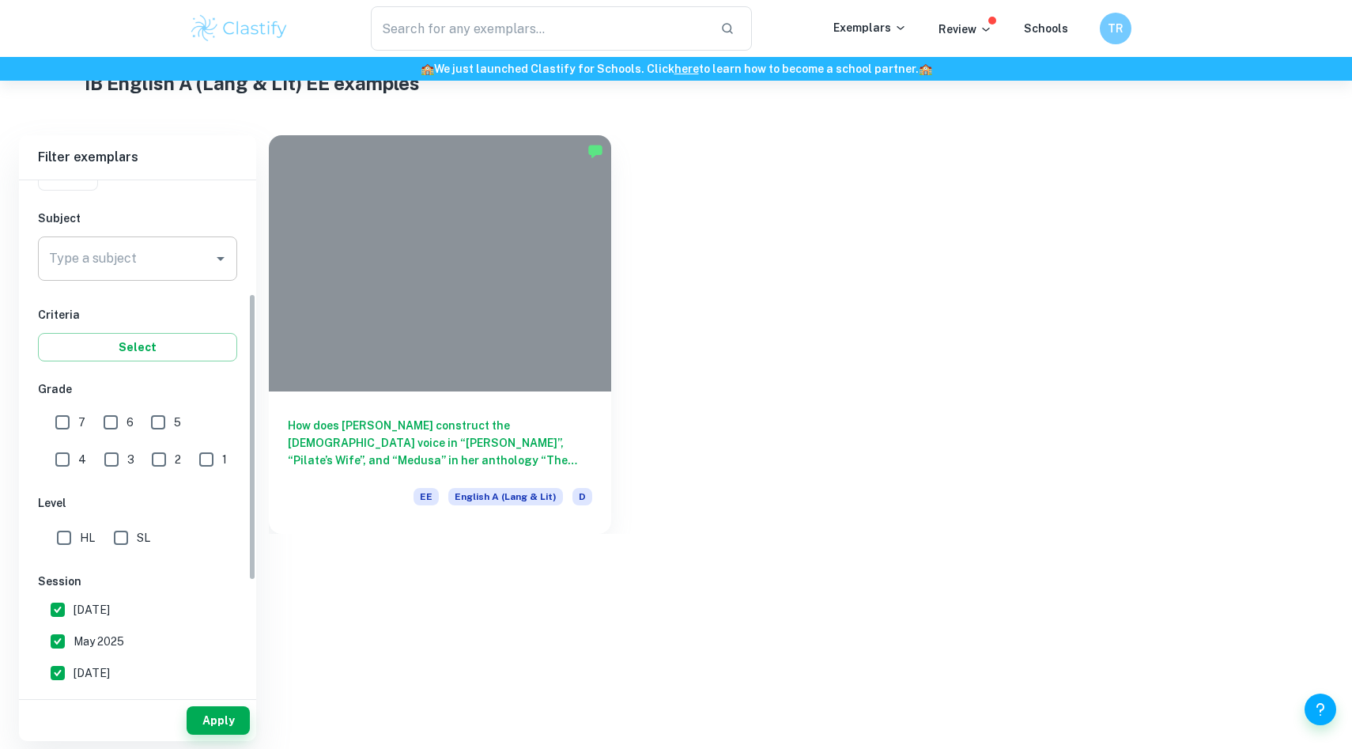
scroll to position [64, 0]
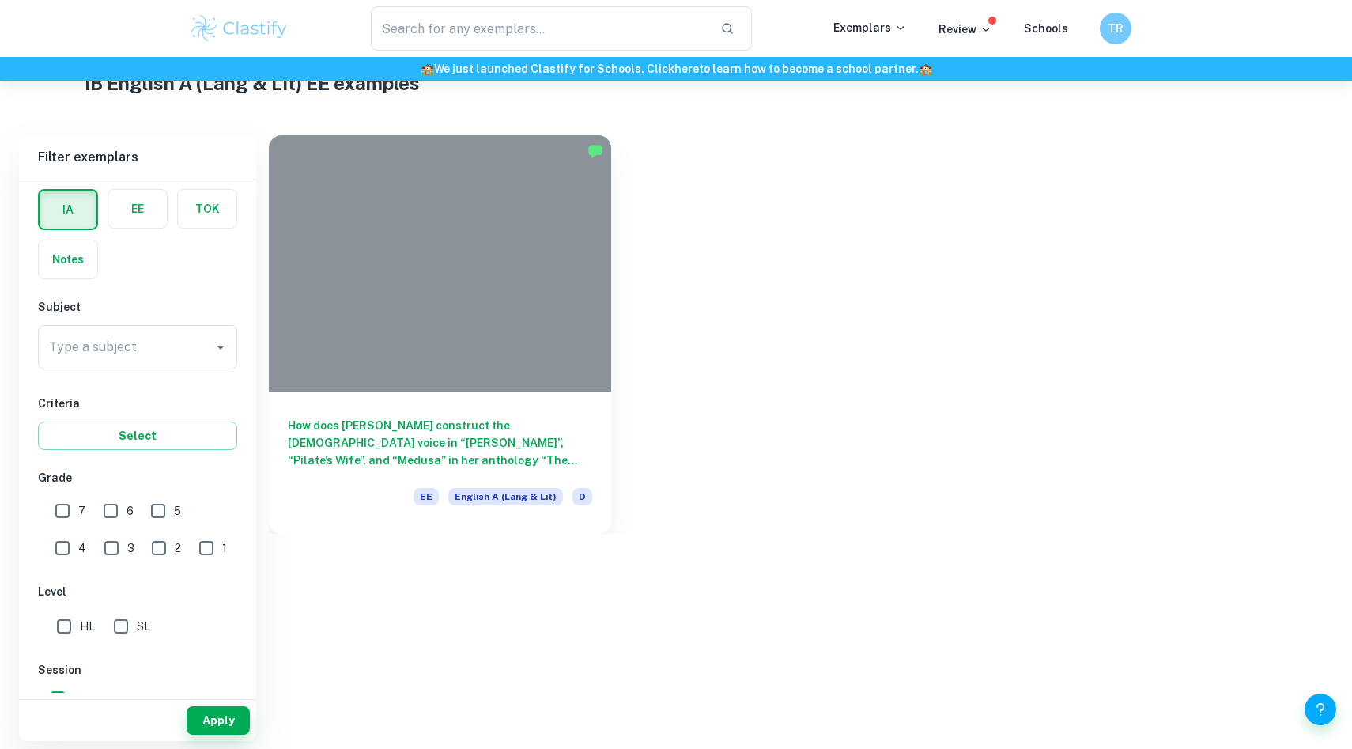
click at [134, 225] on label "button" at bounding box center [137, 209] width 59 height 38
click at [0, 0] on input "radio" at bounding box center [0, 0] width 0 height 0
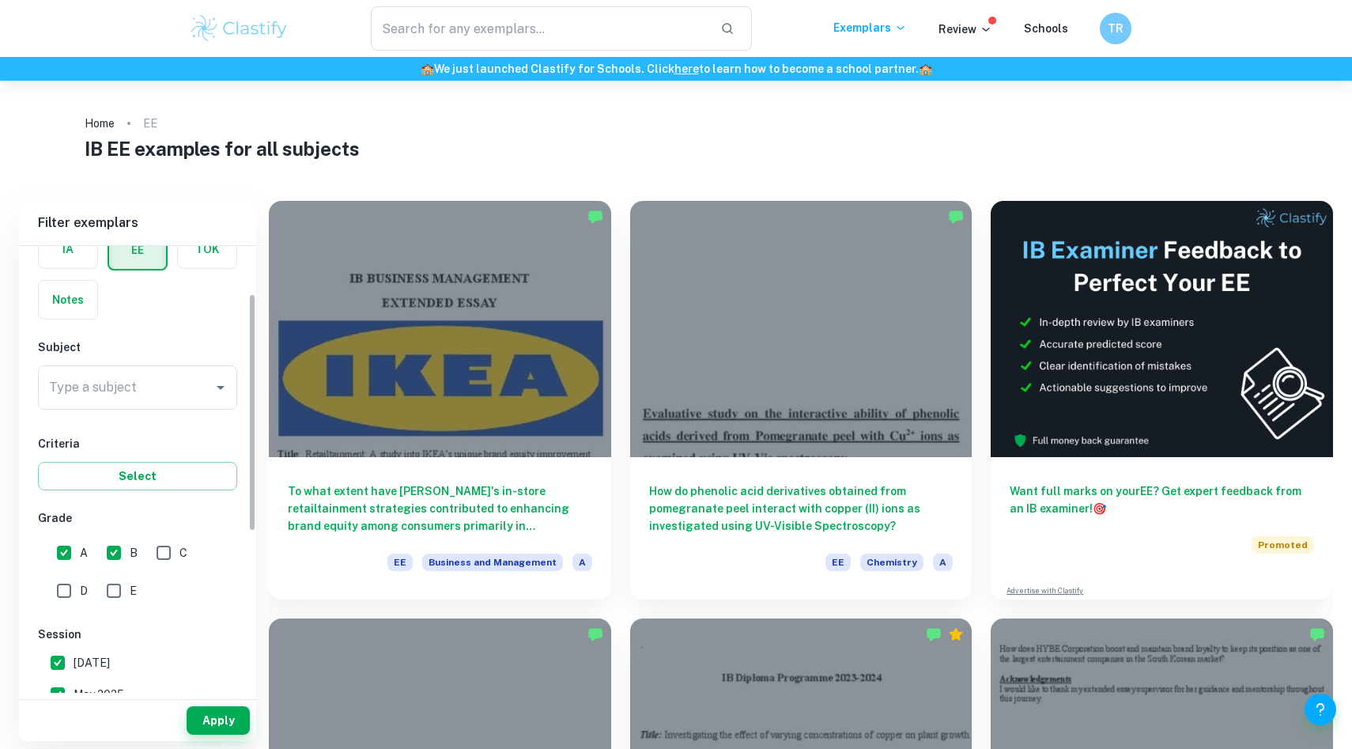
scroll to position [90, 0]
click at [186, 391] on input "Type a subject" at bounding box center [125, 387] width 161 height 30
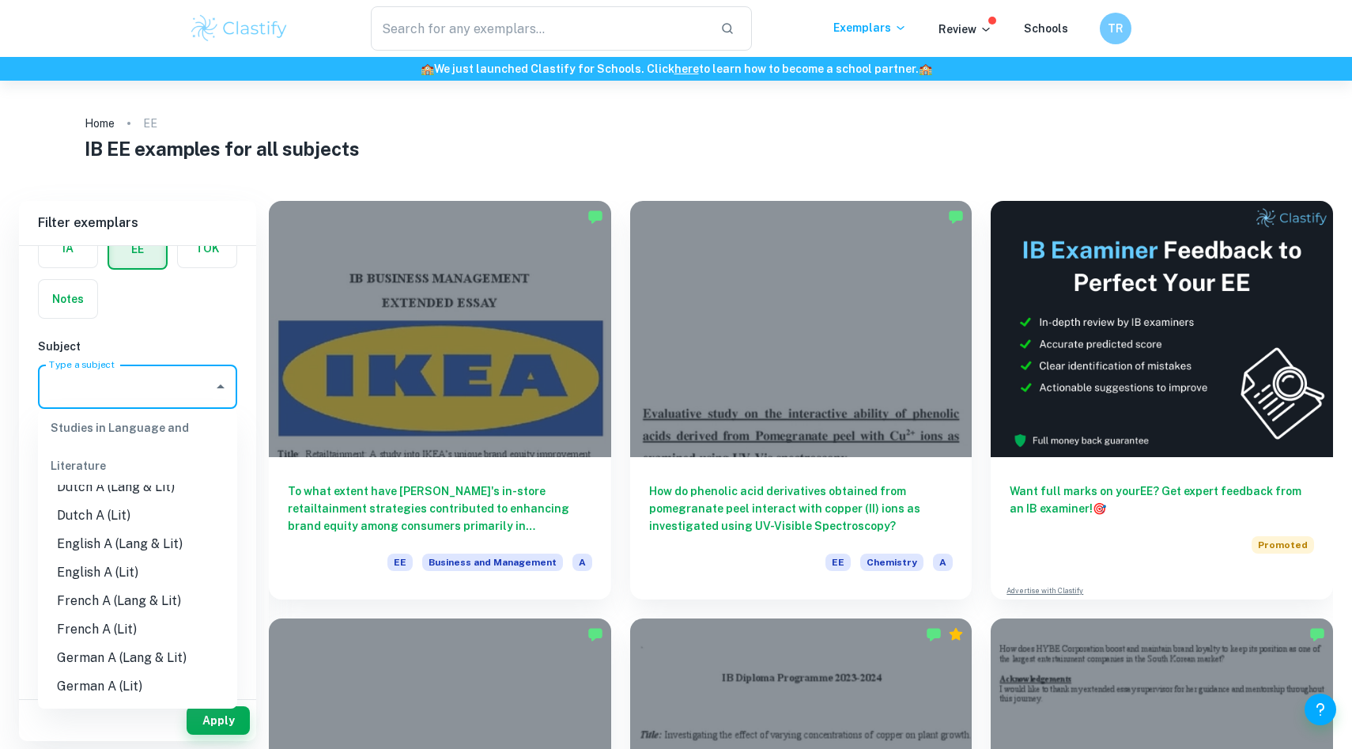
scroll to position [131, 0]
click at [157, 552] on li "English A (Lang & Lit)" at bounding box center [137, 545] width 199 height 28
type input "English A (Lang & Lit)"
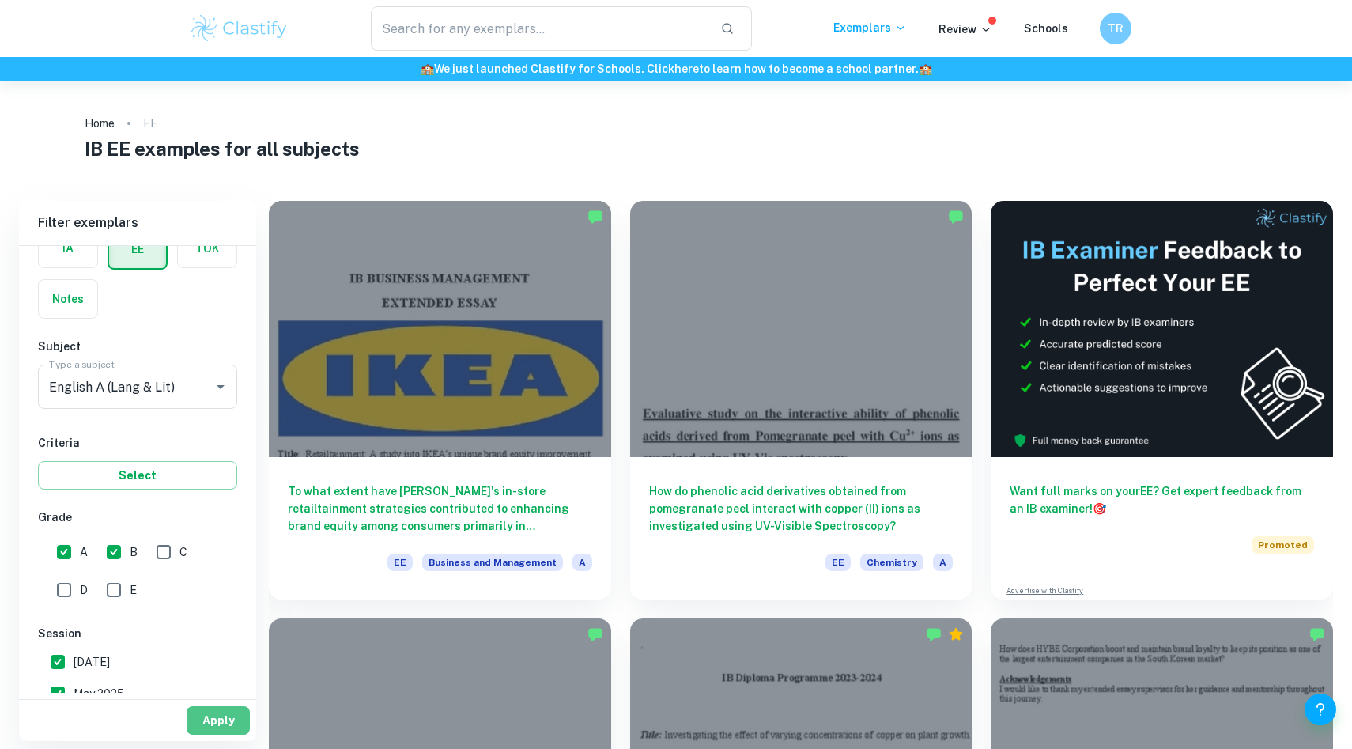
click at [210, 711] on button "Apply" at bounding box center [218, 720] width 63 height 28
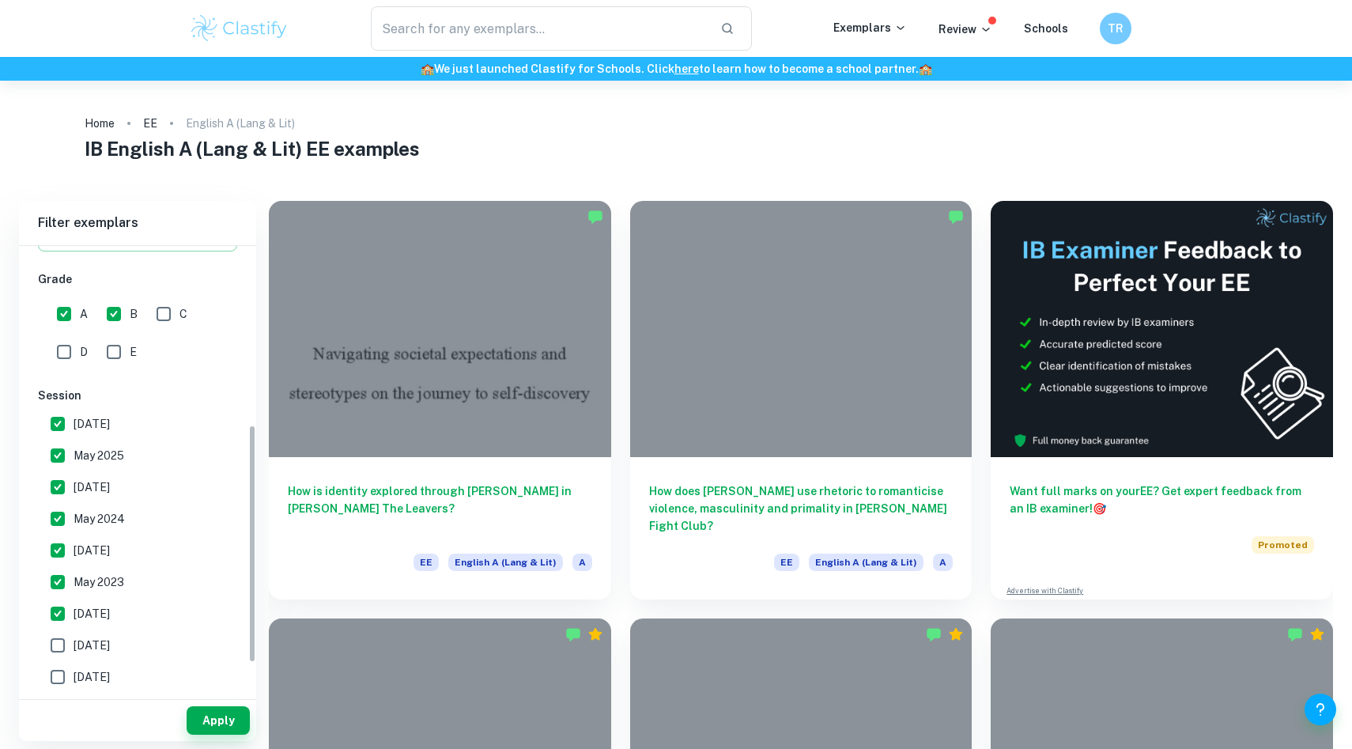
scroll to position [336, 0]
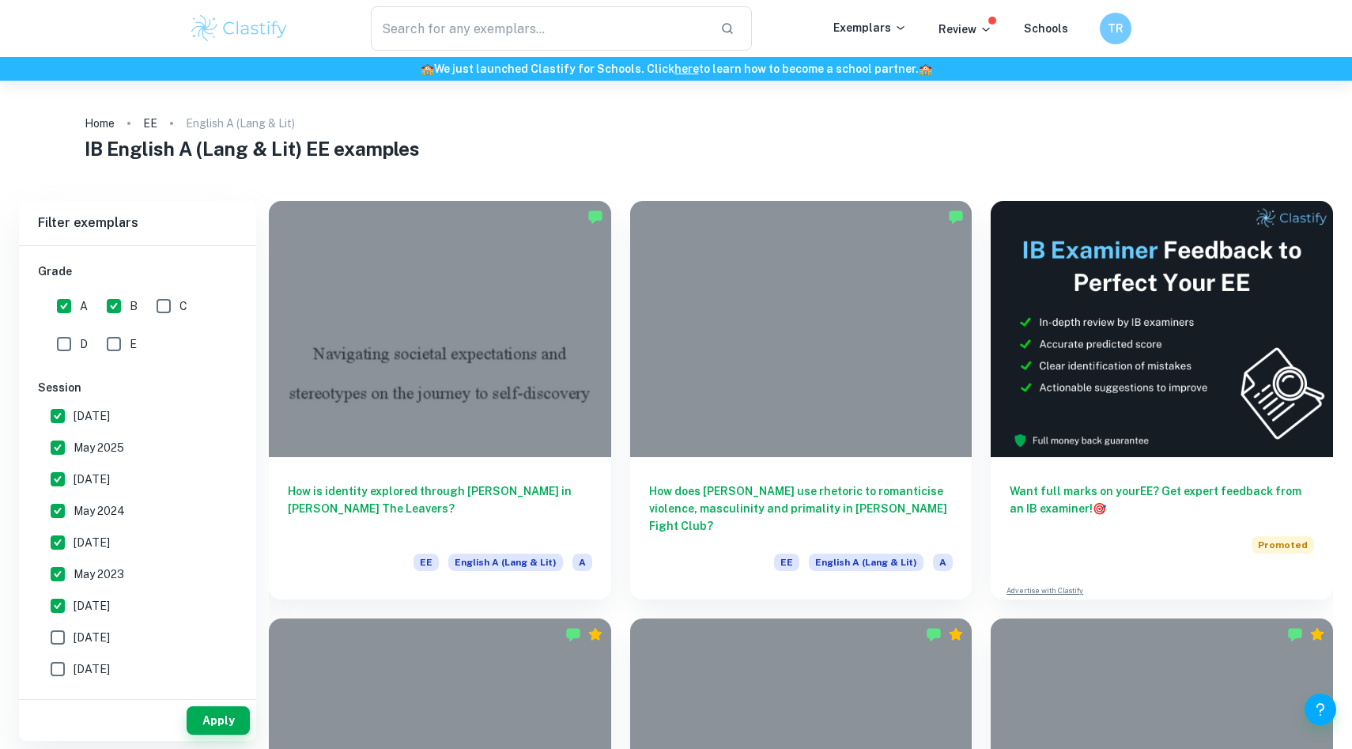
click at [622, 591] on div "How does [PERSON_NAME] use rhetoric to romanticise violence, masculinity and pr…" at bounding box center [791, 390] width 361 height 417
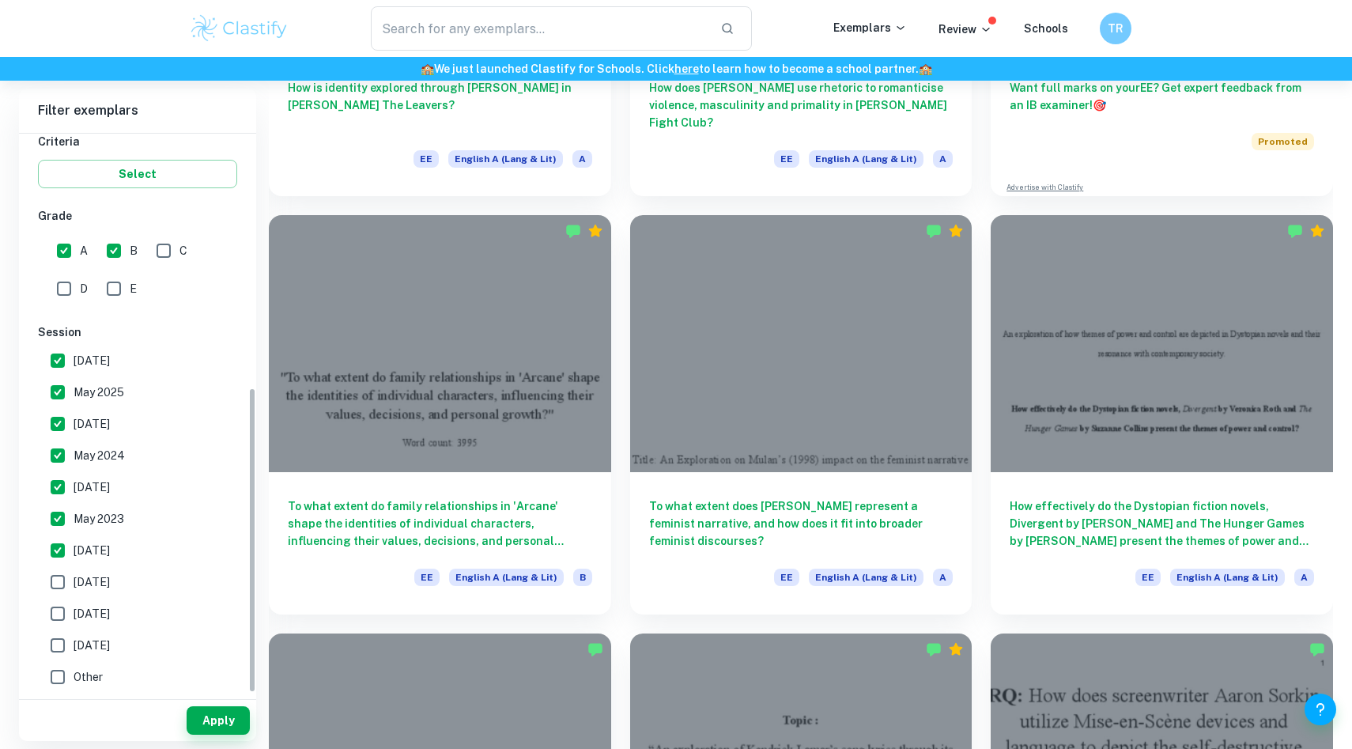
scroll to position [450, 0]
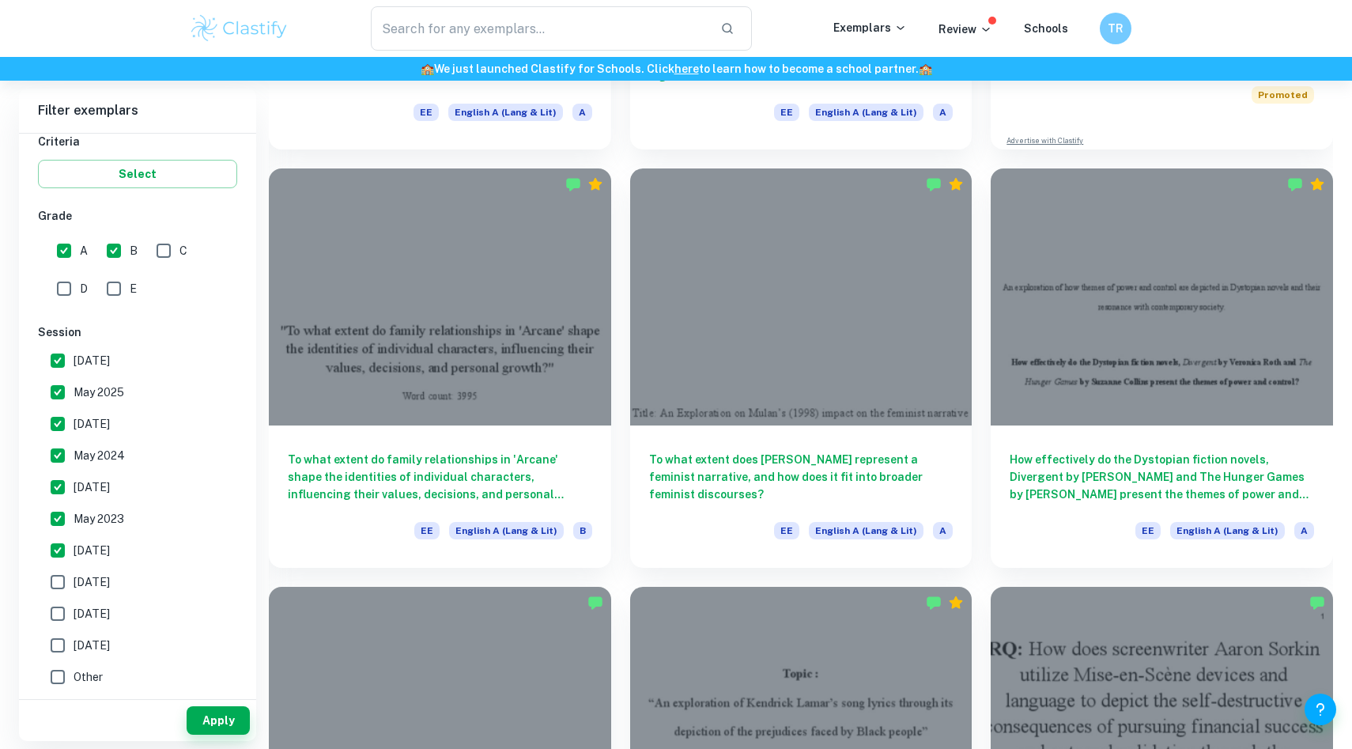
click at [114, 252] on input "B" at bounding box center [114, 251] width 32 height 32
checkbox input "false"
click at [220, 712] on button "Apply" at bounding box center [218, 720] width 63 height 28
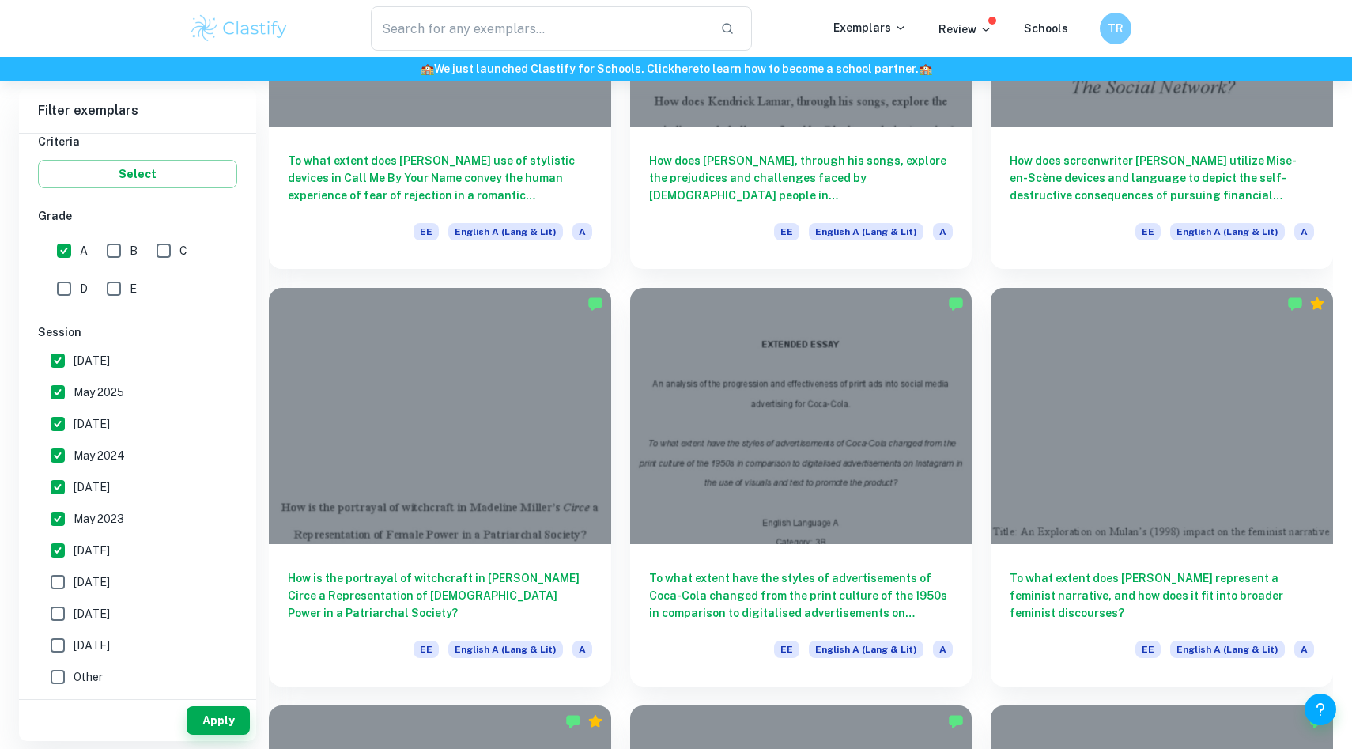
scroll to position [834, 0]
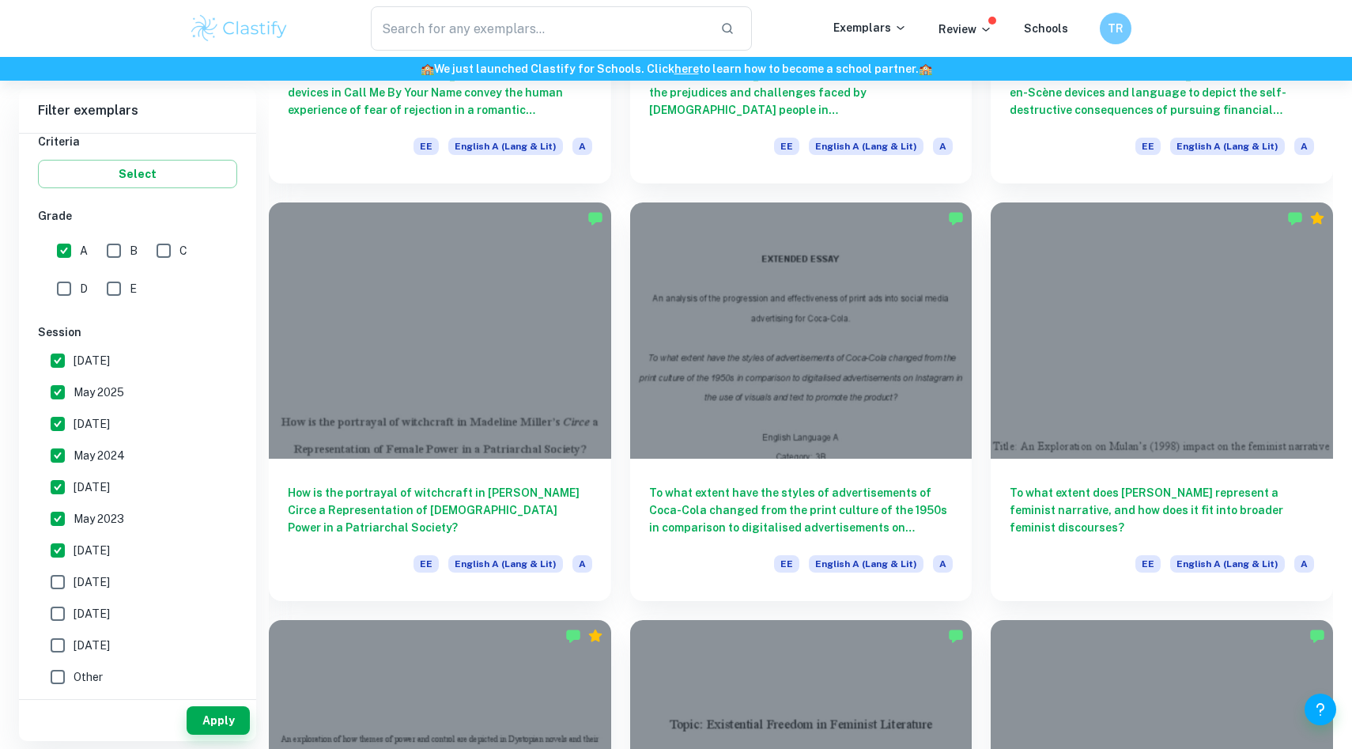
click at [619, 571] on div "To what extent have the styles of advertisements of Coca-Cola changed from the …" at bounding box center [791, 391] width 361 height 417
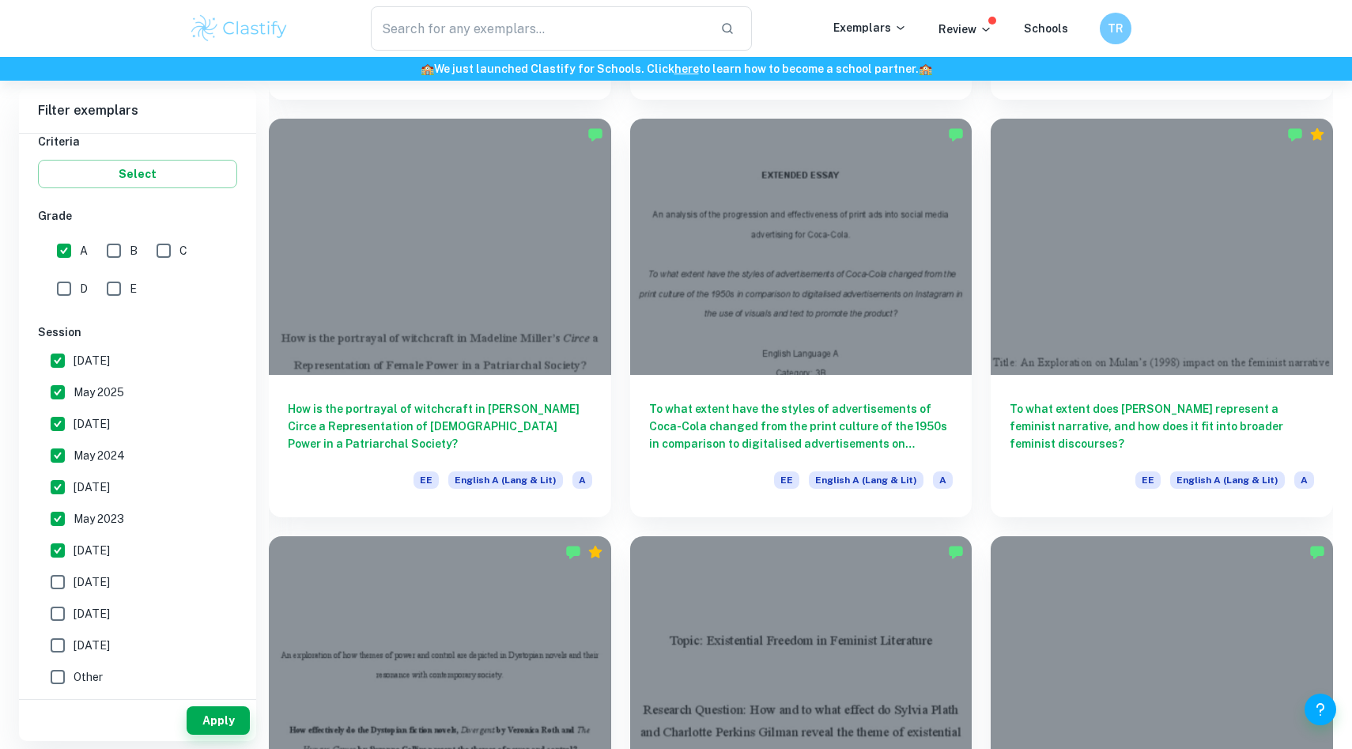
scroll to position [644, 0]
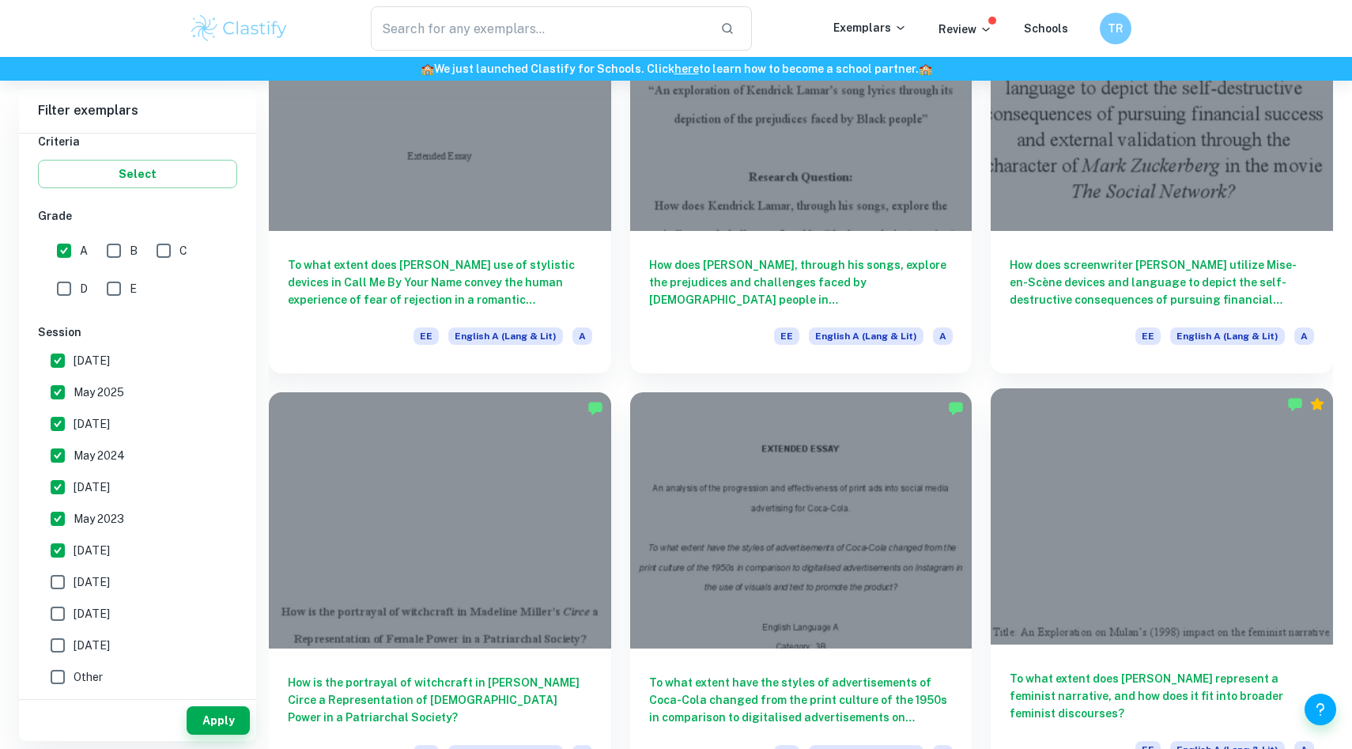
click at [1164, 565] on div at bounding box center [1162, 516] width 342 height 256
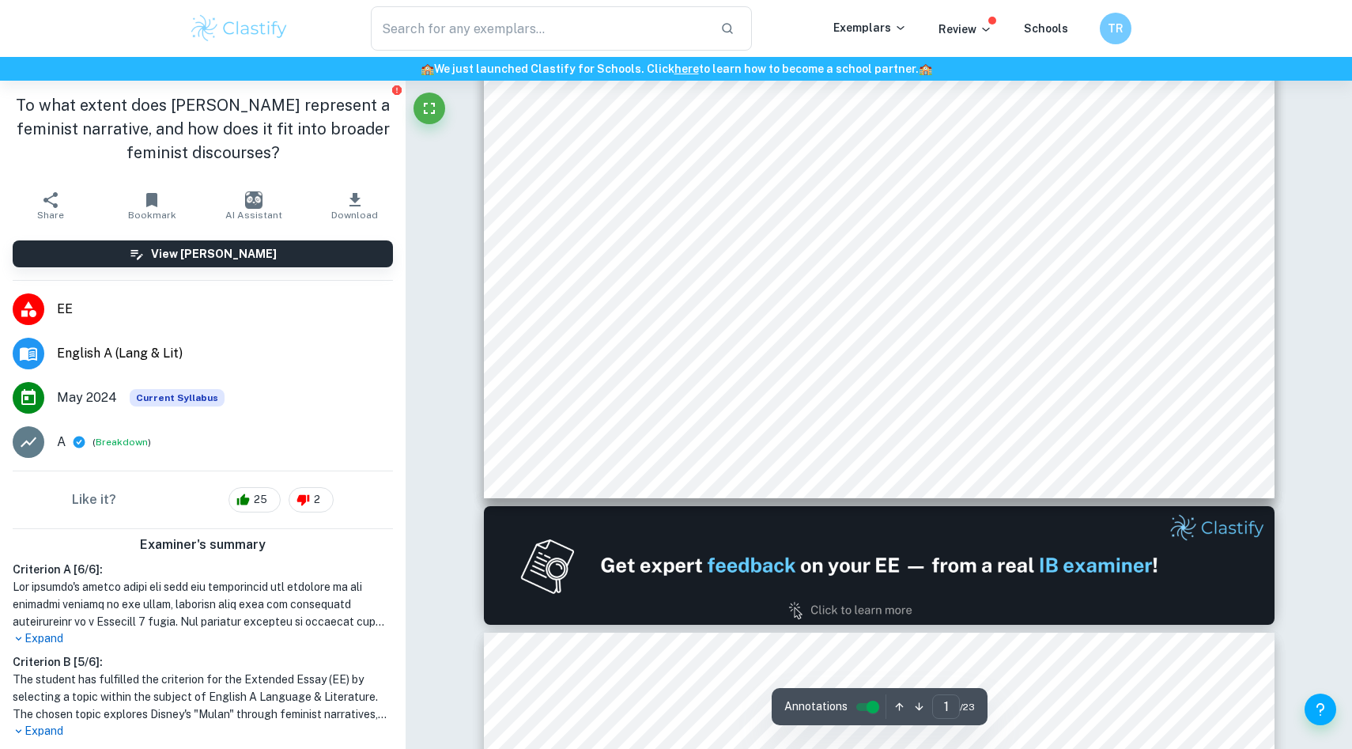
scroll to position [736, 0]
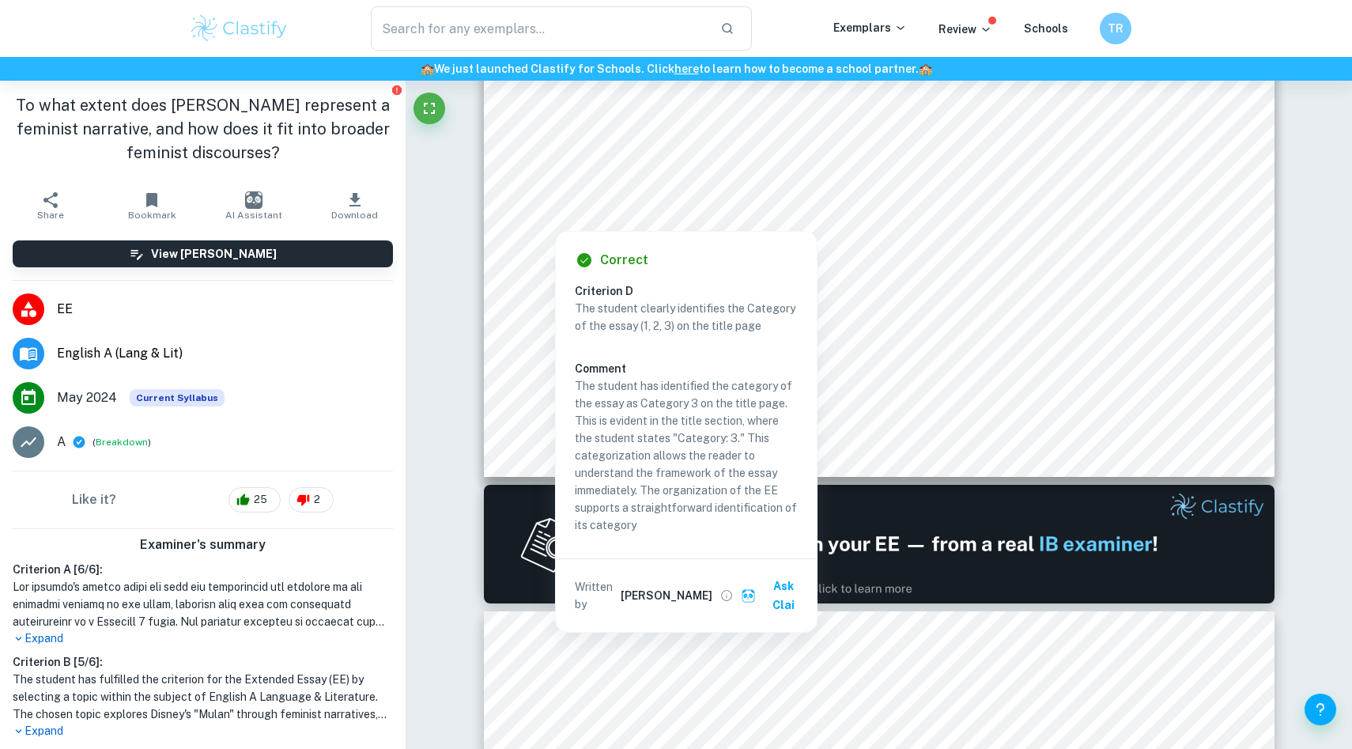
click at [629, 310] on p "The student clearly identifies the Category of the essay (1, 2, 3) on the title…" at bounding box center [686, 317] width 223 height 35
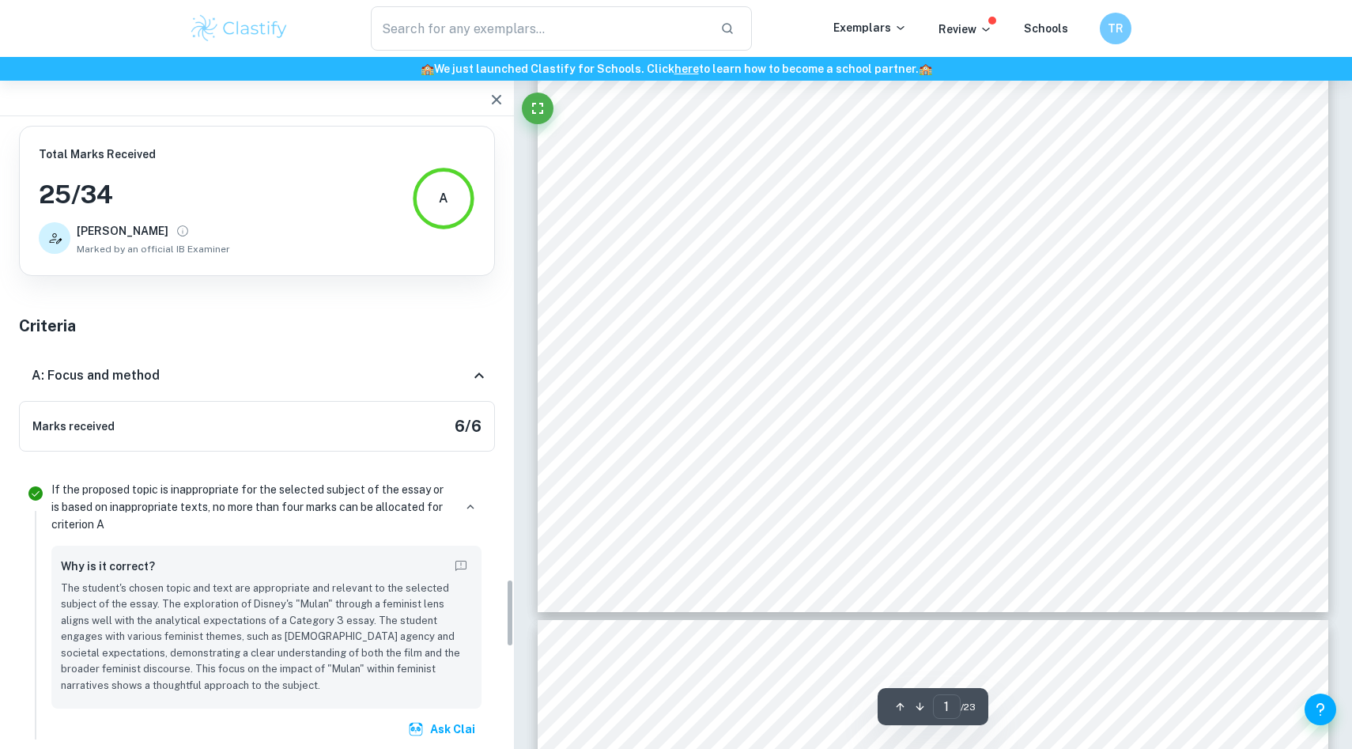
scroll to position [4077, 0]
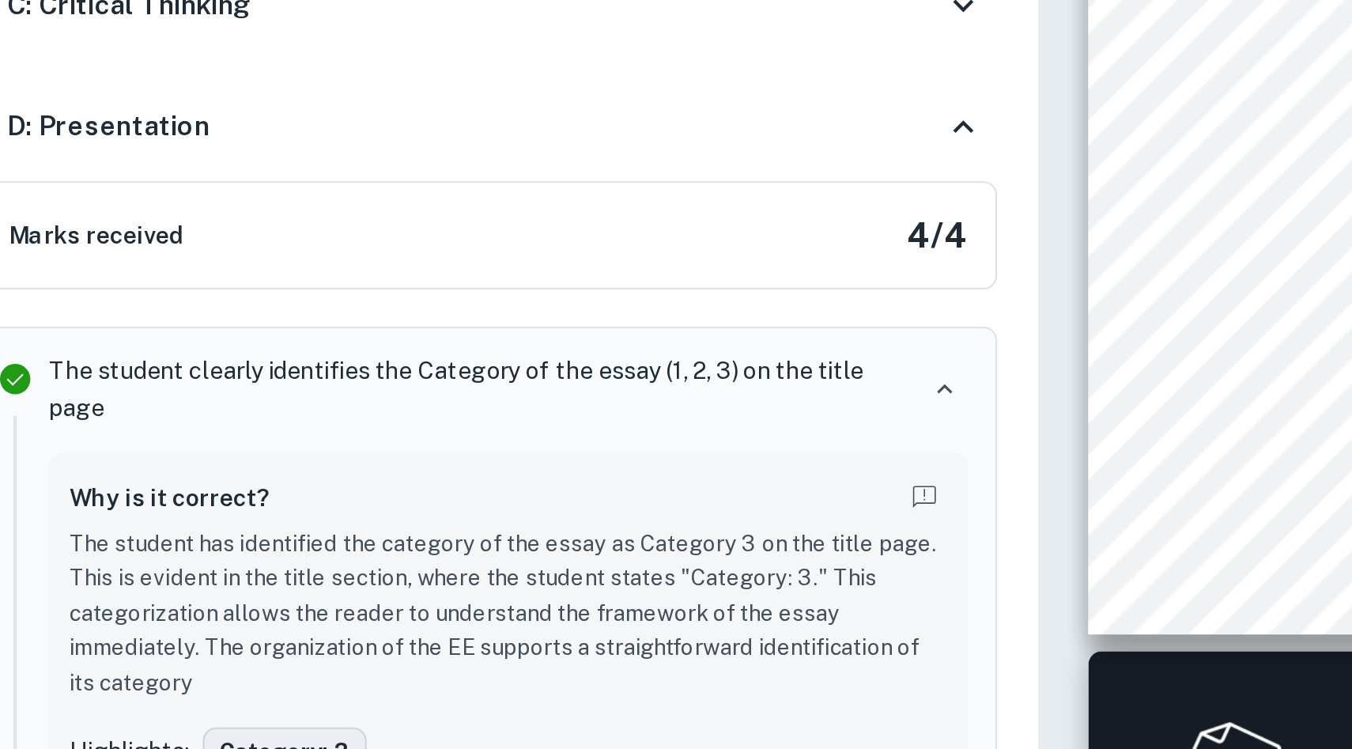
click at [149, 655] on button "Category: 3" at bounding box center [161, 667] width 77 height 24
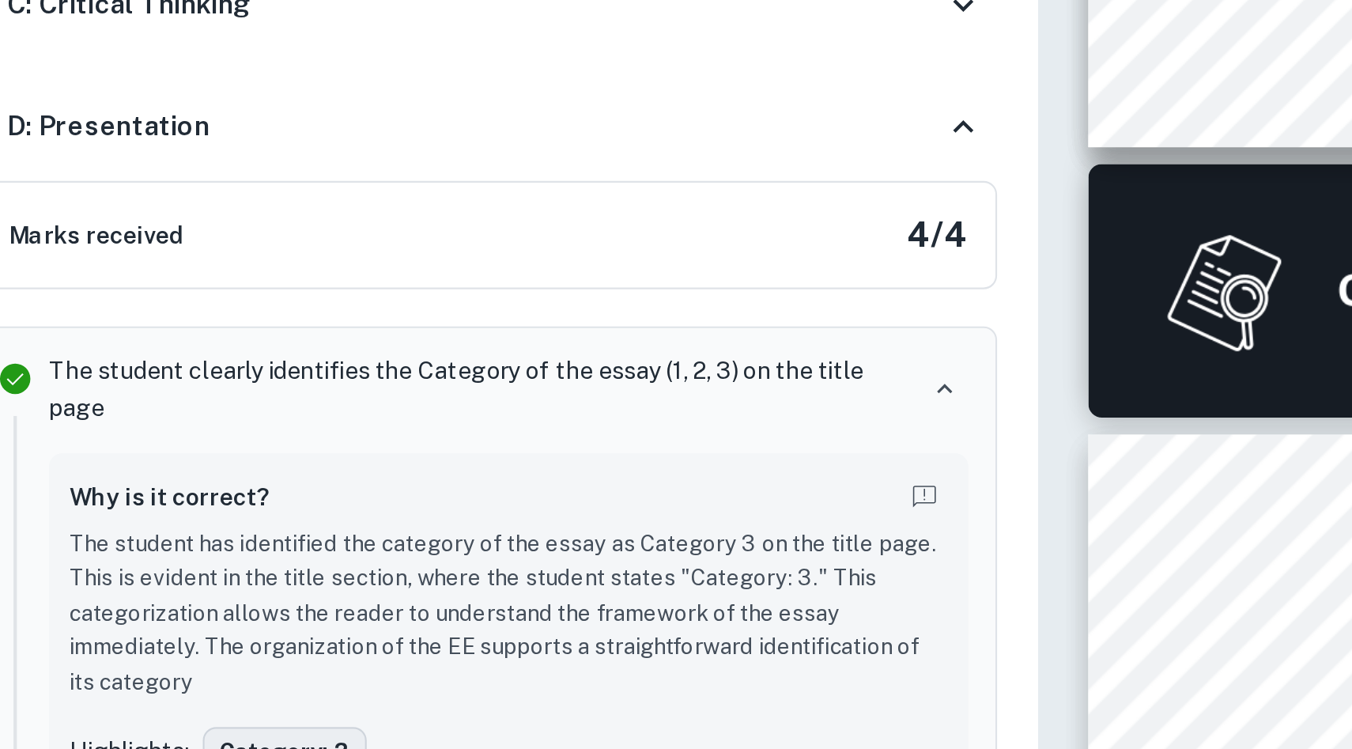
type input "2"
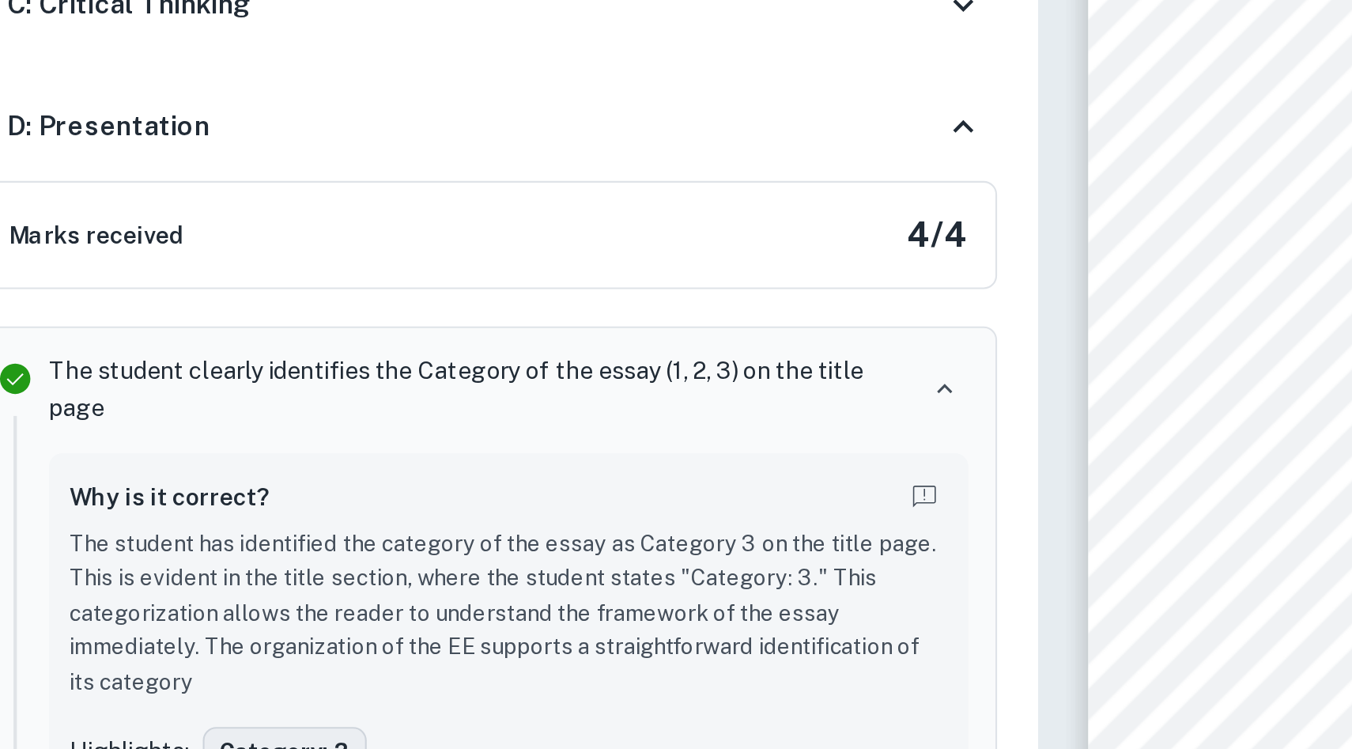
scroll to position [1423, 0]
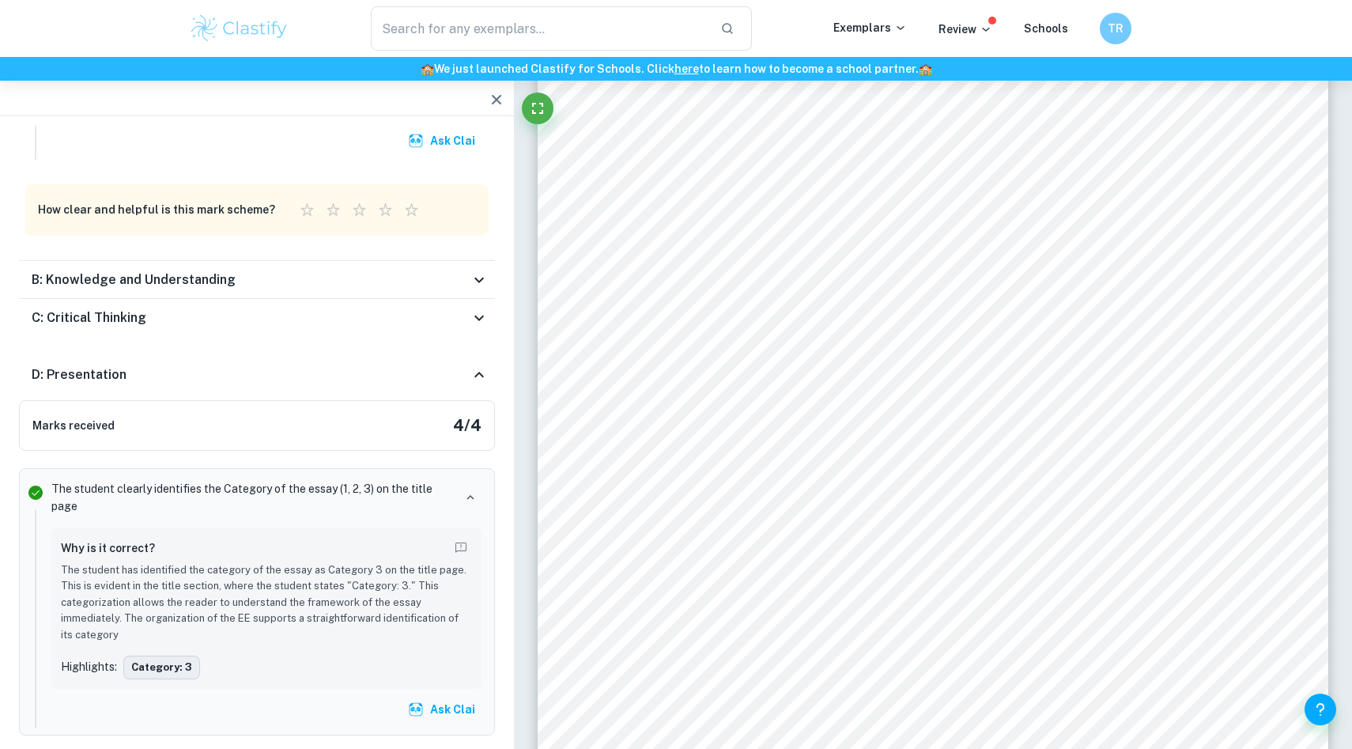
click at [177, 655] on button "Category: 3" at bounding box center [161, 667] width 77 height 24
click at [469, 695] on button "Ask Clai" at bounding box center [443, 709] width 77 height 28
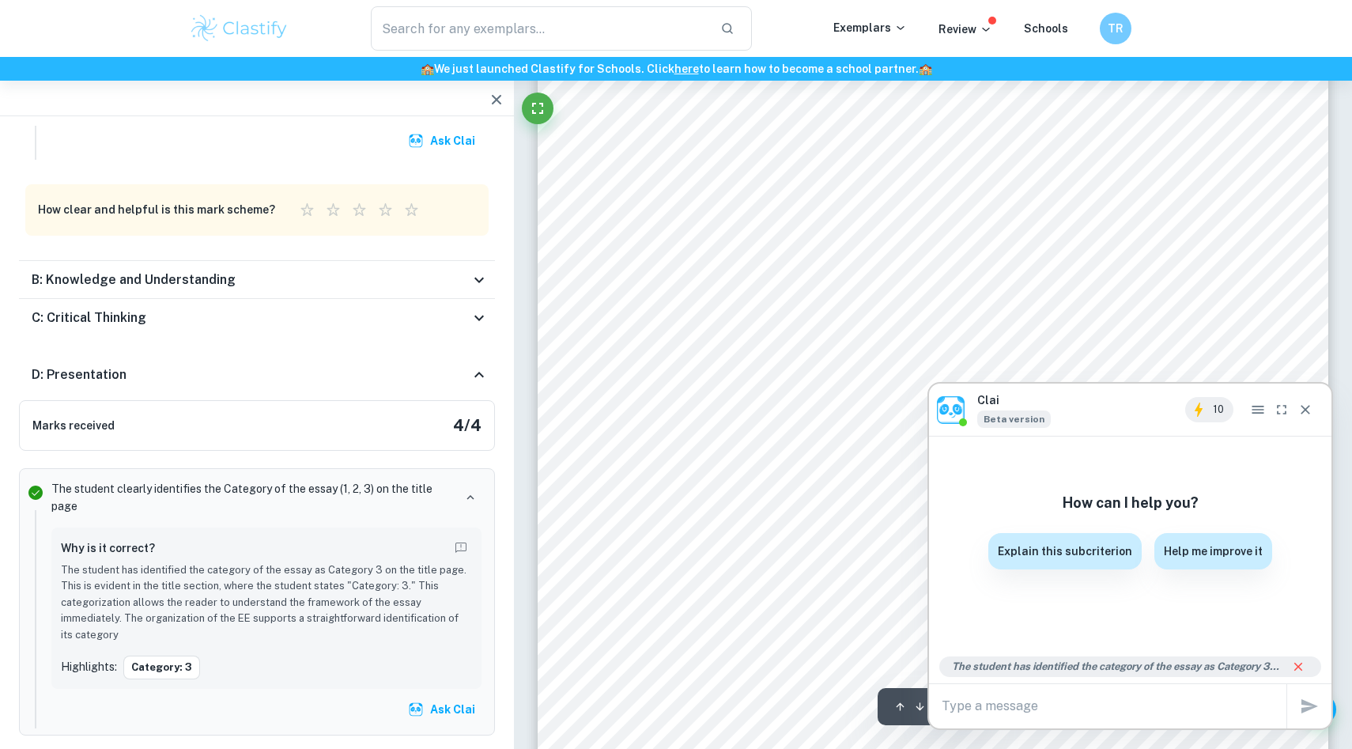
click at [1031, 717] on div "x" at bounding box center [1114, 705] width 345 height 25
click at [973, 704] on textarea "What is the Language and Literature" at bounding box center [1114, 706] width 345 height 18
click at [1181, 716] on div "Why does the Language and Literature x" at bounding box center [1114, 705] width 345 height 25
click at [1182, 708] on textarea "Why does the Language and Literature" at bounding box center [1114, 706] width 345 height 18
click at [964, 712] on textarea "Why does the Language and Literature Extended Essays" at bounding box center [1114, 706] width 345 height 18
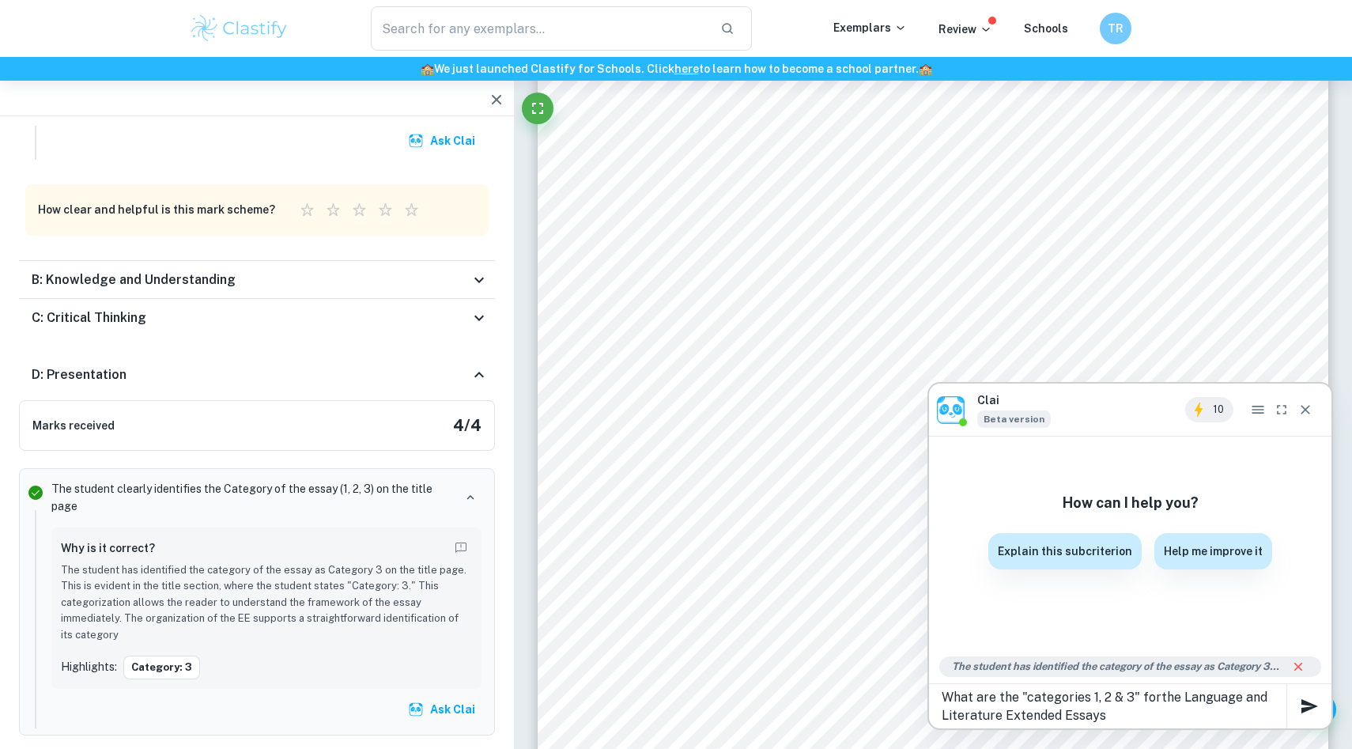
type textarea "What are the "categories 1, 2 & 3" for the Language and Literature Extended Ess…"
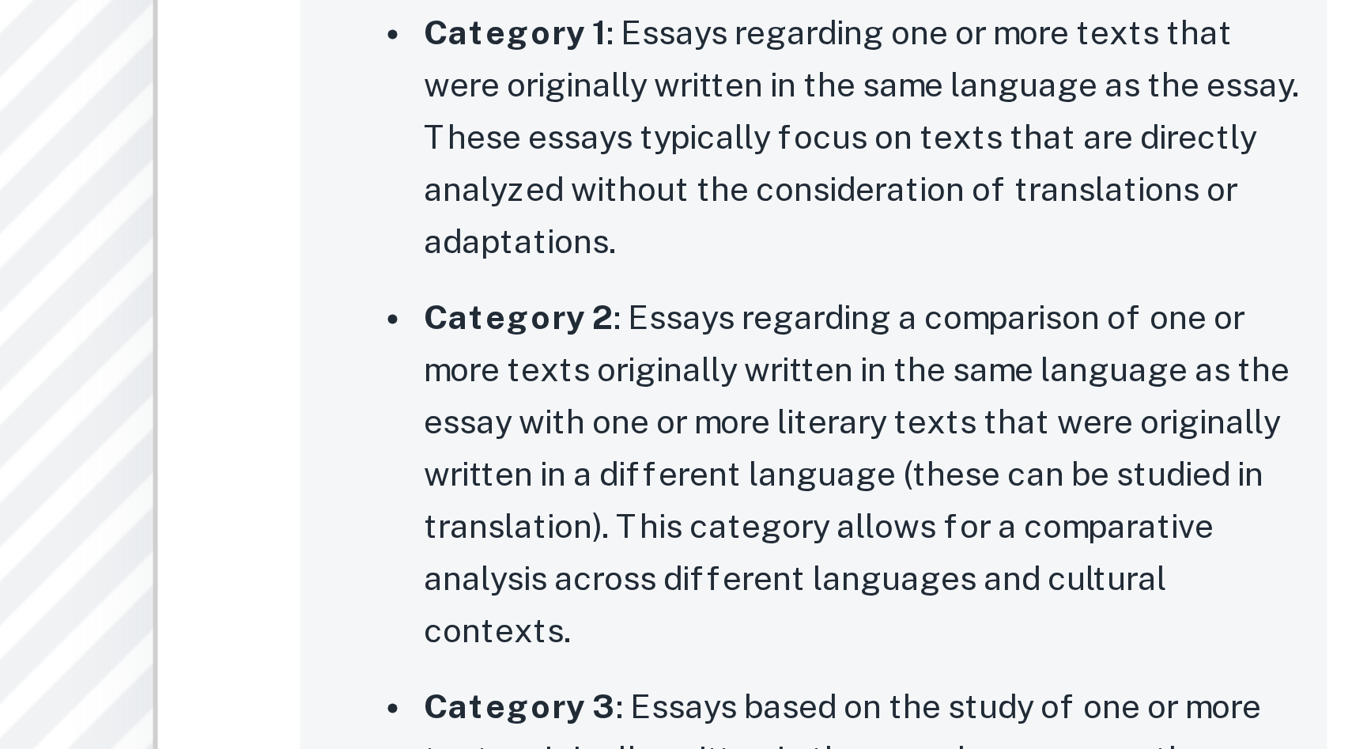
scroll to position [4416, 0]
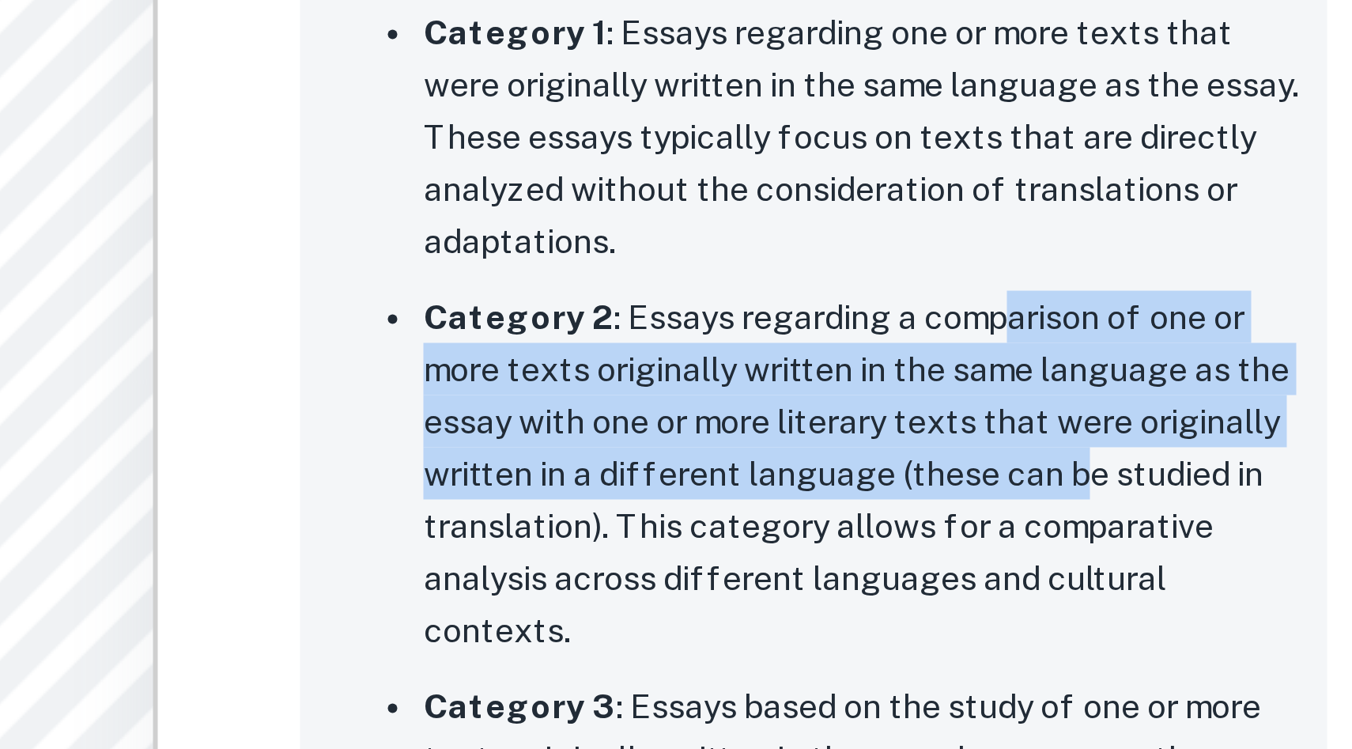
drag, startPoint x: 1210, startPoint y: 417, endPoint x: 1236, endPoint y: 466, distance: 55.5
click at [1236, 466] on p "Category 2 : Essays regarding a comparison of one or more texts originally writ…" at bounding box center [1164, 467] width 292 height 122
click at [1235, 466] on p "Category 2 : Essays regarding a comparison of one or more texts originally writ…" at bounding box center [1164, 467] width 292 height 122
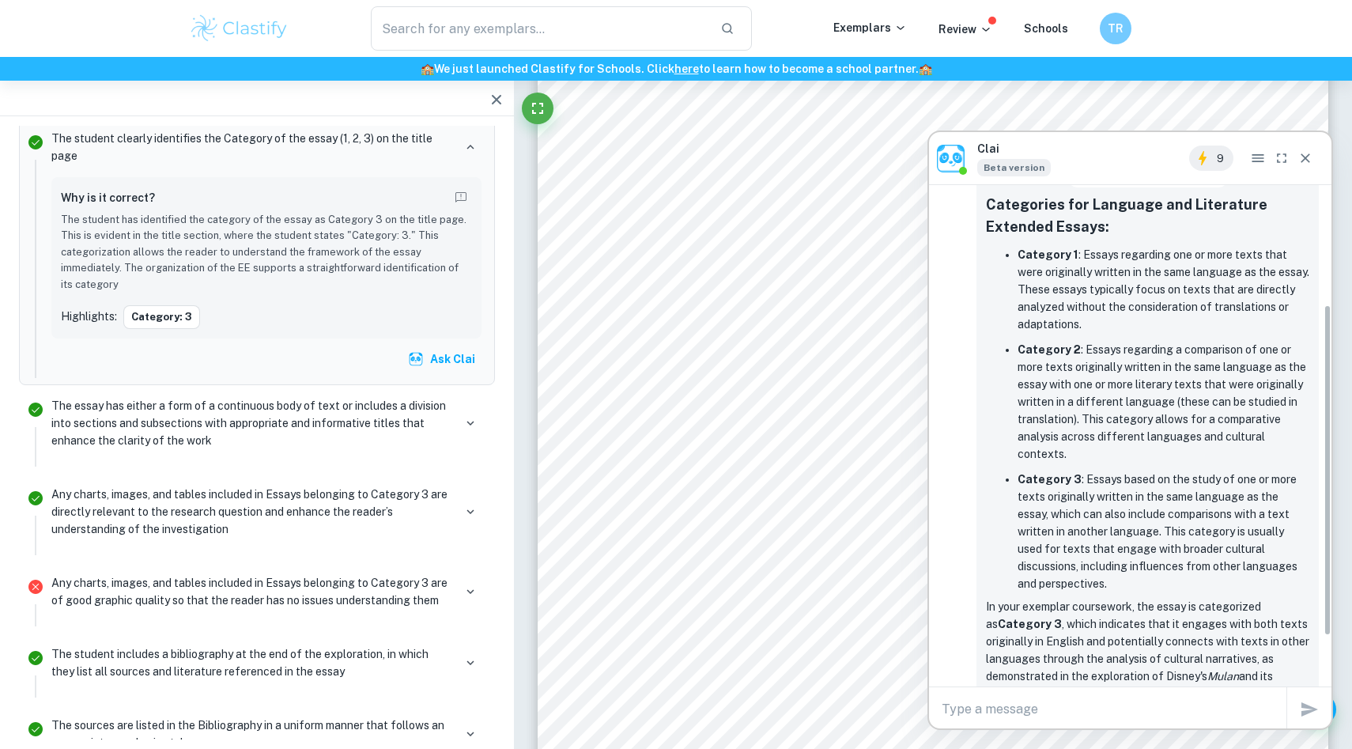
scroll to position [195, 0]
click at [1204, 715] on textarea at bounding box center [1114, 709] width 345 height 18
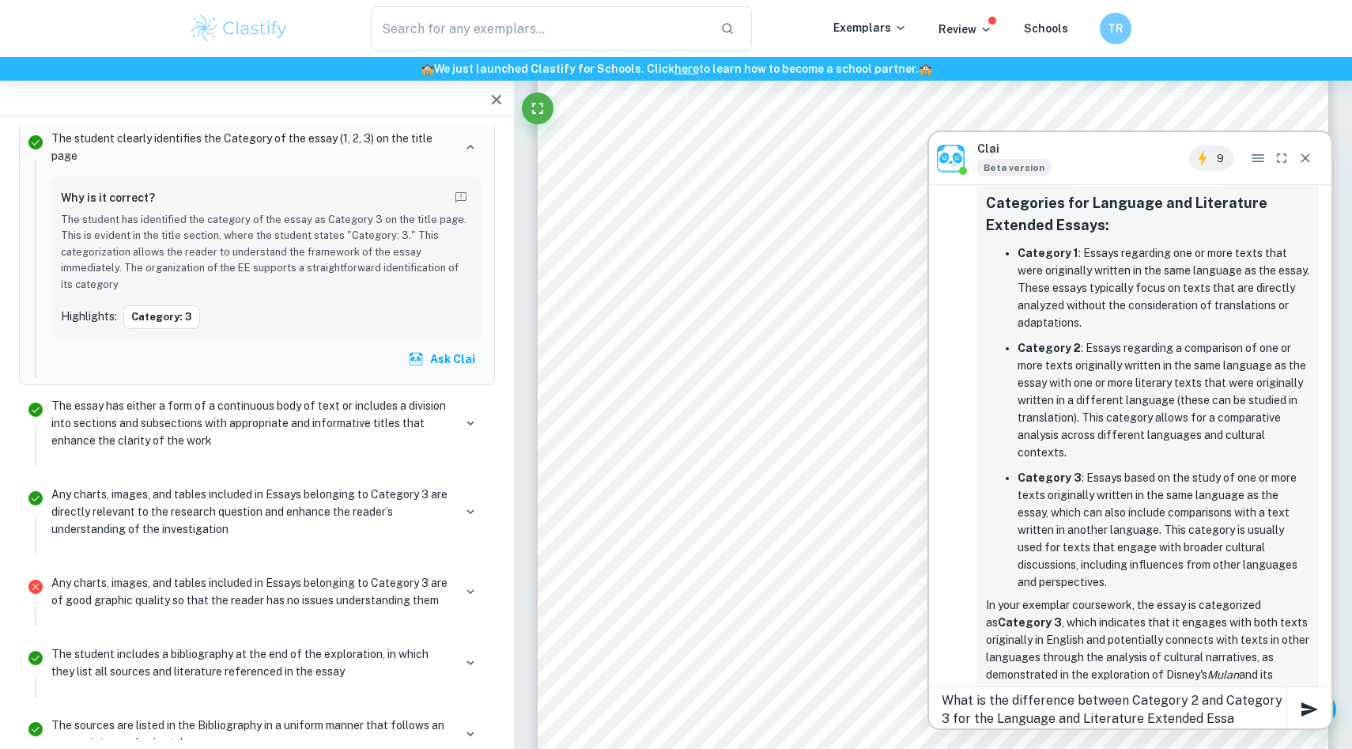
type textarea "What is the difference between Category 2 and Category 3 for the Language and L…"
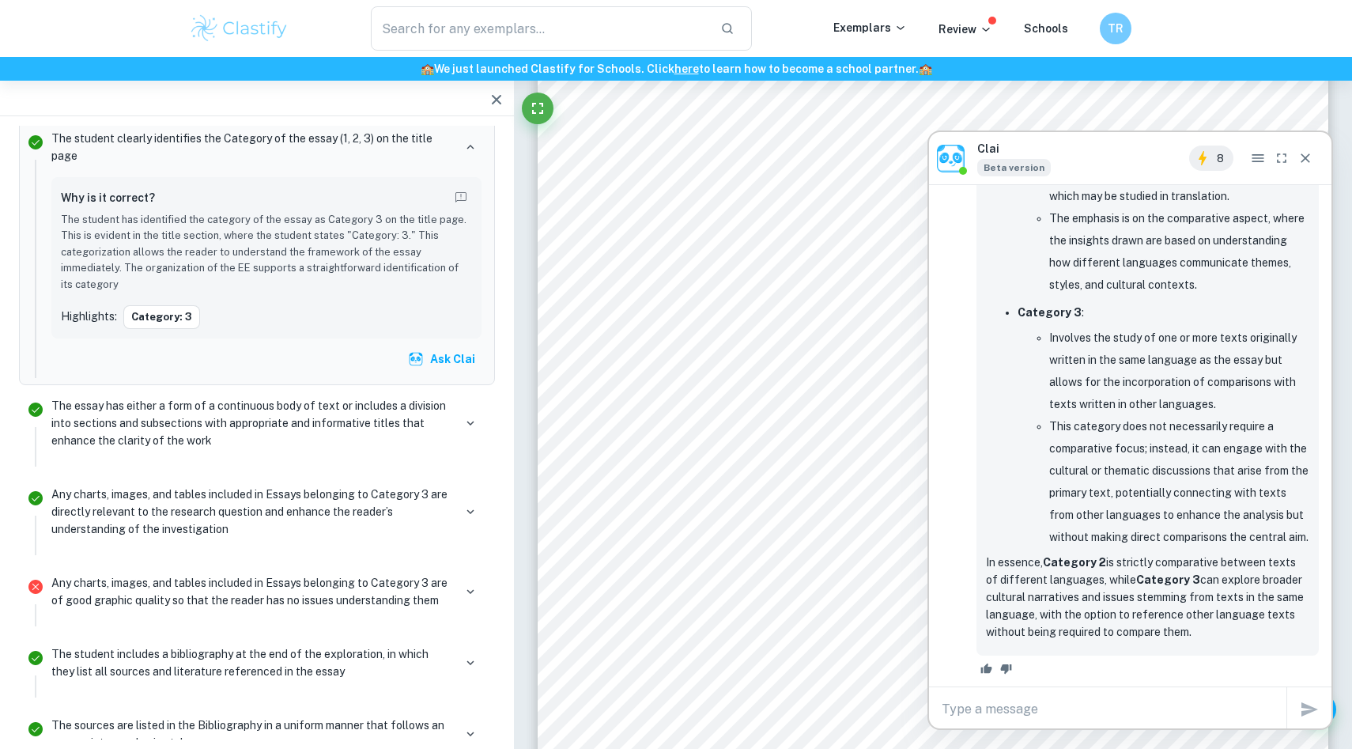
scroll to position [1445, 0]
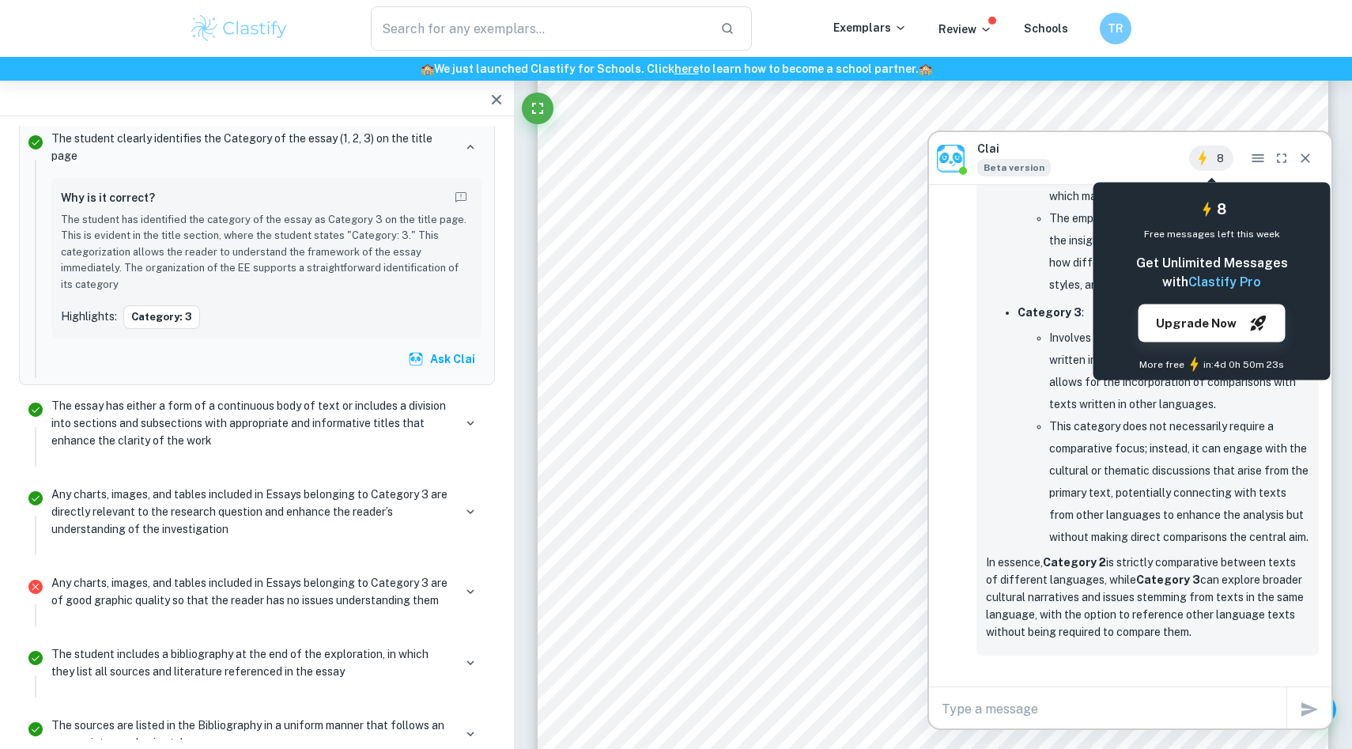
click at [1214, 167] on div "8" at bounding box center [1211, 157] width 44 height 25
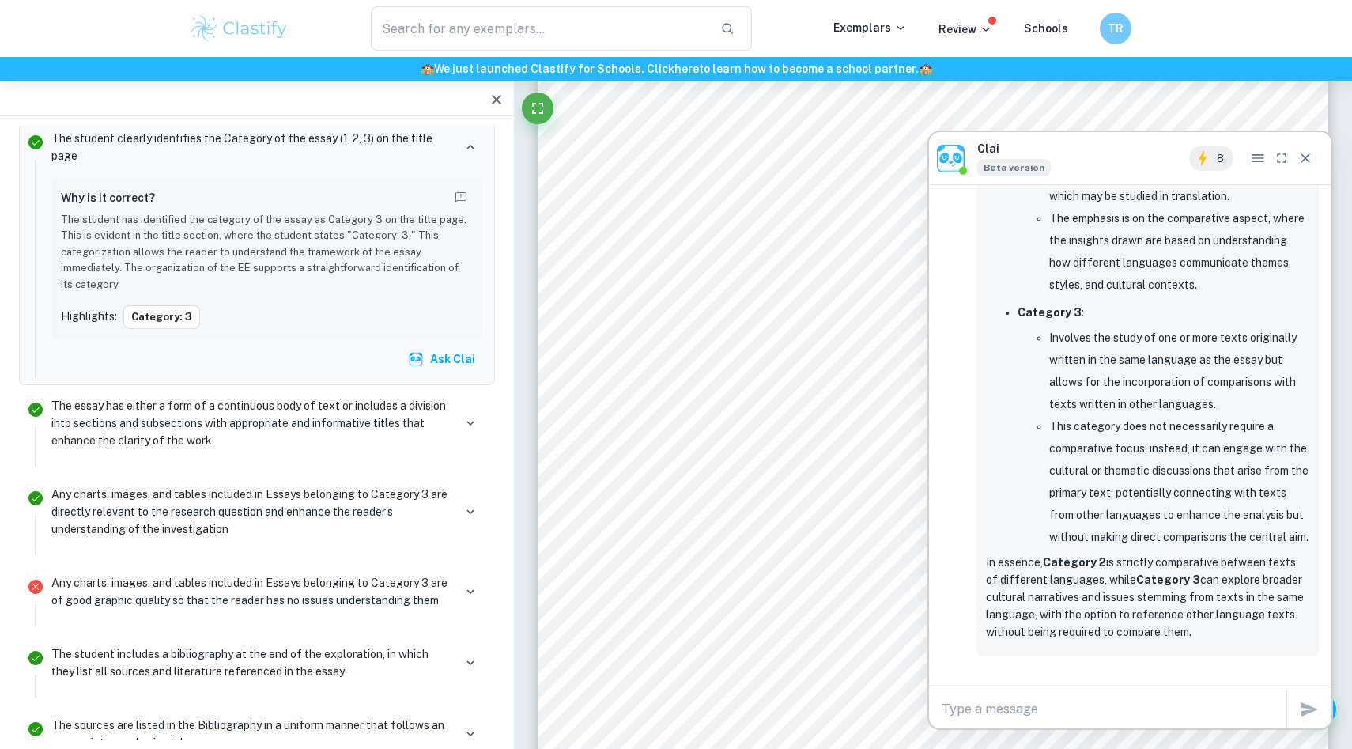
click at [1171, 156] on div "Clai Beta version 8" at bounding box center [1130, 158] width 402 height 52
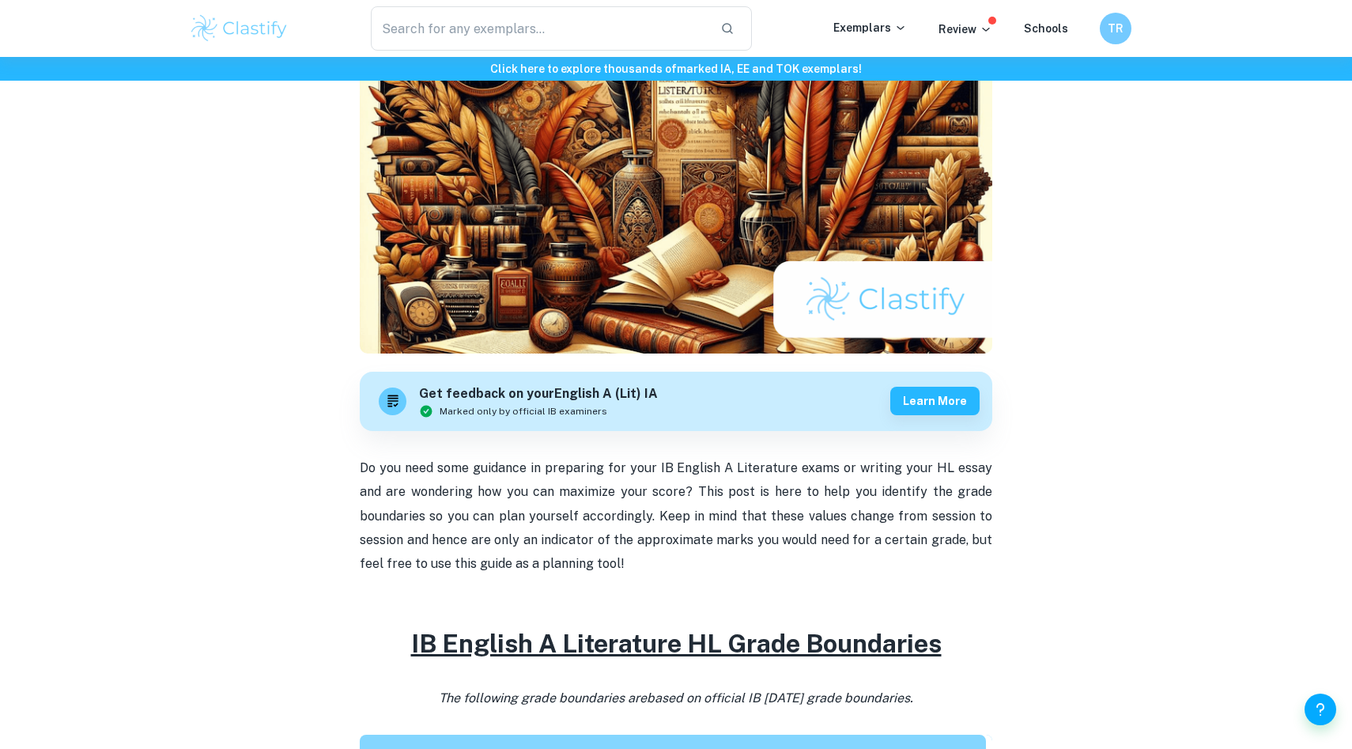
scroll to position [296, 0]
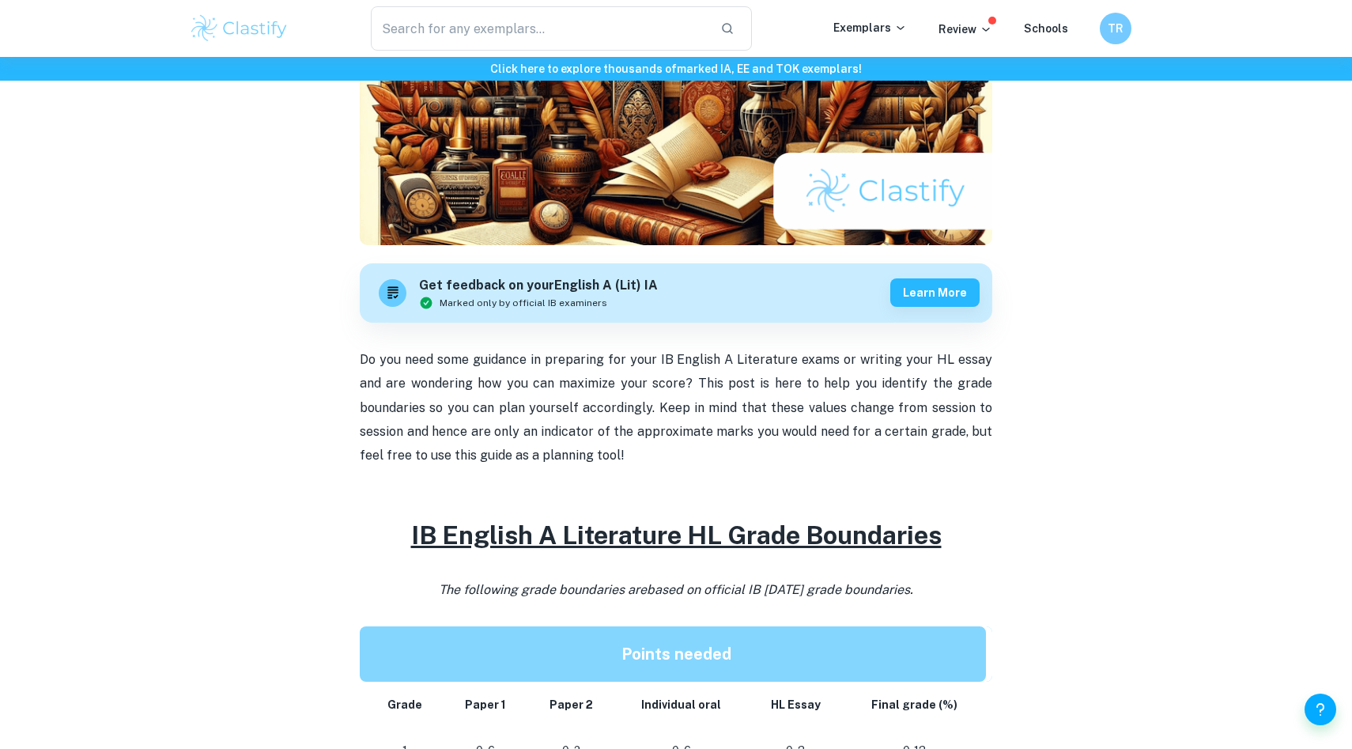
click at [747, 490] on p at bounding box center [676, 480] width 633 height 24
